Goal: Information Seeking & Learning: Learn about a topic

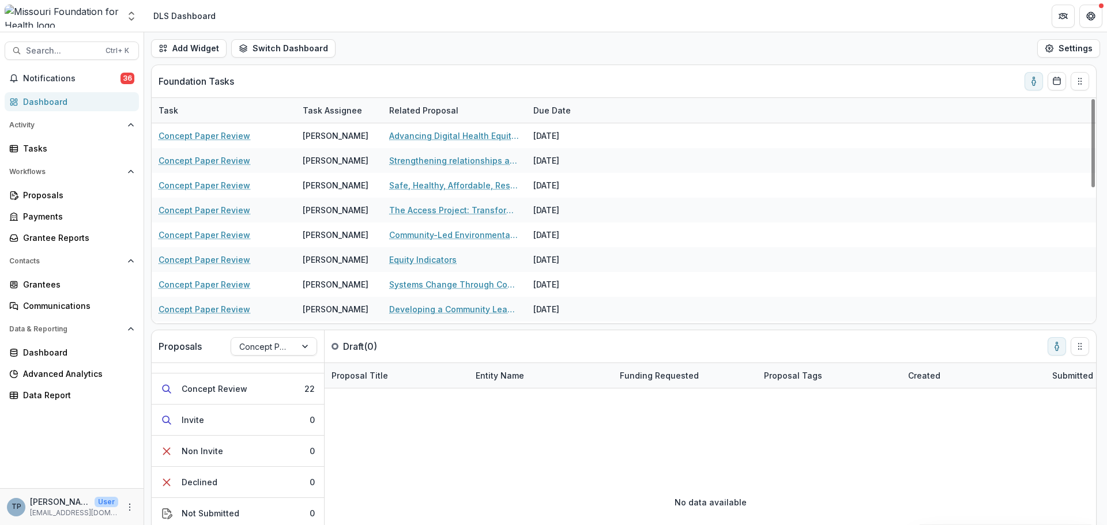
scroll to position [85, 0]
click at [48, 78] on span "Notifications" at bounding box center [71, 79] width 97 height 10
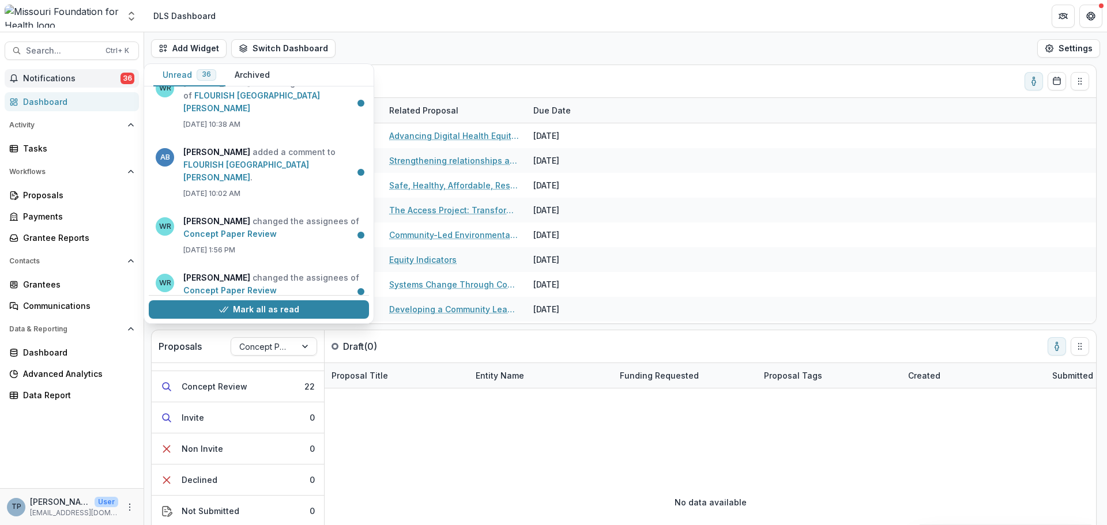
scroll to position [78, 0]
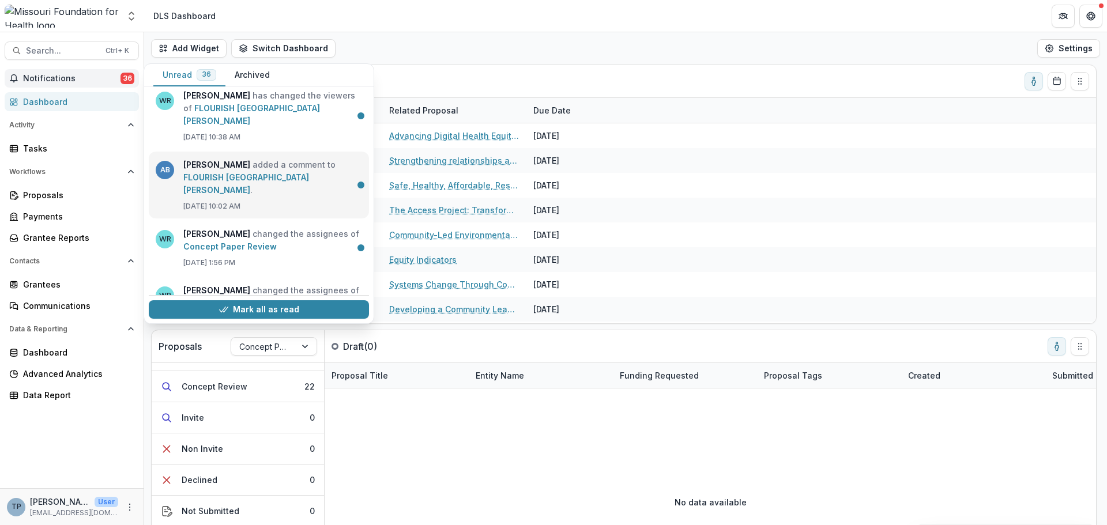
click at [216, 172] on link "FLOURISH [GEOGRAPHIC_DATA][PERSON_NAME]" at bounding box center [246, 183] width 126 height 22
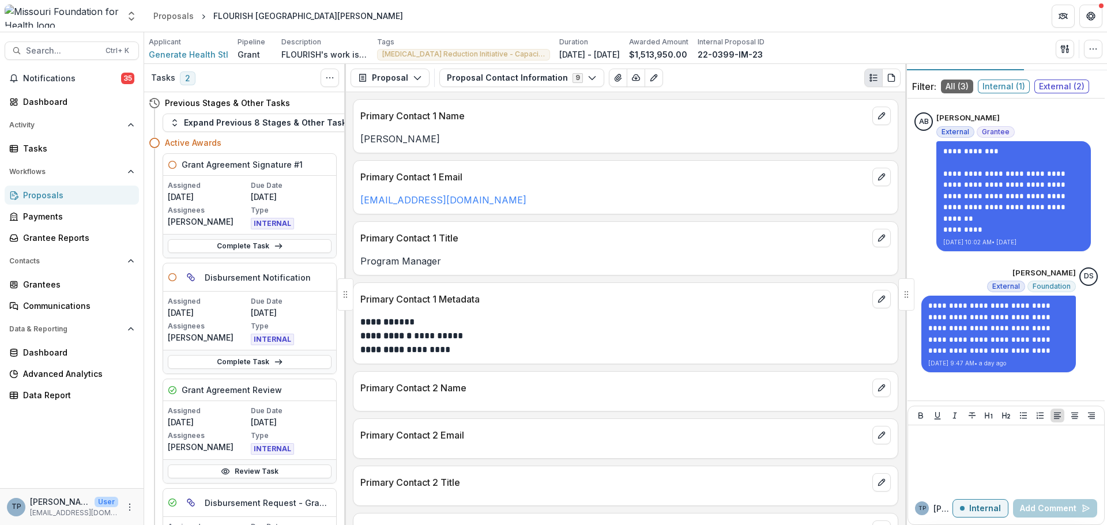
scroll to position [33, 0]
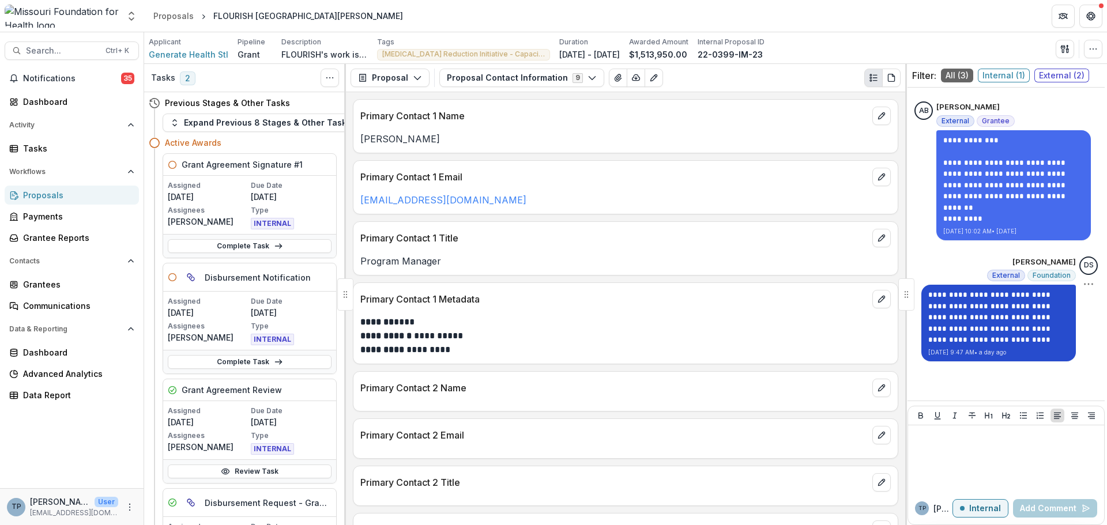
click at [977, 328] on p "**********" at bounding box center [998, 317] width 141 height 56
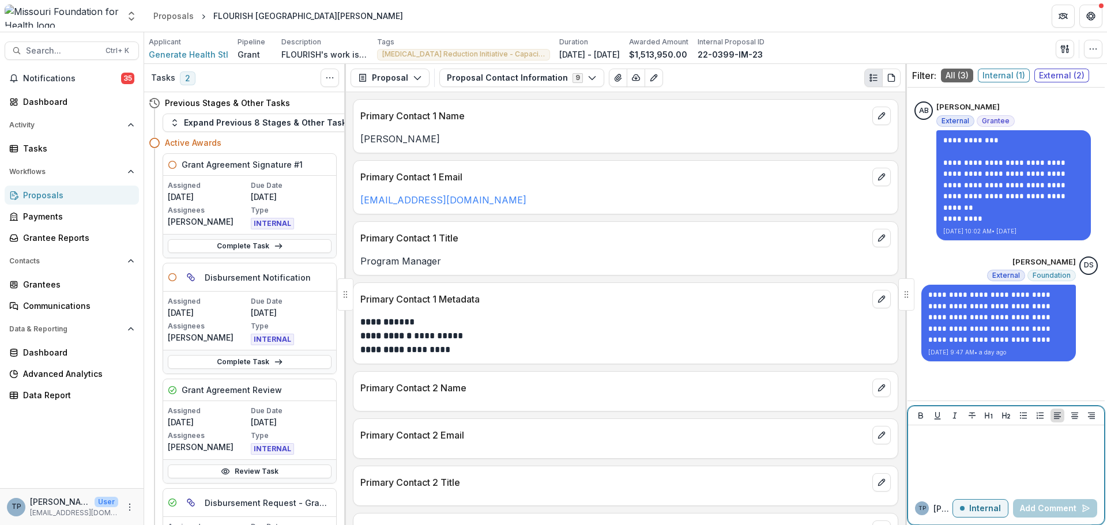
click at [979, 509] on p "Internal" at bounding box center [985, 509] width 32 height 10
click at [930, 446] on div at bounding box center [1006, 459] width 187 height 58
click at [974, 508] on p "External" at bounding box center [983, 509] width 33 height 10
click at [925, 434] on p at bounding box center [1006, 436] width 187 height 13
click at [1080, 277] on div "DS Delete" at bounding box center [1088, 273] width 18 height 33
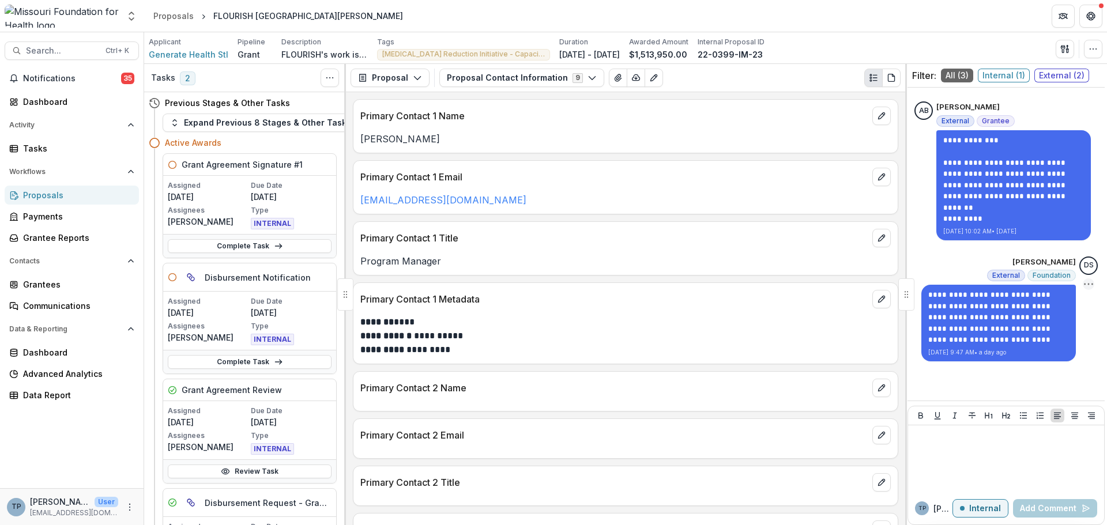
click at [1083, 284] on icon "Options" at bounding box center [1089, 284] width 12 height 12
click at [940, 393] on div "**********" at bounding box center [1005, 244] width 197 height 304
click at [930, 456] on div at bounding box center [1006, 459] width 187 height 58
click at [917, 440] on p at bounding box center [1006, 436] width 187 height 13
click at [937, 457] on button "[PERSON_NAME]" at bounding box center [951, 457] width 77 height 18
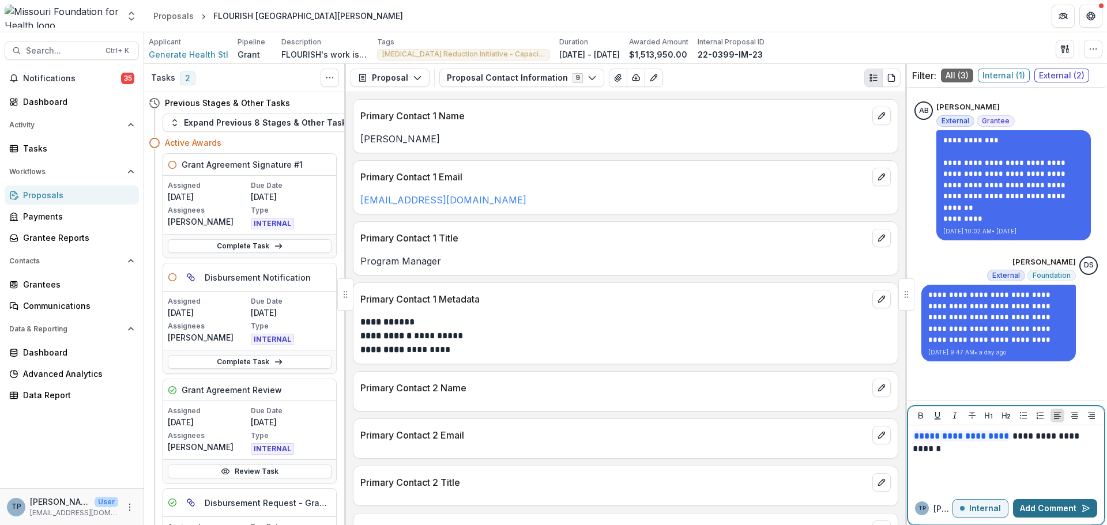
click at [1030, 502] on button "Add Comment" at bounding box center [1055, 508] width 84 height 18
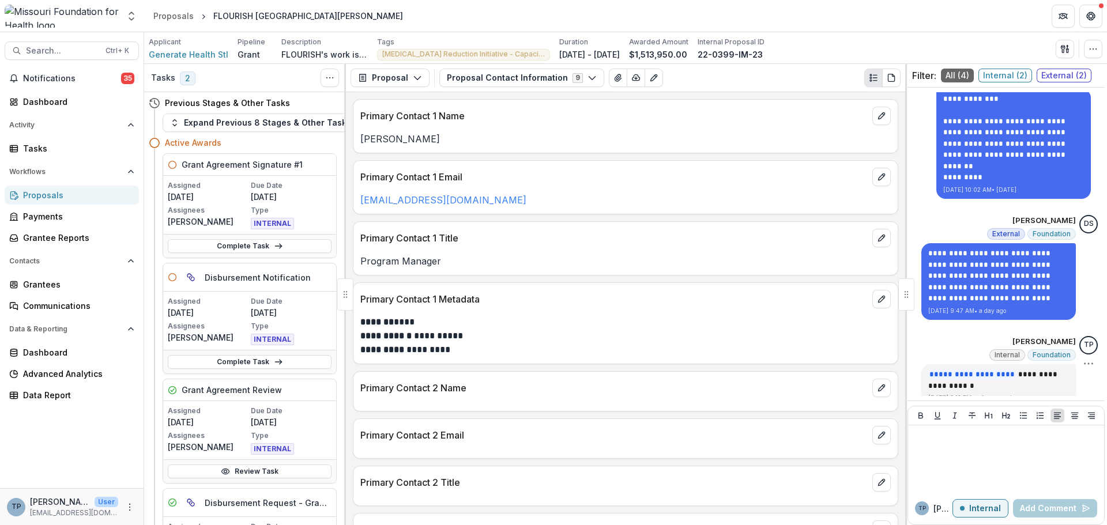
scroll to position [181, 0]
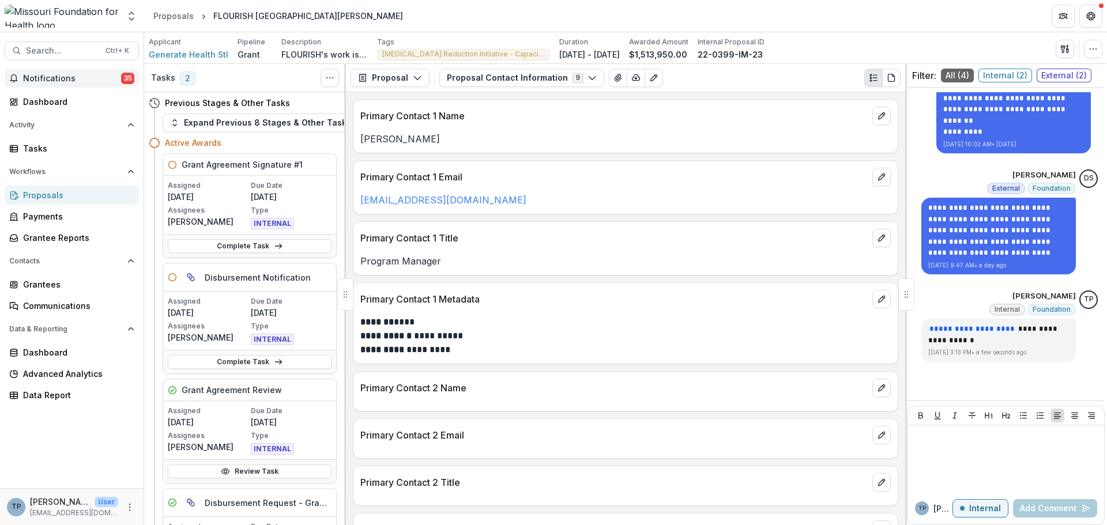
click at [125, 80] on span "35" at bounding box center [127, 79] width 13 height 12
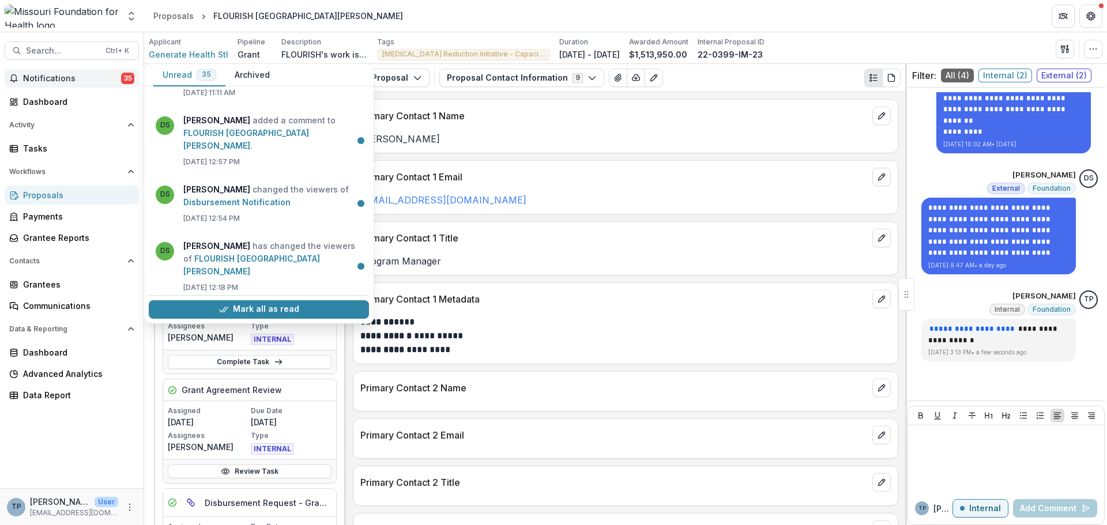
scroll to position [1729, 0]
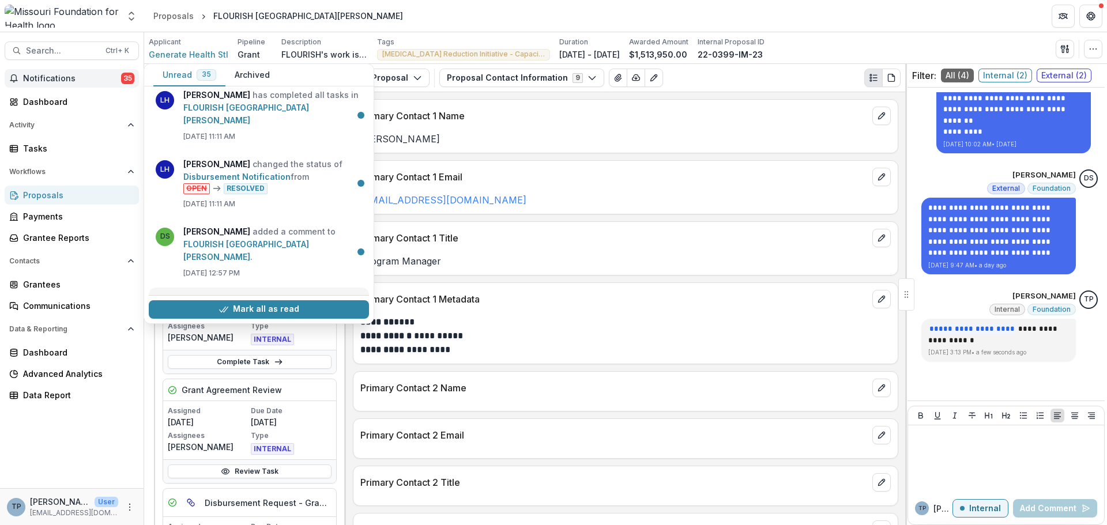
click at [220, 308] on link "Disbursement Notification" at bounding box center [236, 313] width 107 height 10
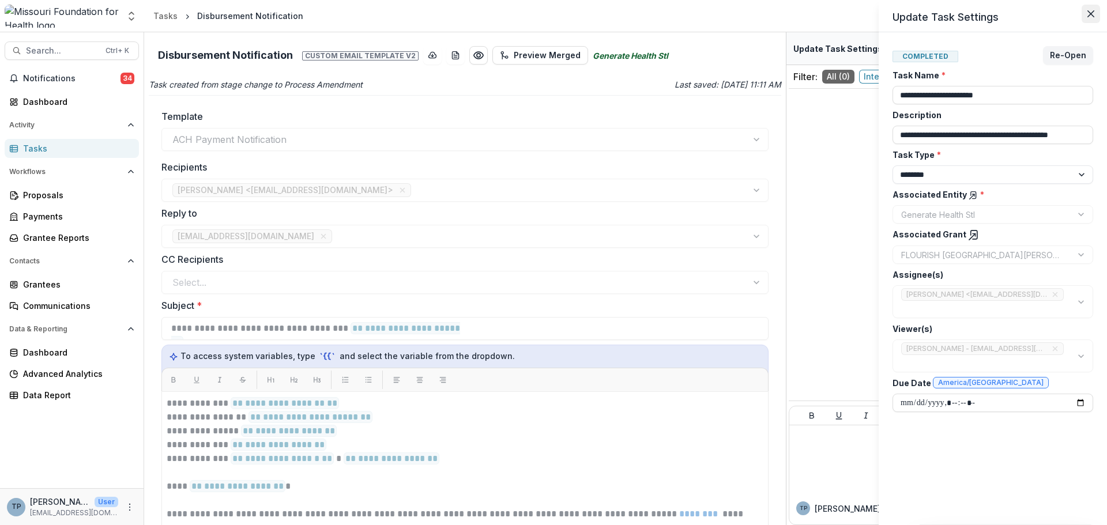
click at [1089, 13] on icon "Close" at bounding box center [1090, 13] width 7 height 7
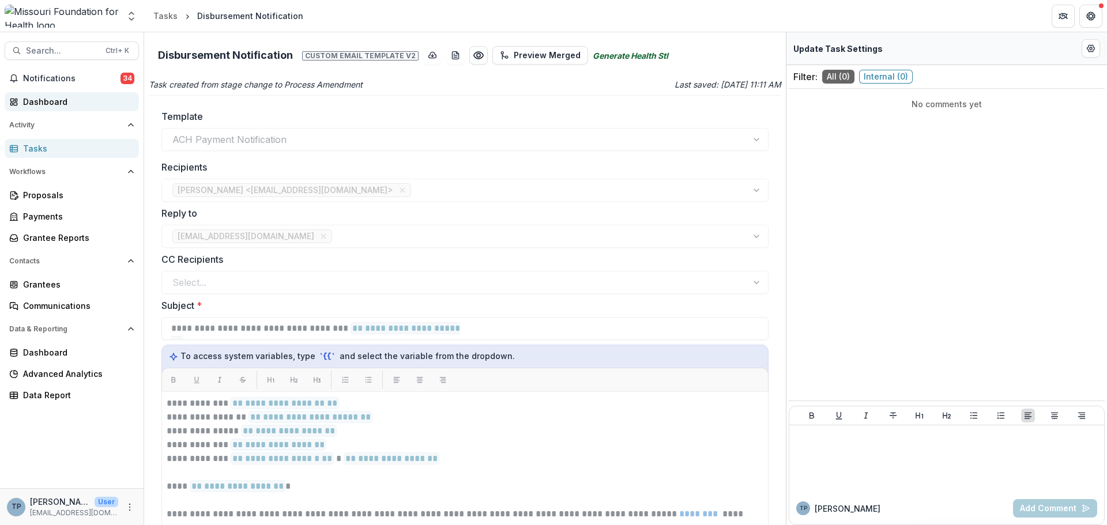
click at [47, 98] on div "Dashboard" at bounding box center [76, 102] width 107 height 12
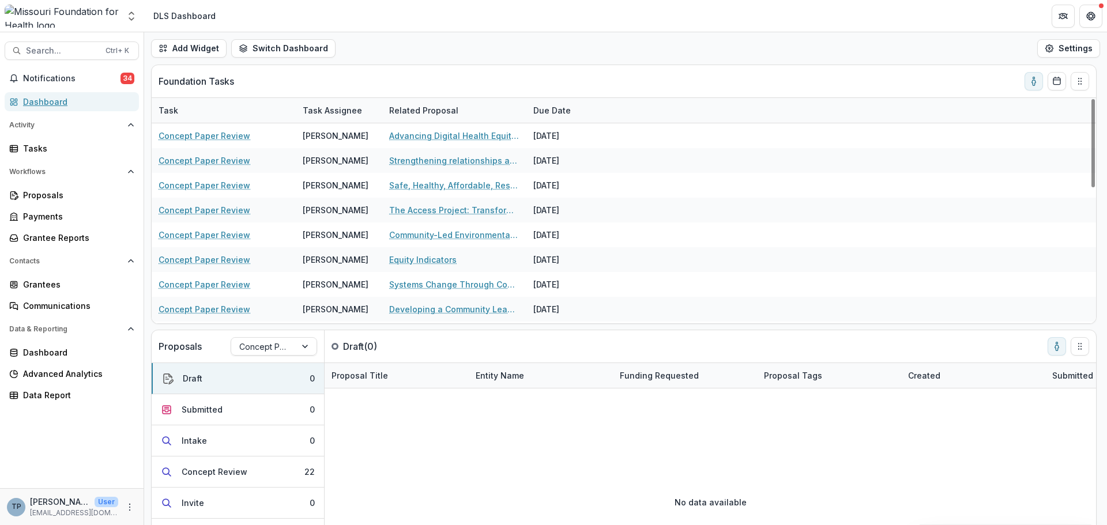
scroll to position [85, 0]
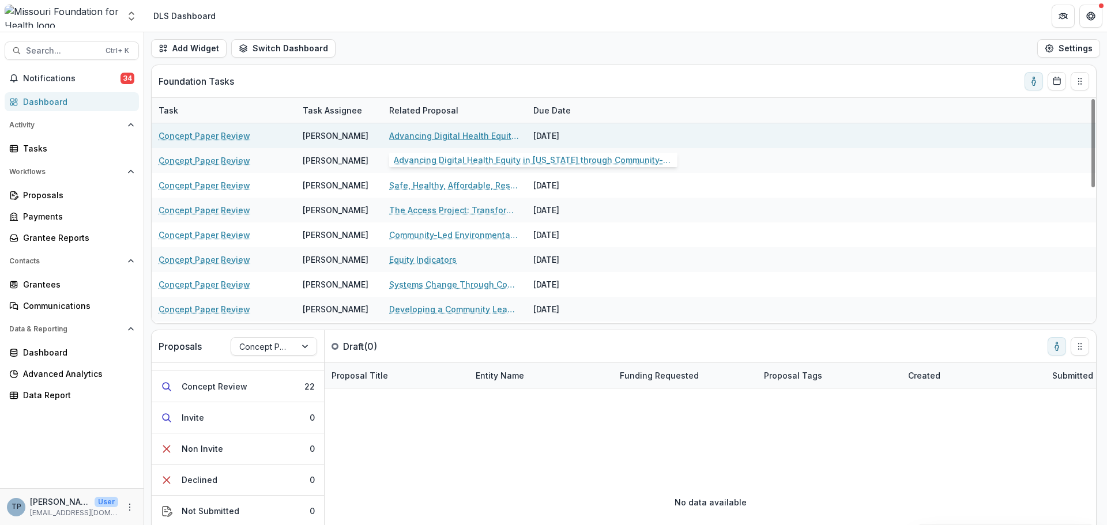
click at [419, 129] on div "Advancing Digital Health Equity in [US_STATE] through Community-Based Efforts" at bounding box center [454, 135] width 130 height 25
click at [413, 135] on link "Advancing Digital Health Equity in [US_STATE] through Community-Based Efforts" at bounding box center [454, 136] width 130 height 12
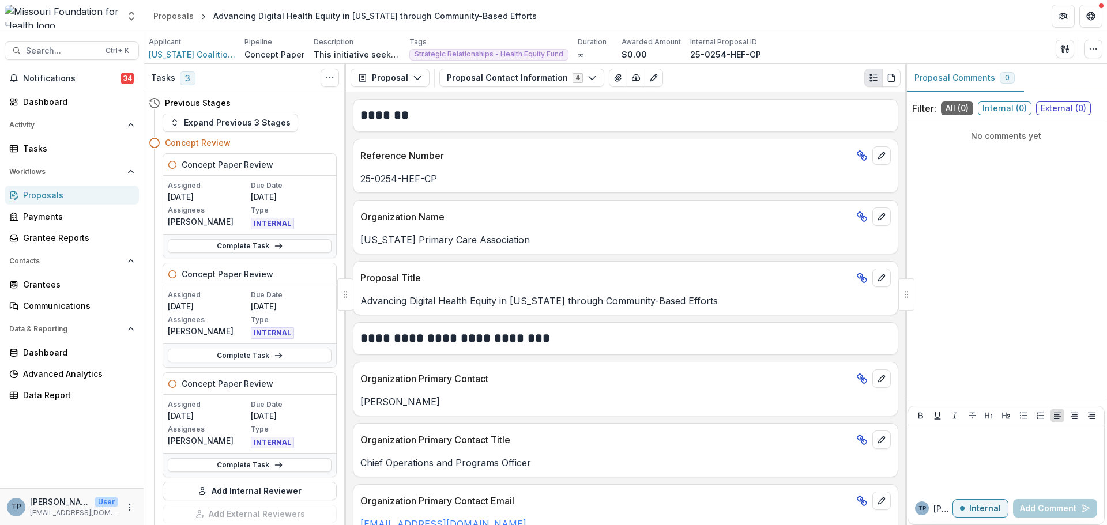
click at [876, 77] on icon "Plaintext view" at bounding box center [873, 77] width 9 height 9
click at [873, 70] on button "Plaintext view" at bounding box center [873, 78] width 18 height 18
click at [892, 75] on g "PDF view" at bounding box center [891, 77] width 6 height 7
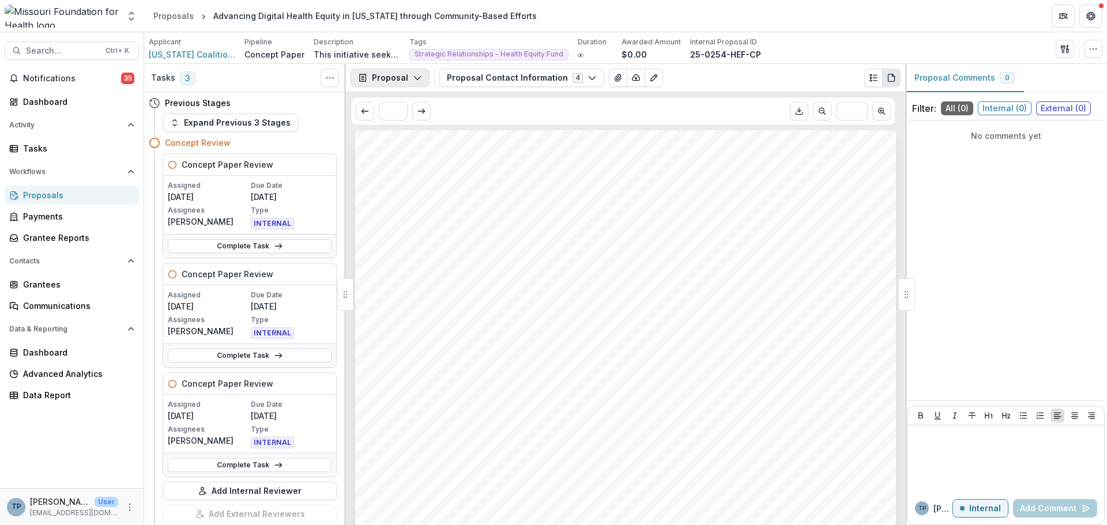
click at [390, 78] on button "Proposal" at bounding box center [389, 78] width 79 height 18
click at [402, 105] on div "Proposal" at bounding box center [426, 104] width 105 height 12
click at [615, 76] on icon "View Attached Files" at bounding box center [618, 77] width 6 height 7
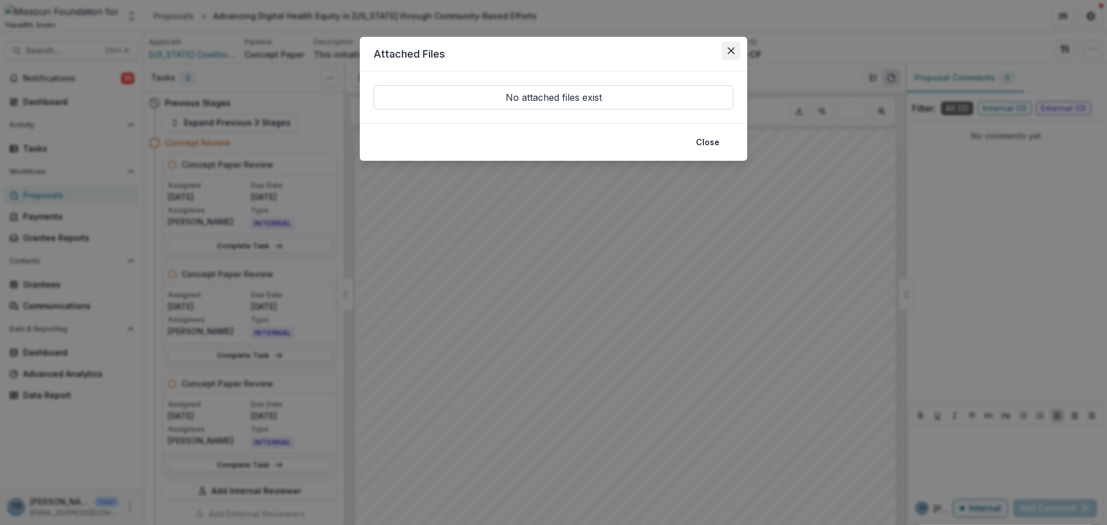
click at [729, 48] on icon "Close" at bounding box center [731, 50] width 7 height 7
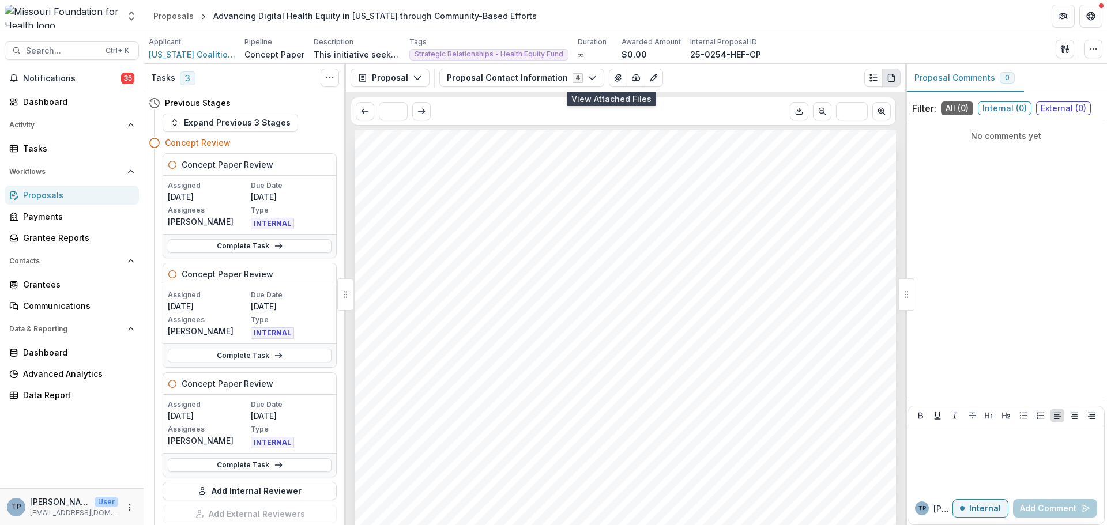
click at [608, 96] on div "* ***" at bounding box center [625, 111] width 559 height 38
click at [609, 71] on button "View Attached Files" at bounding box center [618, 78] width 18 height 18
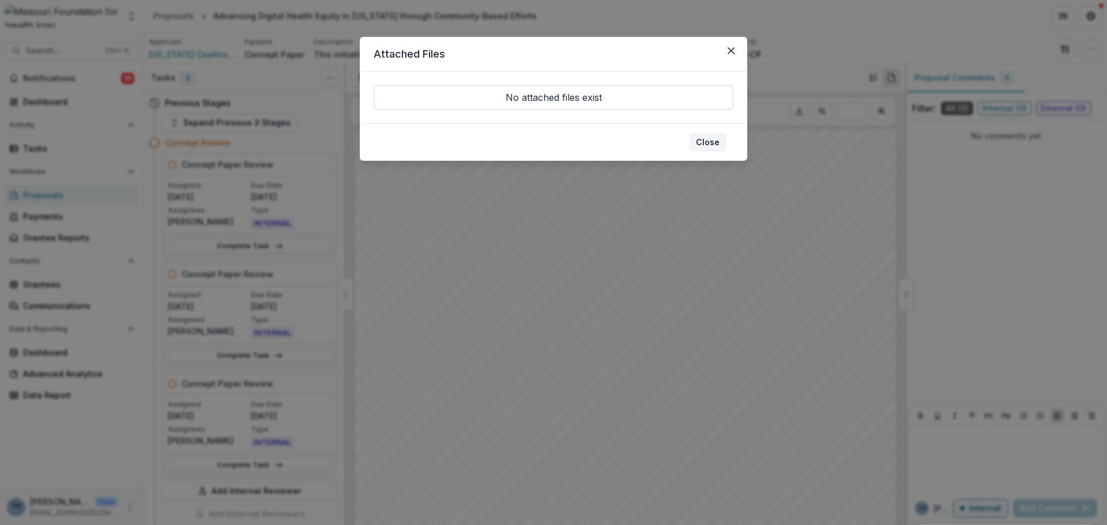
click at [701, 140] on button "Close" at bounding box center [707, 142] width 37 height 18
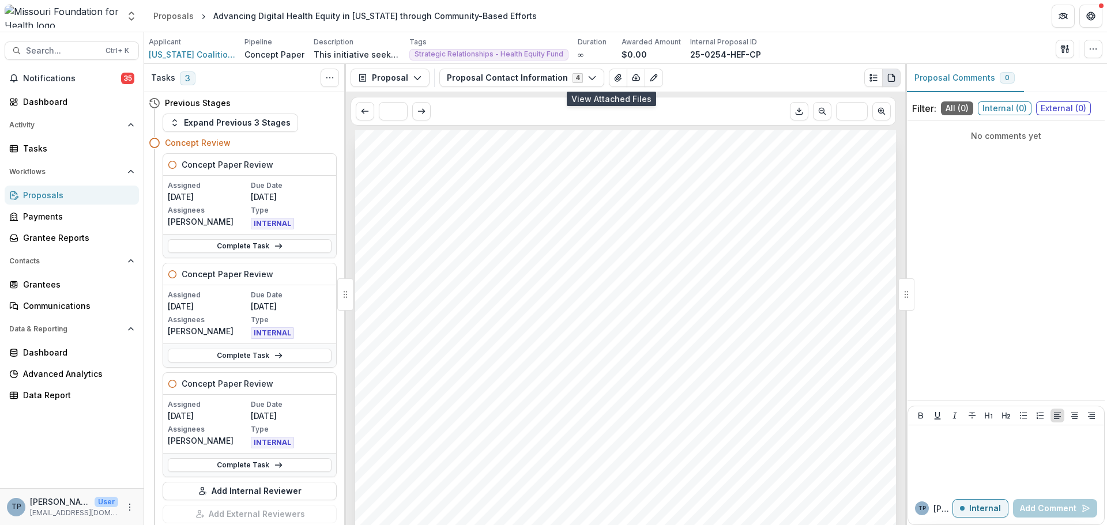
click at [47, 190] on div "Proposals" at bounding box center [76, 195] width 107 height 12
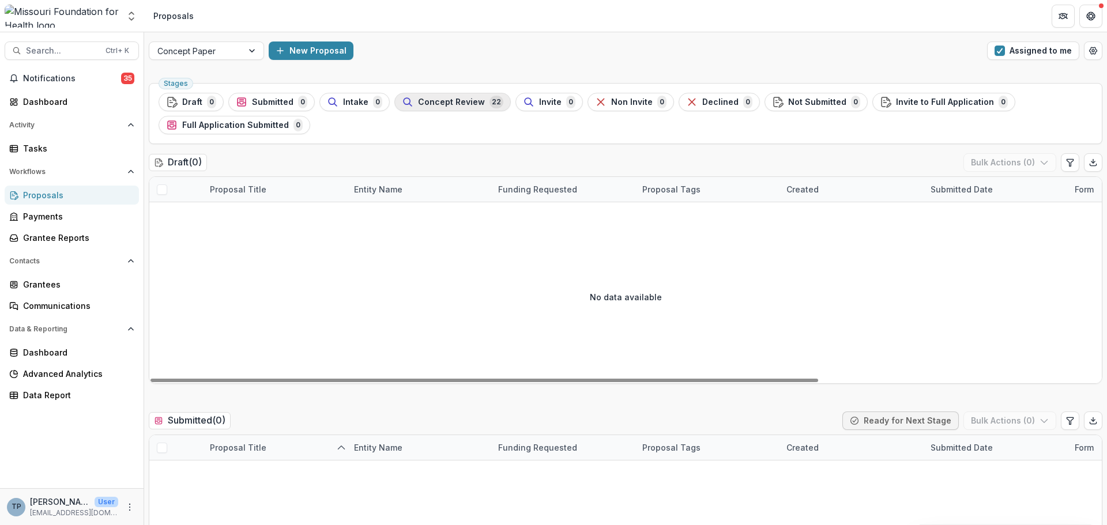
click at [442, 101] on span "Concept Review" at bounding box center [451, 102] width 67 height 10
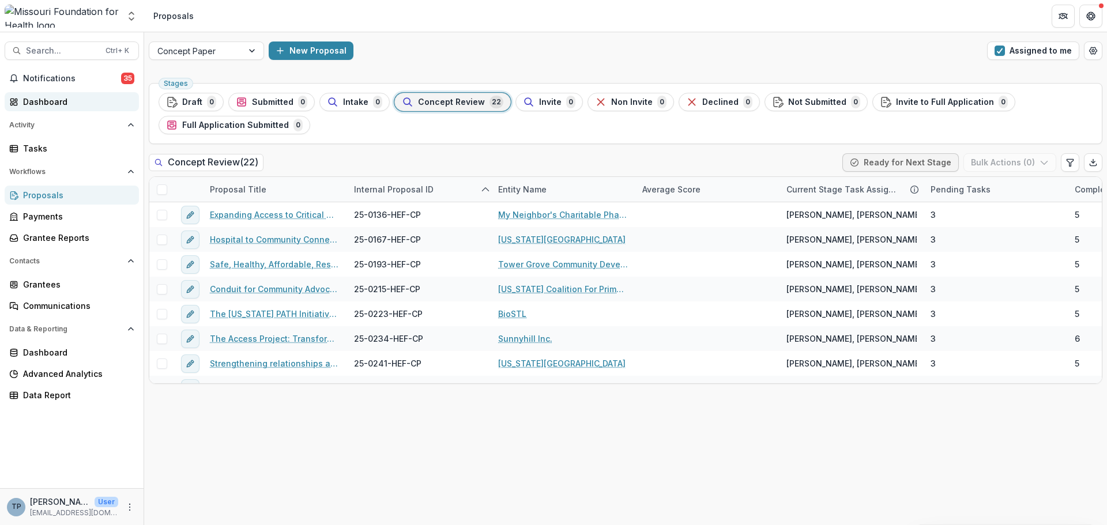
click at [44, 96] on div "Dashboard" at bounding box center [76, 102] width 107 height 12
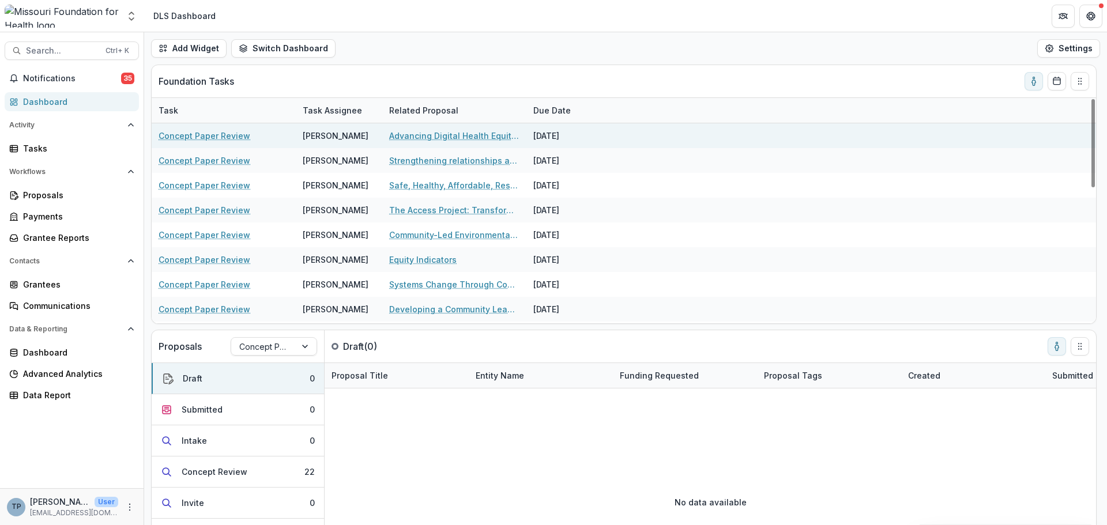
click at [213, 134] on link "Concept Paper Review" at bounding box center [205, 136] width 92 height 12
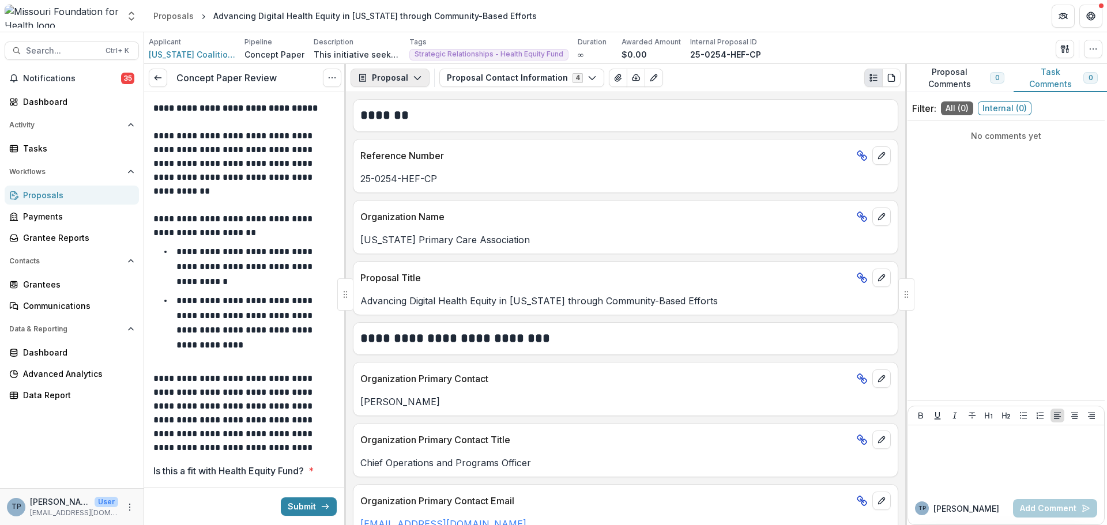
click at [415, 74] on icon "button" at bounding box center [417, 77] width 9 height 9
click at [415, 76] on icon "button" at bounding box center [417, 77] width 9 height 9
click at [873, 76] on icon "Plaintext view" at bounding box center [873, 77] width 9 height 9
click at [888, 78] on icon "PDF view" at bounding box center [891, 77] width 6 height 7
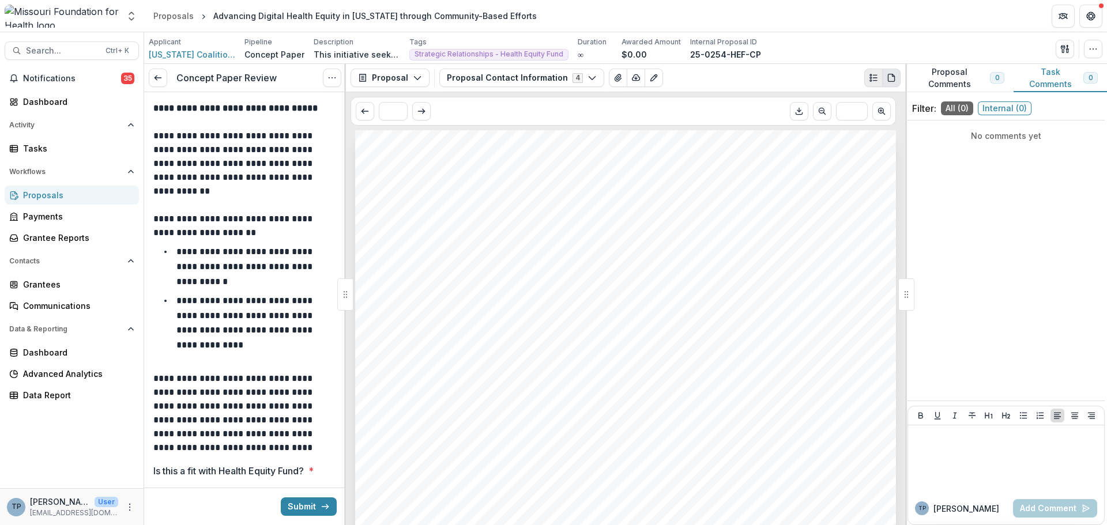
click at [869, 76] on icon "Plaintext view" at bounding box center [873, 77] width 9 height 9
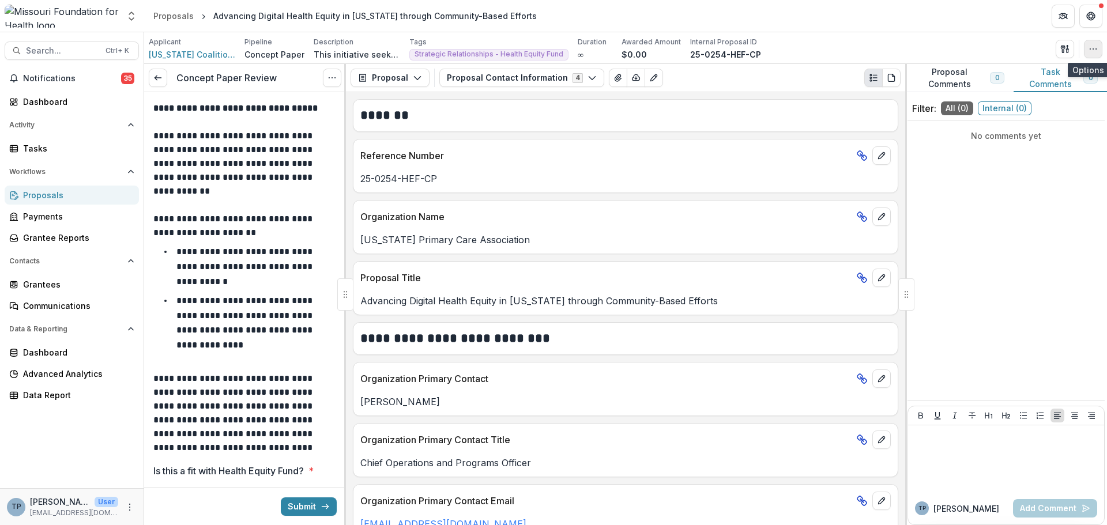
click at [1090, 47] on icon "button" at bounding box center [1092, 48] width 9 height 9
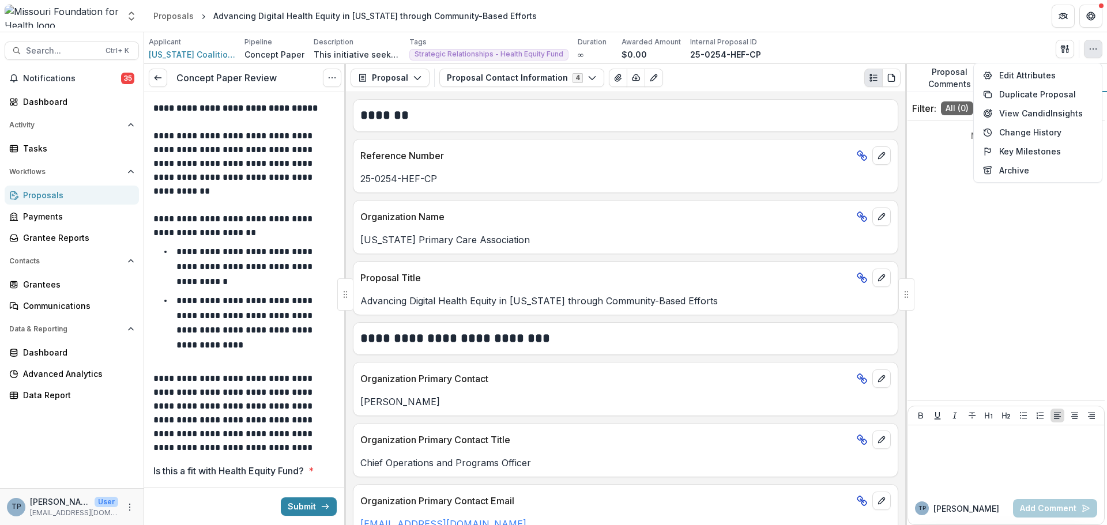
click at [1090, 47] on icon "button" at bounding box center [1092, 48] width 9 height 9
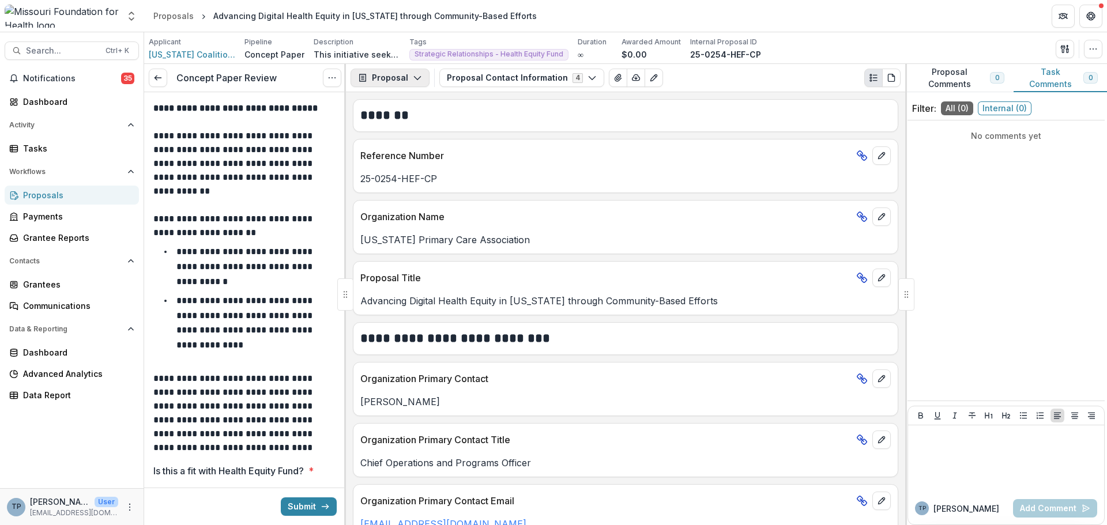
click at [417, 77] on icon "button" at bounding box center [417, 77] width 9 height 9
click at [399, 103] on div "Proposal" at bounding box center [426, 104] width 105 height 12
click at [40, 149] on div "Tasks" at bounding box center [76, 148] width 107 height 12
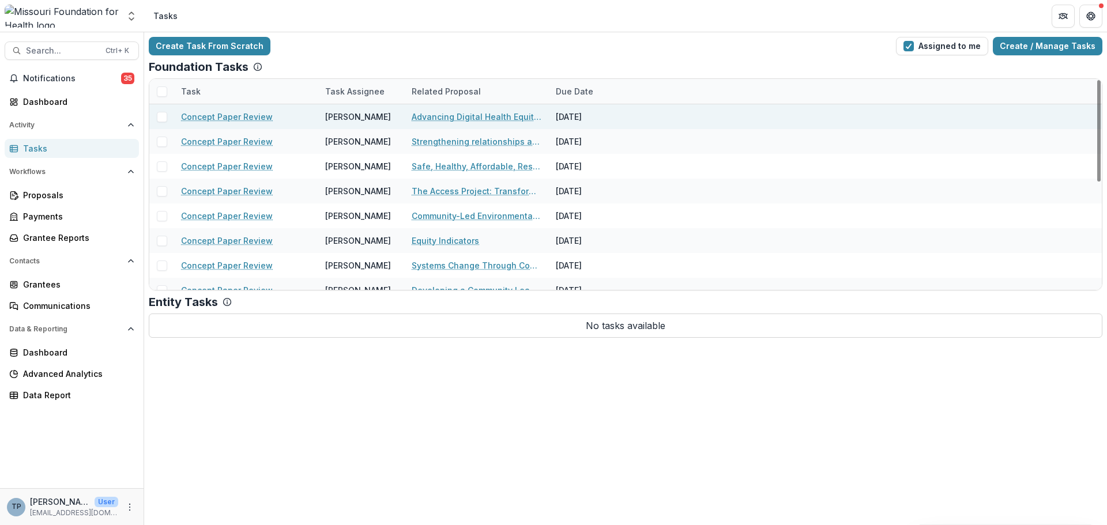
click at [160, 119] on span at bounding box center [162, 117] width 10 height 10
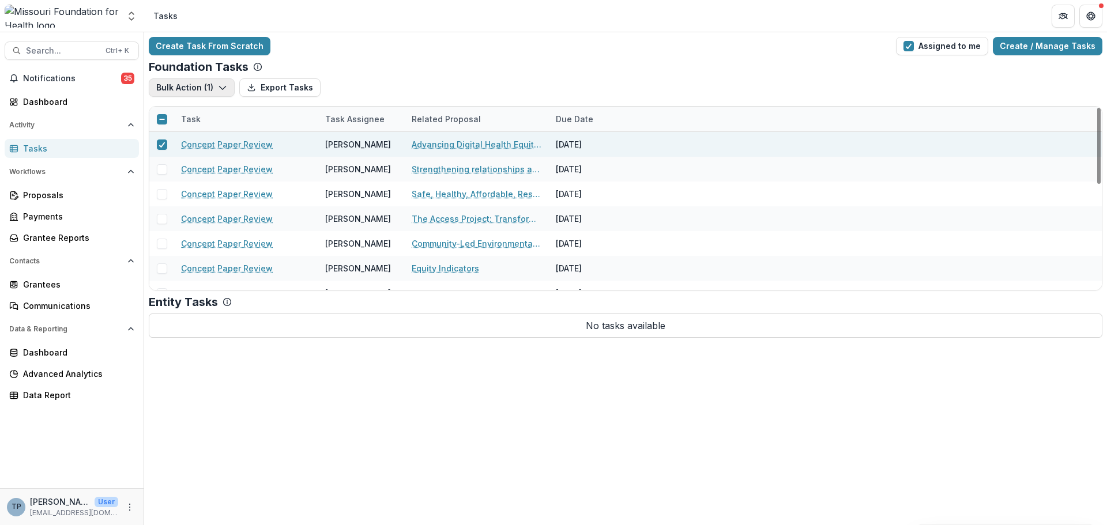
click at [220, 86] on icon "button" at bounding box center [222, 87] width 9 height 9
click at [443, 142] on link "Advancing Digital Health Equity in [US_STATE] through Community-Based Efforts" at bounding box center [477, 144] width 130 height 12
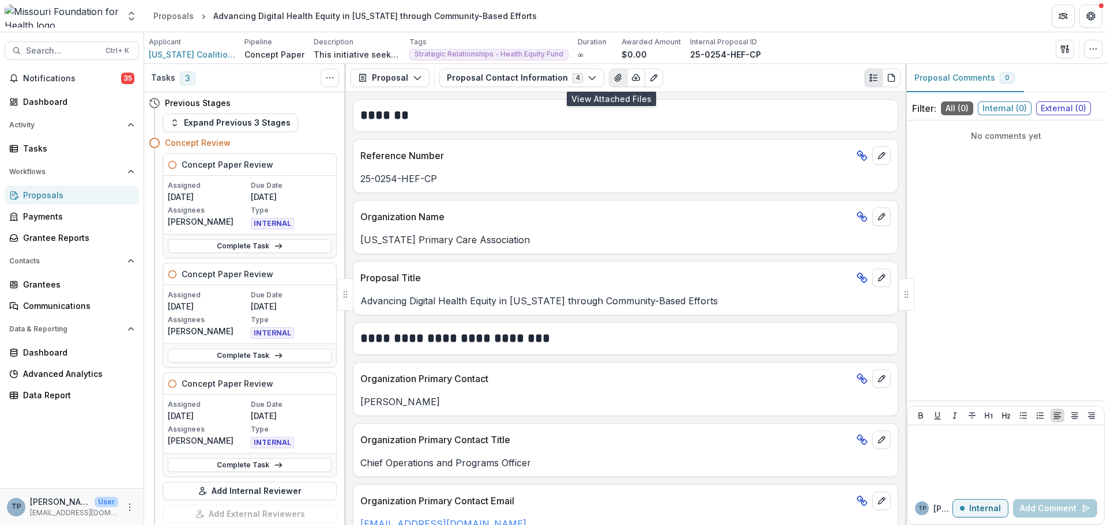
click at [615, 78] on icon "View Attached Files" at bounding box center [618, 77] width 6 height 7
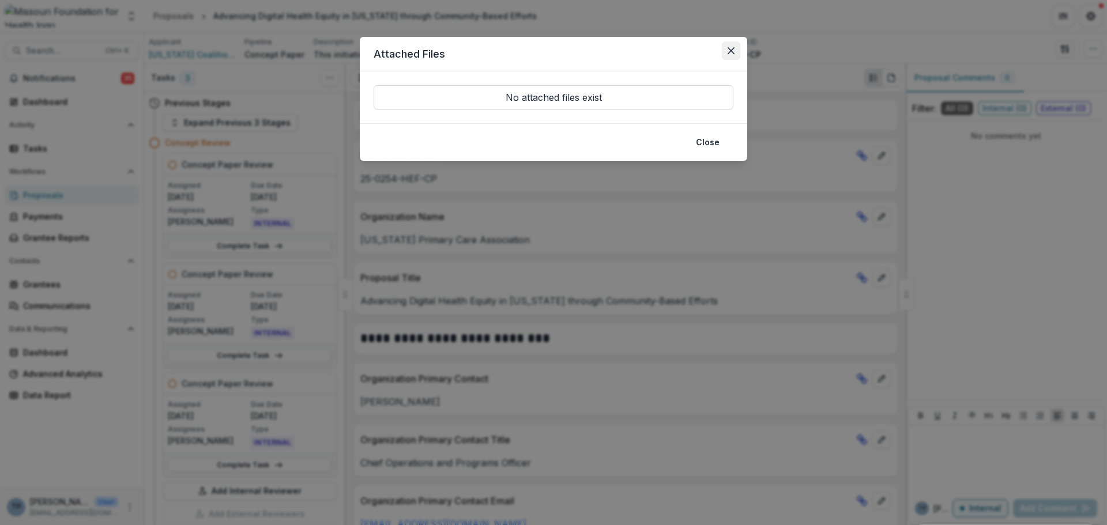
click at [728, 50] on icon "Close" at bounding box center [731, 50] width 7 height 7
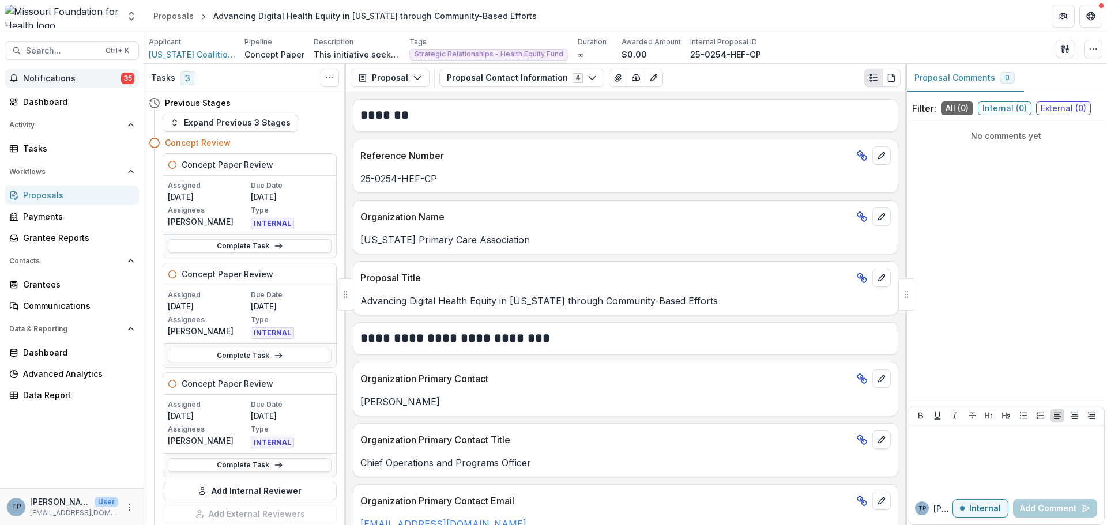
click at [48, 72] on button "Notifications 35" at bounding box center [72, 78] width 134 height 18
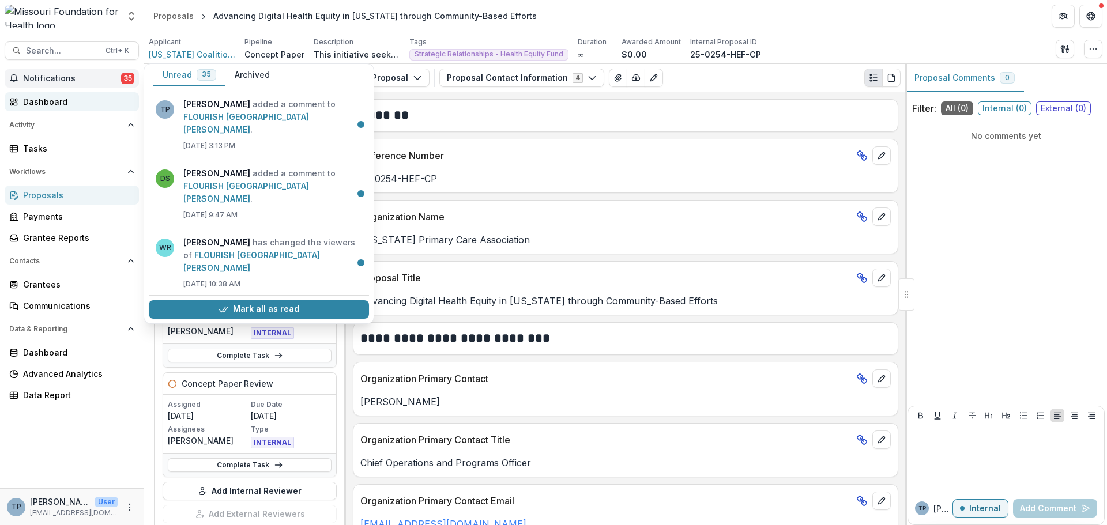
click at [52, 104] on div "Dashboard" at bounding box center [76, 102] width 107 height 12
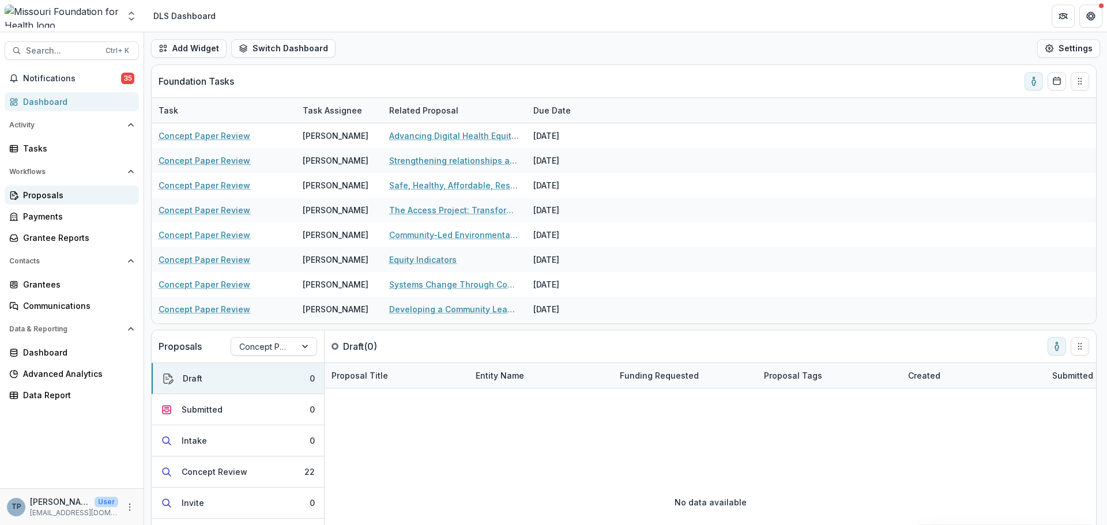
click at [51, 194] on div "Proposals" at bounding box center [76, 195] width 107 height 12
click at [58, 191] on div "Proposals" at bounding box center [76, 195] width 107 height 12
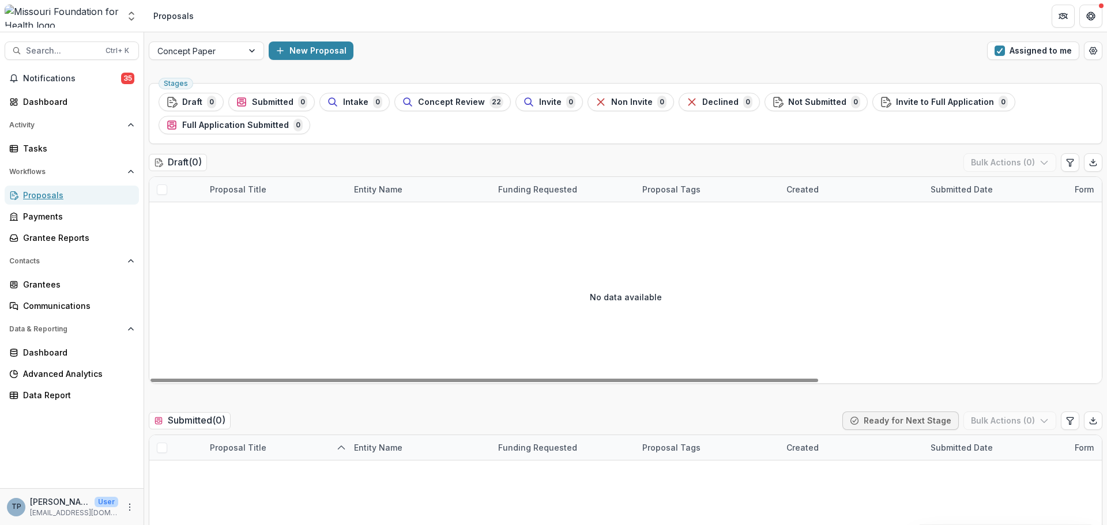
drag, startPoint x: 33, startPoint y: 191, endPoint x: 35, endPoint y: 184, distance: 7.1
click at [33, 191] on div "Proposals" at bounding box center [76, 195] width 107 height 12
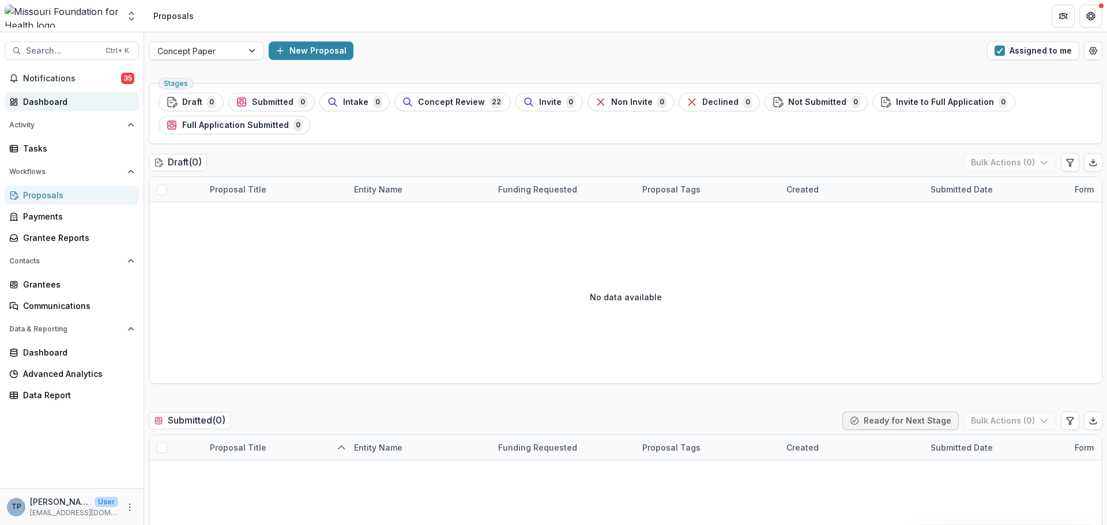
click at [37, 109] on link "Dashboard" at bounding box center [72, 101] width 134 height 19
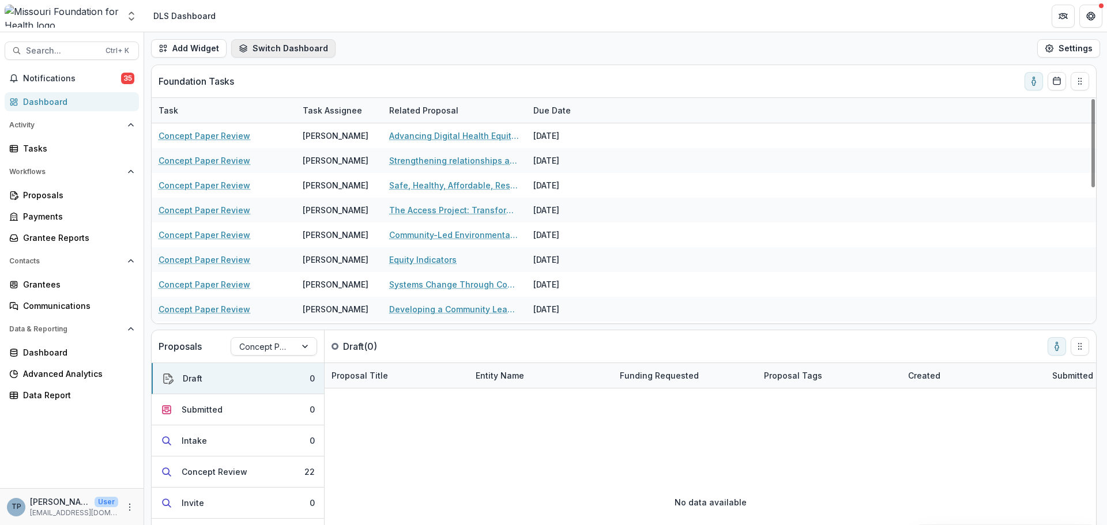
click at [285, 45] on button "Switch Dashboard" at bounding box center [283, 48] width 104 height 18
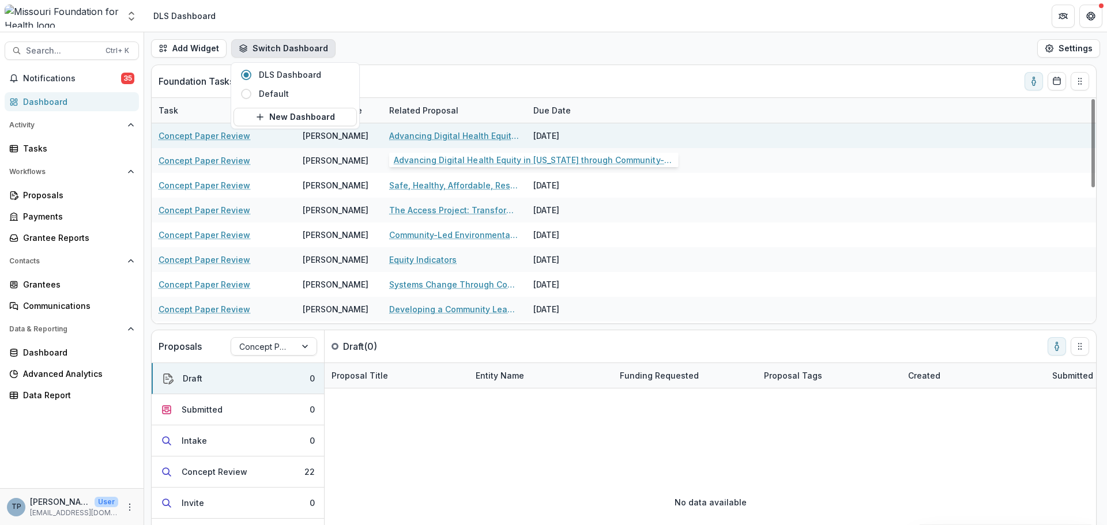
click at [402, 136] on link "Advancing Digital Health Equity in [US_STATE] through Community-Based Efforts" at bounding box center [454, 136] width 130 height 12
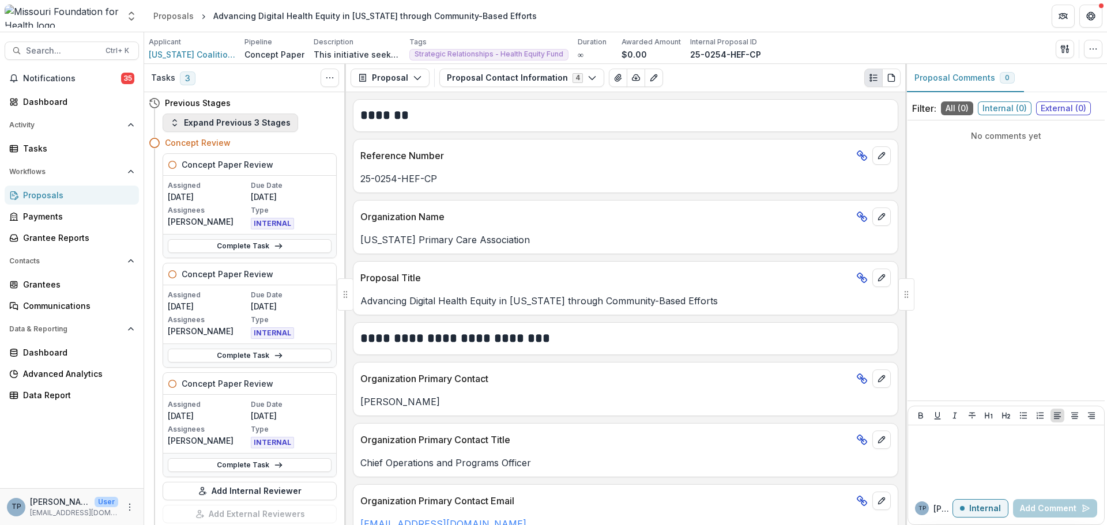
click at [223, 121] on button "Expand Previous 3 Stages" at bounding box center [230, 123] width 135 height 18
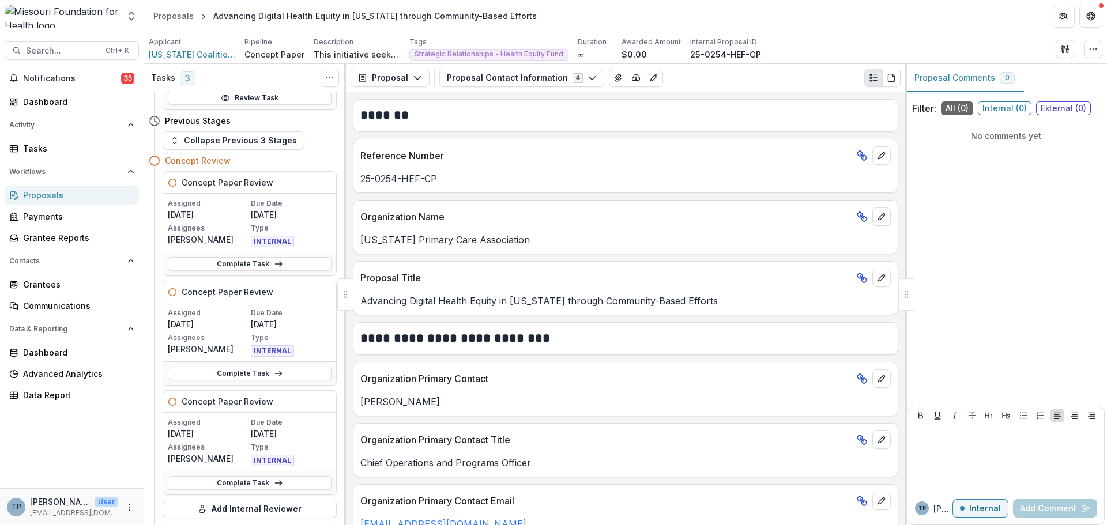
scroll to position [634, 0]
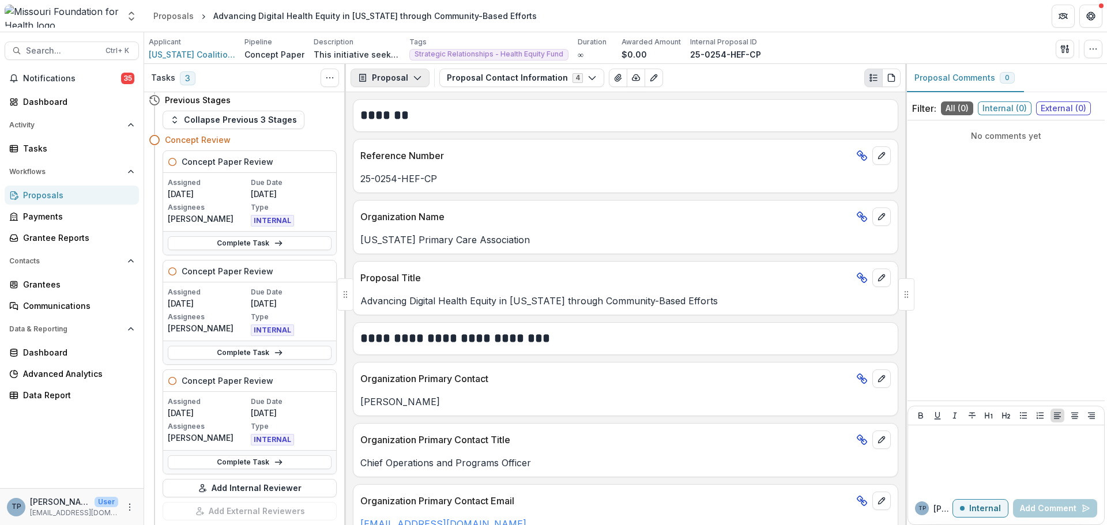
click at [413, 76] on icon "button" at bounding box center [417, 77] width 9 height 9
click at [891, 75] on icon "PDF view" at bounding box center [891, 77] width 9 height 9
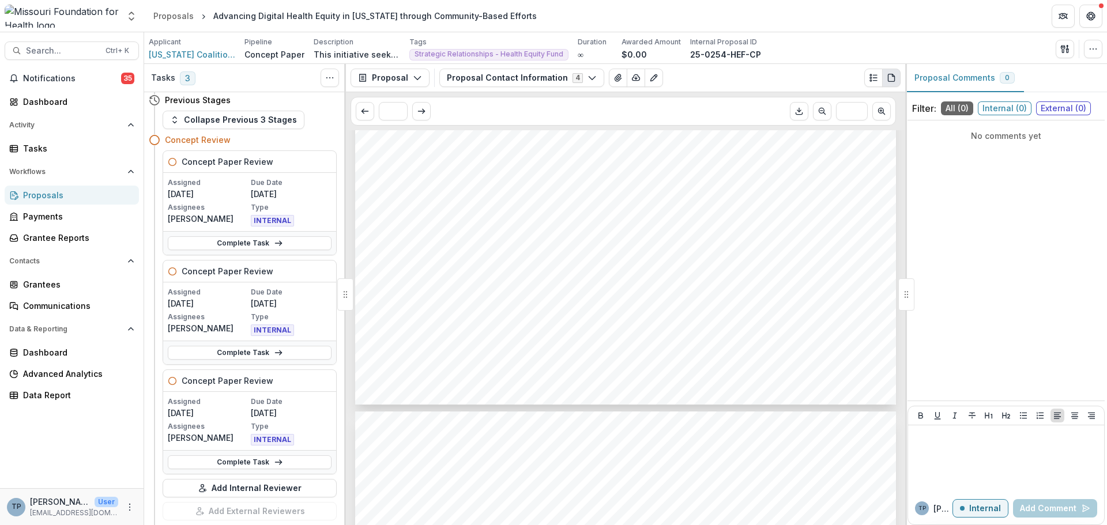
scroll to position [115, 0]
click at [414, 73] on button "Proposal" at bounding box center [389, 78] width 79 height 18
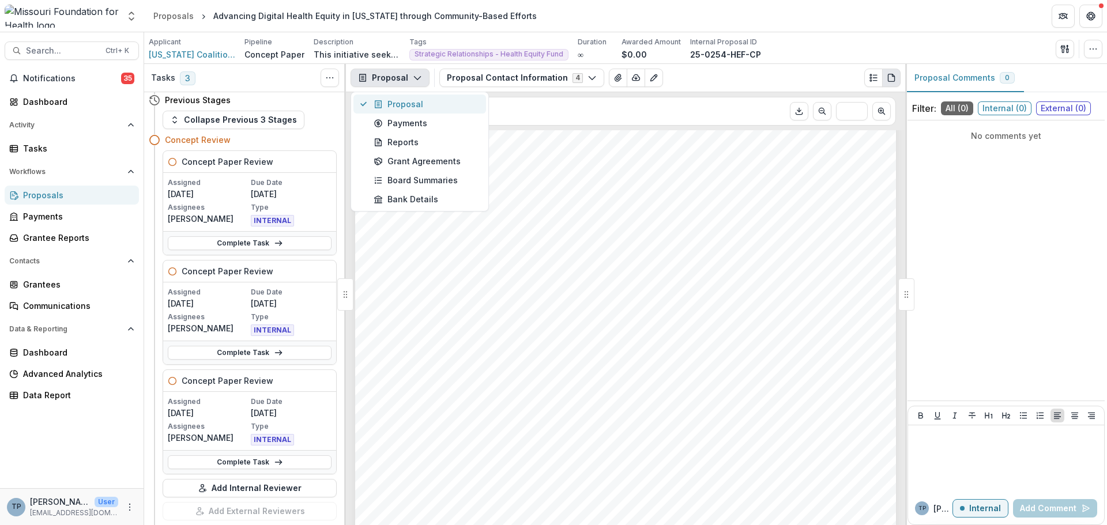
click at [393, 101] on div "Proposal" at bounding box center [426, 104] width 105 height 12
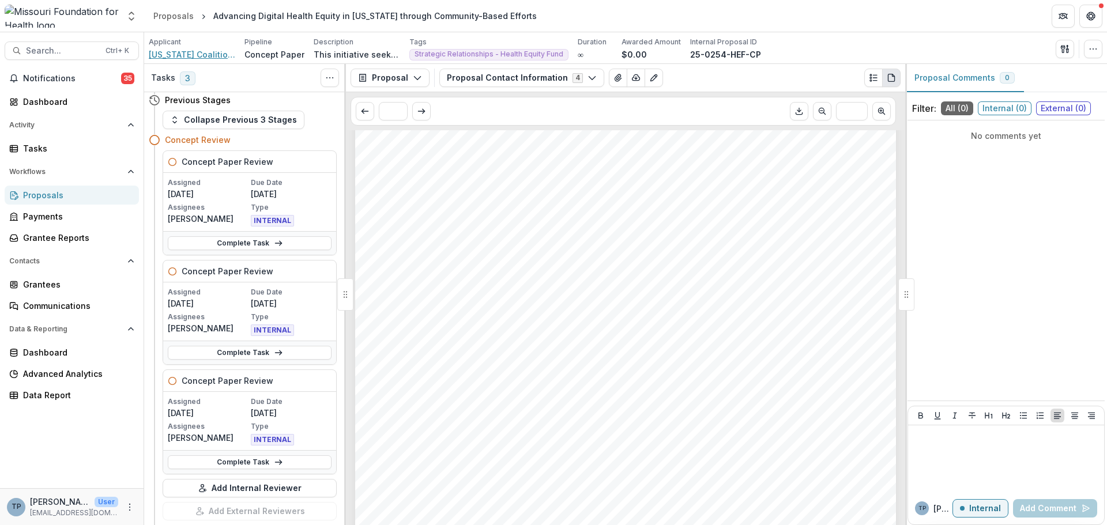
click at [179, 55] on span "[US_STATE] Coalition For Primary Health Care" at bounding box center [192, 54] width 86 height 12
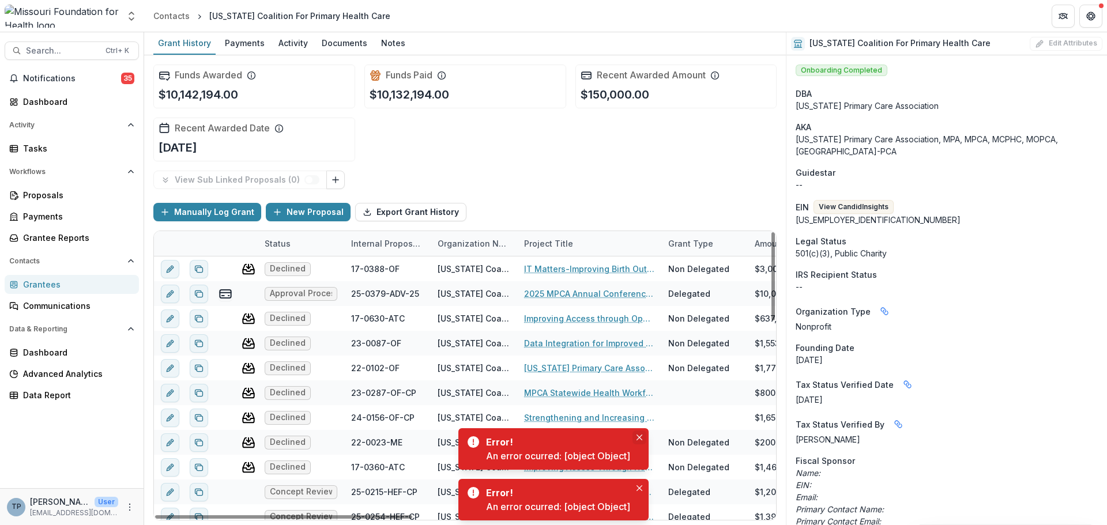
click at [638, 433] on button "Close" at bounding box center [639, 438] width 14 height 14
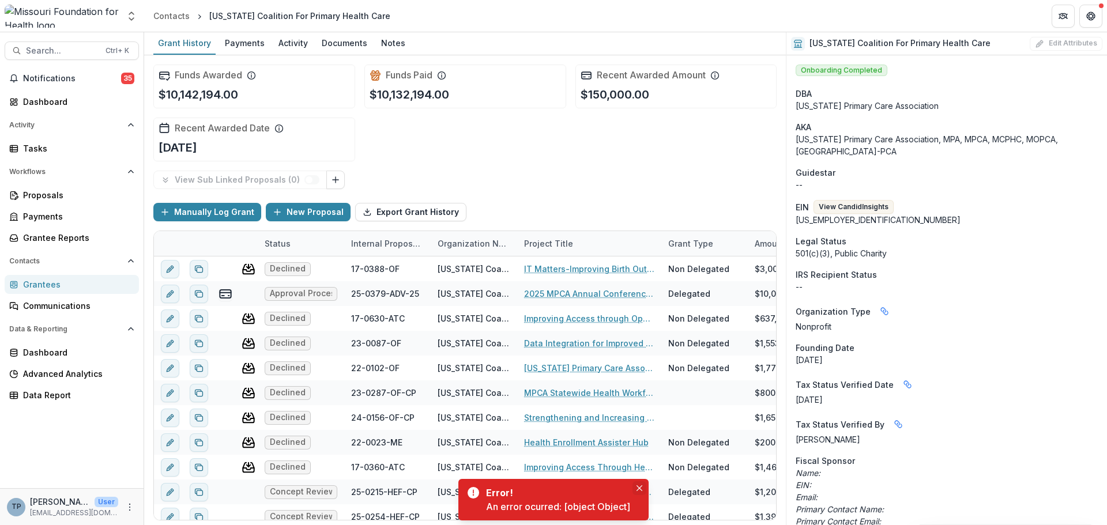
click at [640, 486] on icon "Close" at bounding box center [639, 488] width 6 height 6
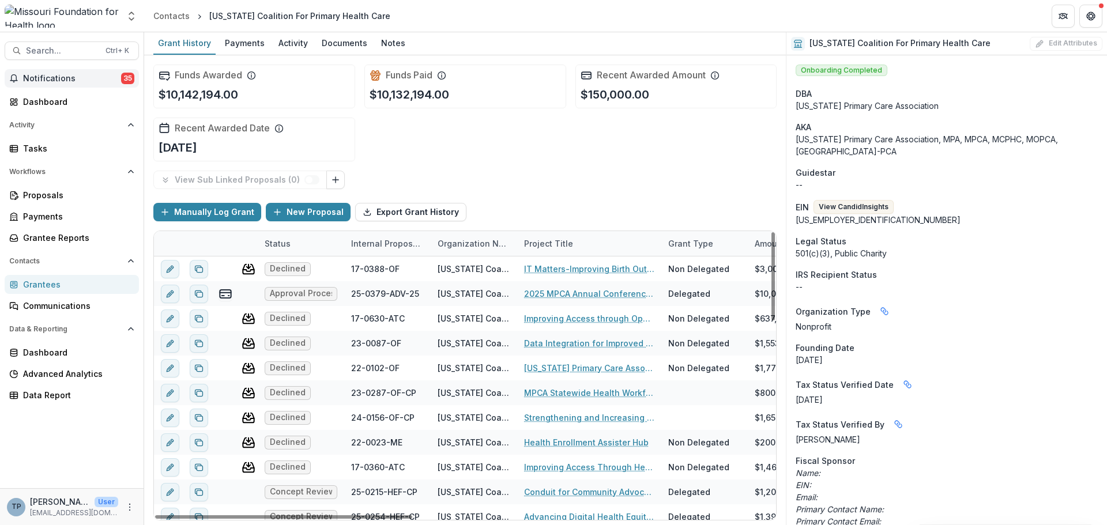
click at [35, 77] on span "Notifications" at bounding box center [72, 79] width 98 height 10
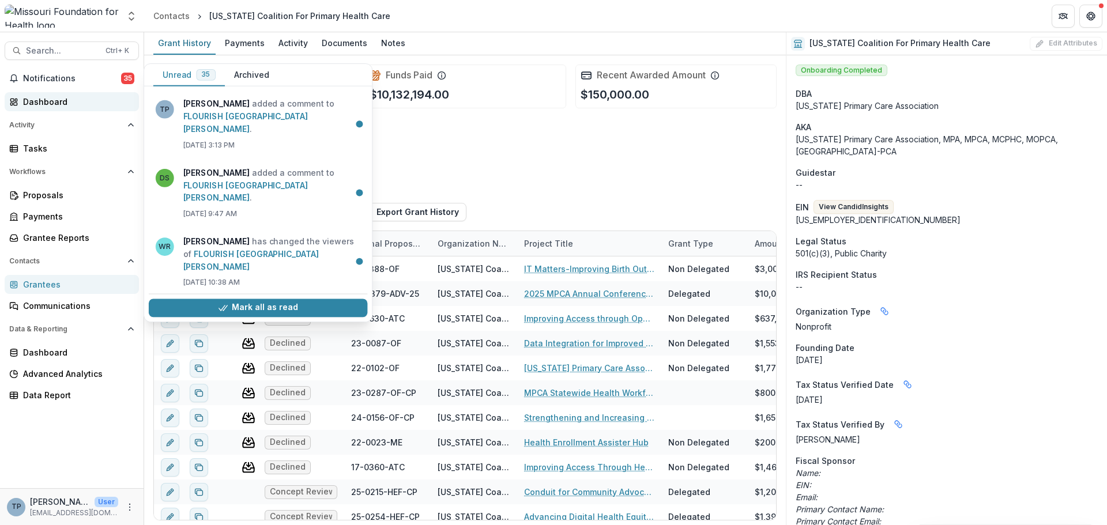
click at [31, 105] on div "Dashboard" at bounding box center [76, 102] width 107 height 12
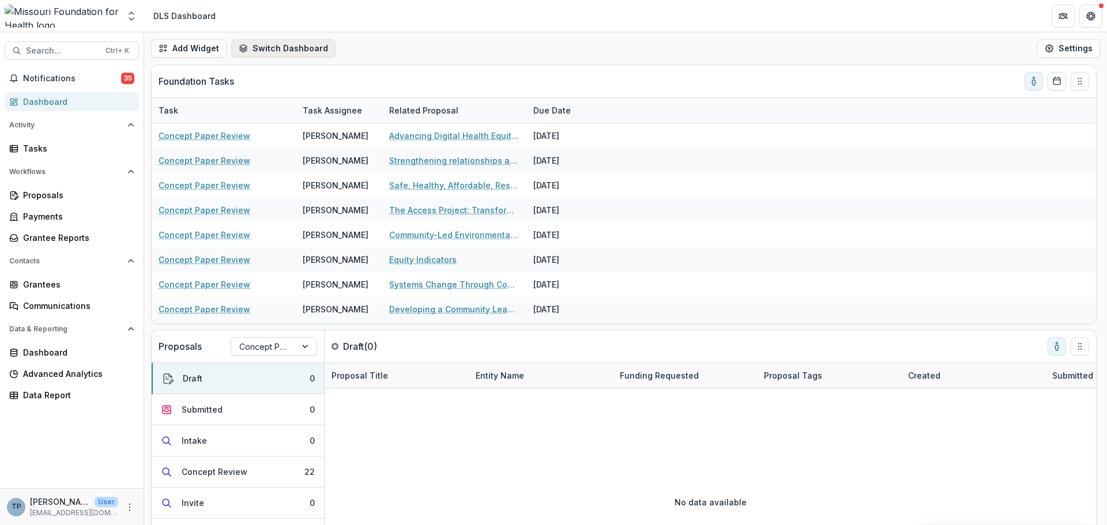
click at [265, 44] on button "Switch Dashboard" at bounding box center [283, 48] width 104 height 18
click at [1034, 81] on icon "toggle-assigned-to-me" at bounding box center [1033, 81] width 9 height 9
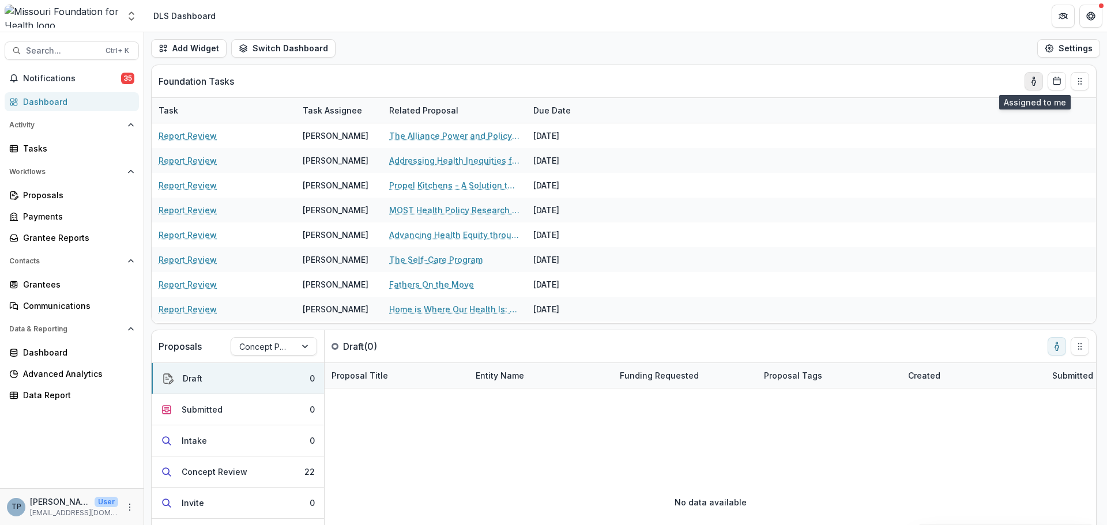
click at [1033, 81] on icon "toggle-assigned-to-me" at bounding box center [1033, 81] width 9 height 9
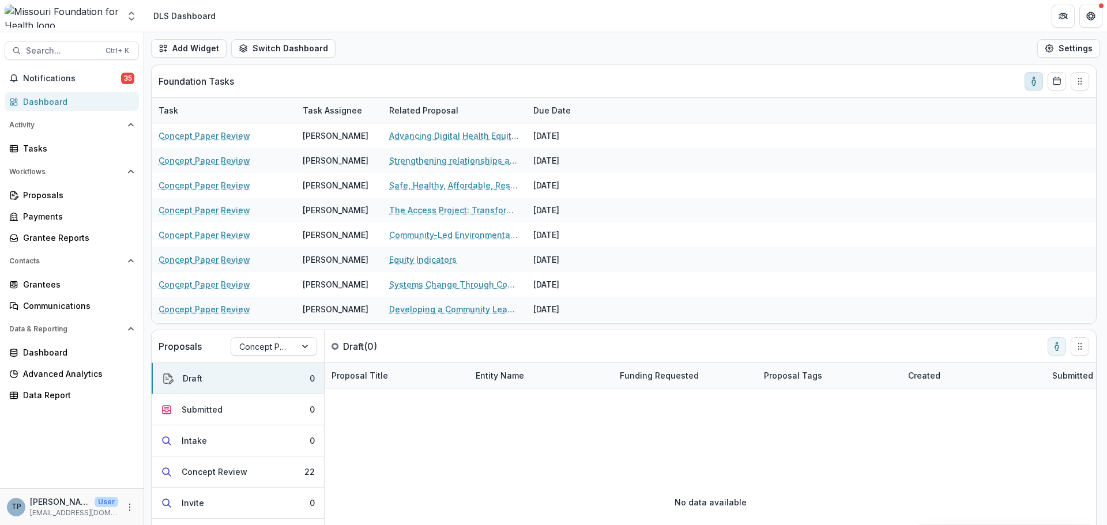
click at [1033, 81] on icon "toggle-assigned-to-me" at bounding box center [1033, 81] width 9 height 9
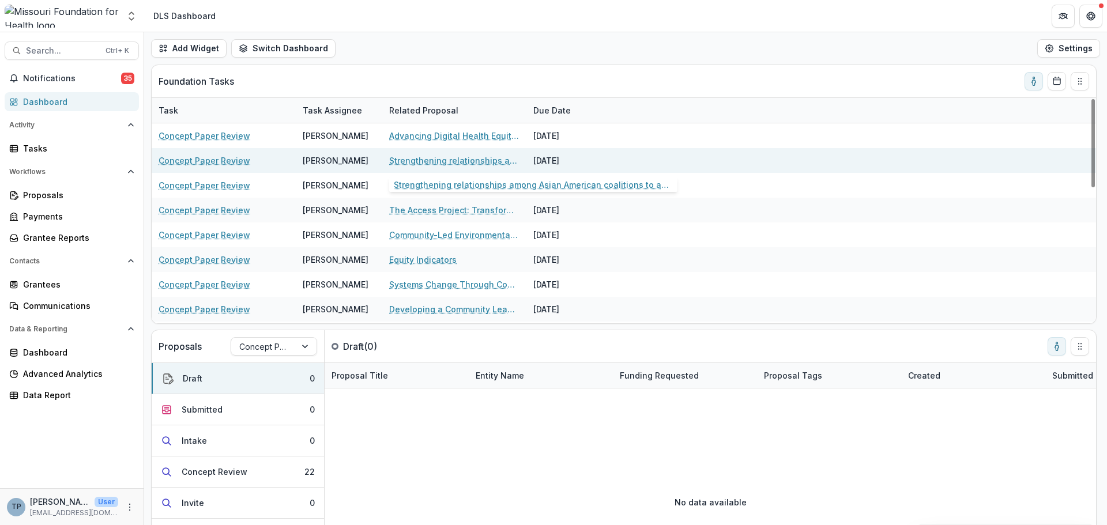
click at [403, 161] on link "Strengthening relationships among Asian American coalitions to advance equitabl…" at bounding box center [454, 160] width 130 height 12
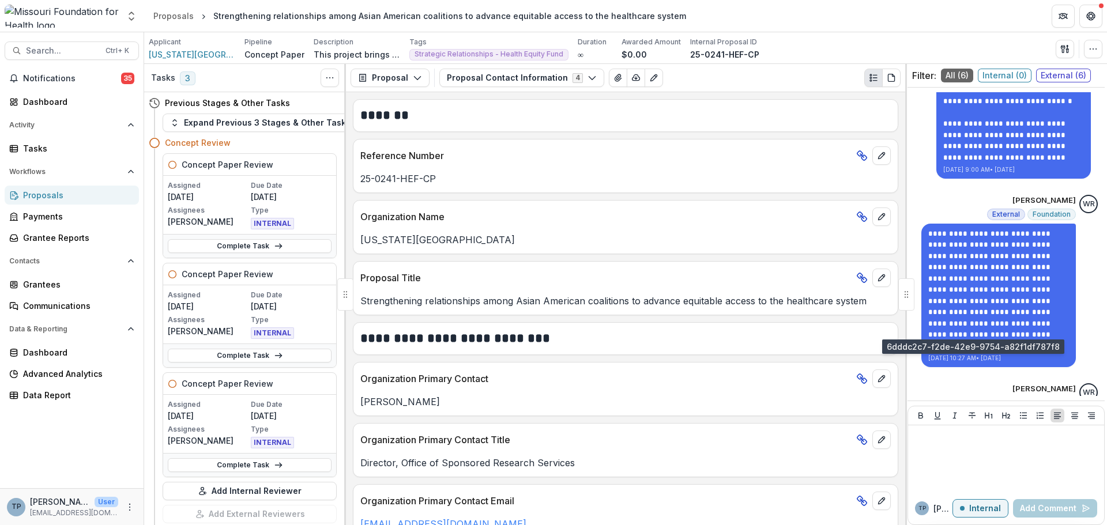
scroll to position [61, 0]
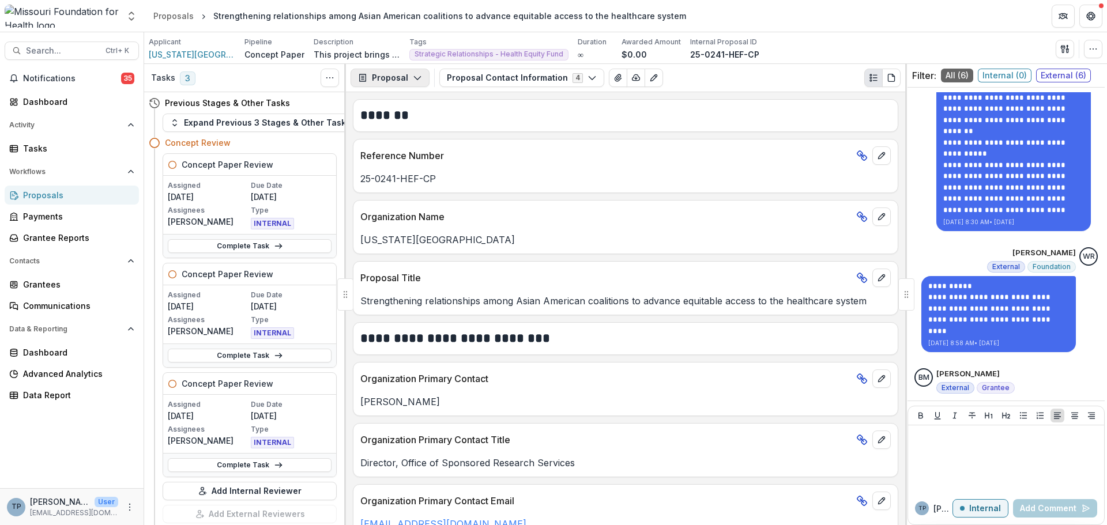
click at [414, 79] on icon "button" at bounding box center [417, 77] width 9 height 9
click at [399, 104] on div "Proposal" at bounding box center [426, 104] width 105 height 12
click at [614, 80] on button "View Attached Files" at bounding box center [618, 78] width 18 height 18
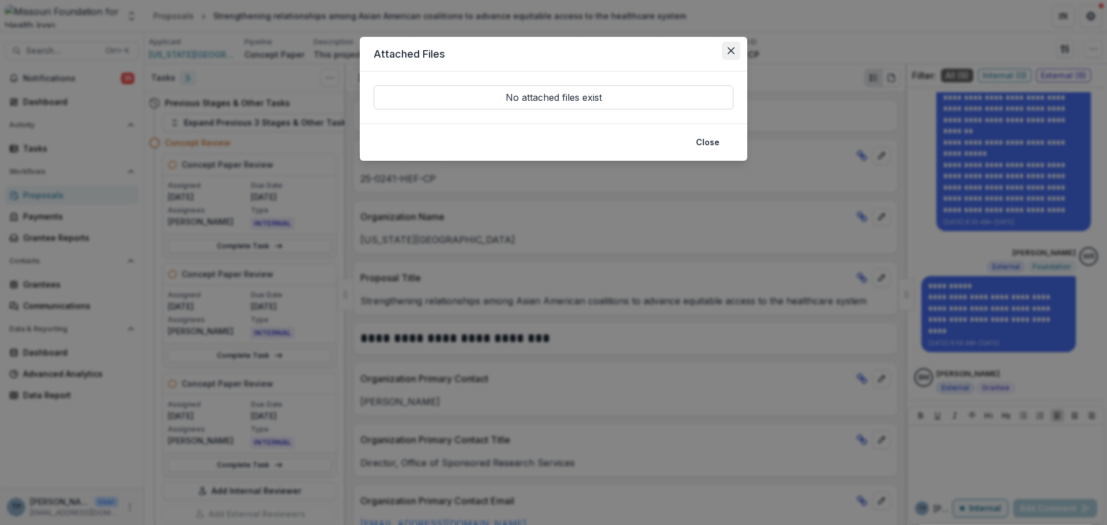
click at [734, 51] on icon "Close" at bounding box center [731, 50] width 7 height 7
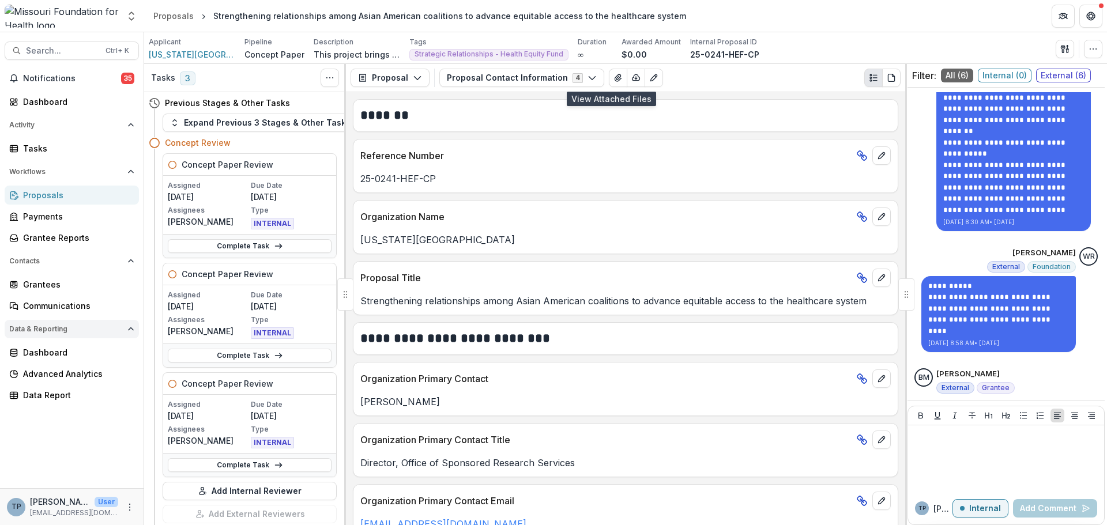
click at [609, 69] on button "View Attached Files" at bounding box center [618, 78] width 18 height 18
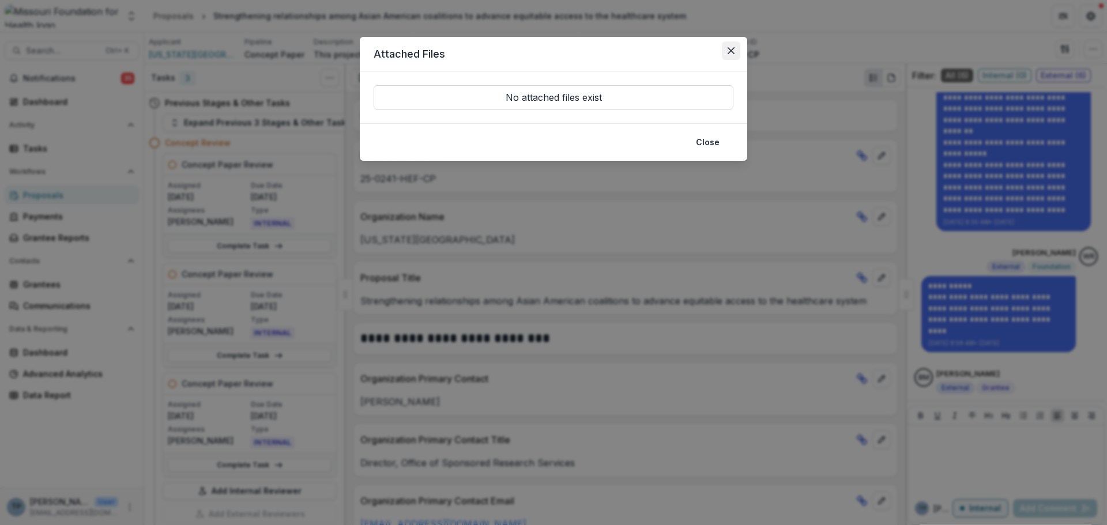
click at [732, 45] on button "Close" at bounding box center [731, 51] width 18 height 18
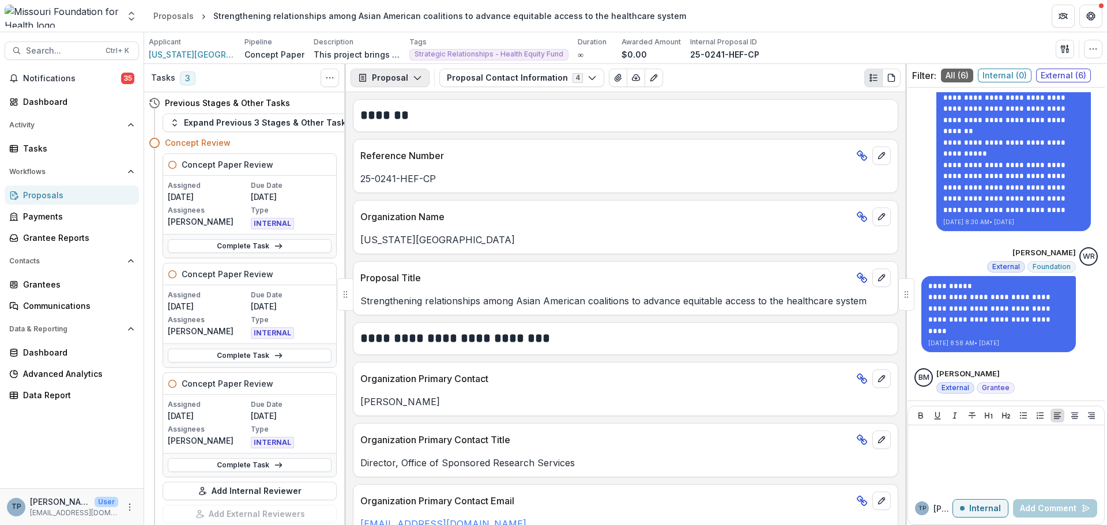
click at [410, 72] on button "Proposal" at bounding box center [389, 78] width 79 height 18
click at [413, 79] on icon "button" at bounding box center [417, 77] width 9 height 9
click at [615, 77] on icon "View Attached Files" at bounding box center [618, 77] width 6 height 7
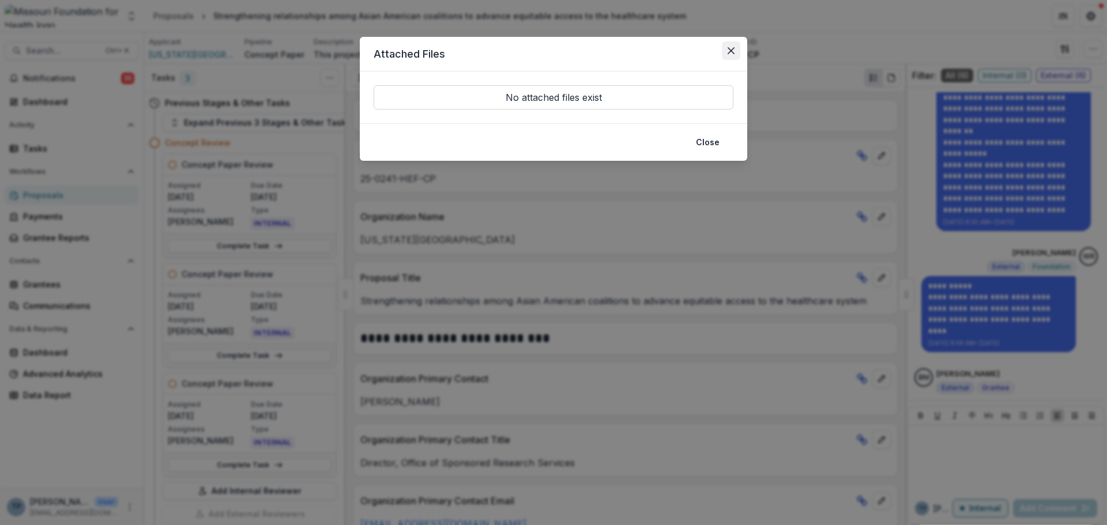
click at [730, 47] on icon "Close" at bounding box center [731, 50] width 7 height 7
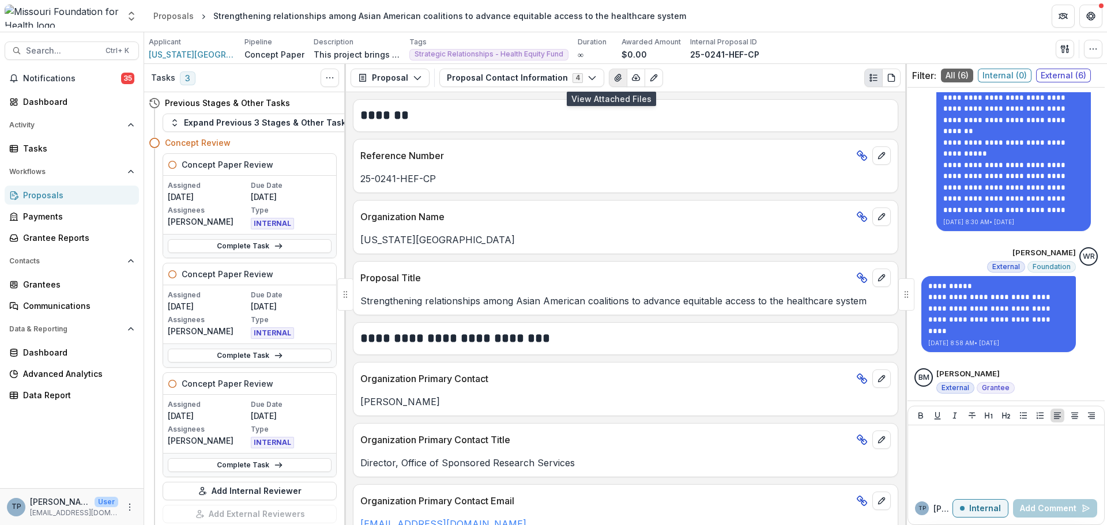
click at [613, 74] on icon "View Attached Files" at bounding box center [617, 77] width 9 height 9
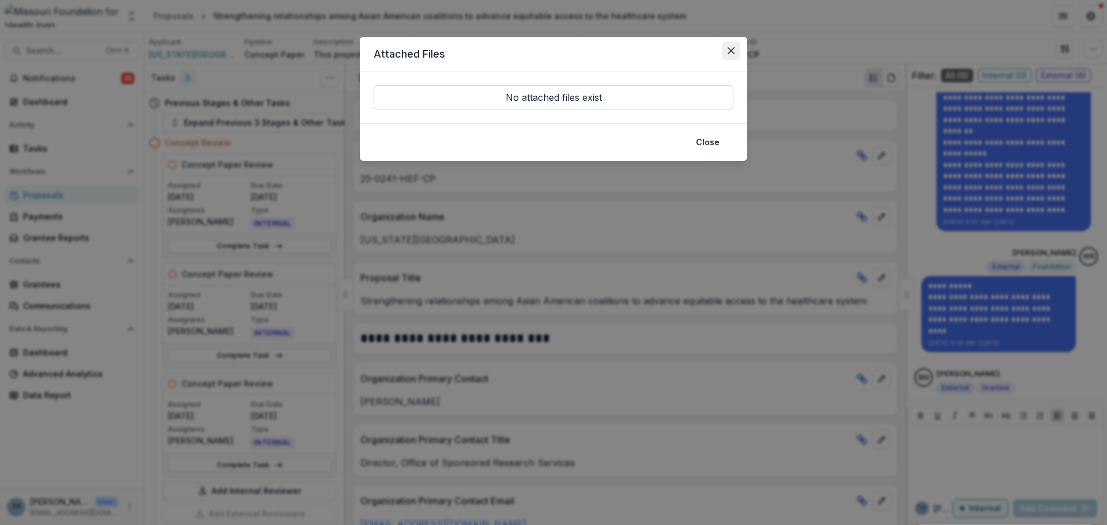
click at [730, 48] on icon "Close" at bounding box center [731, 50] width 7 height 7
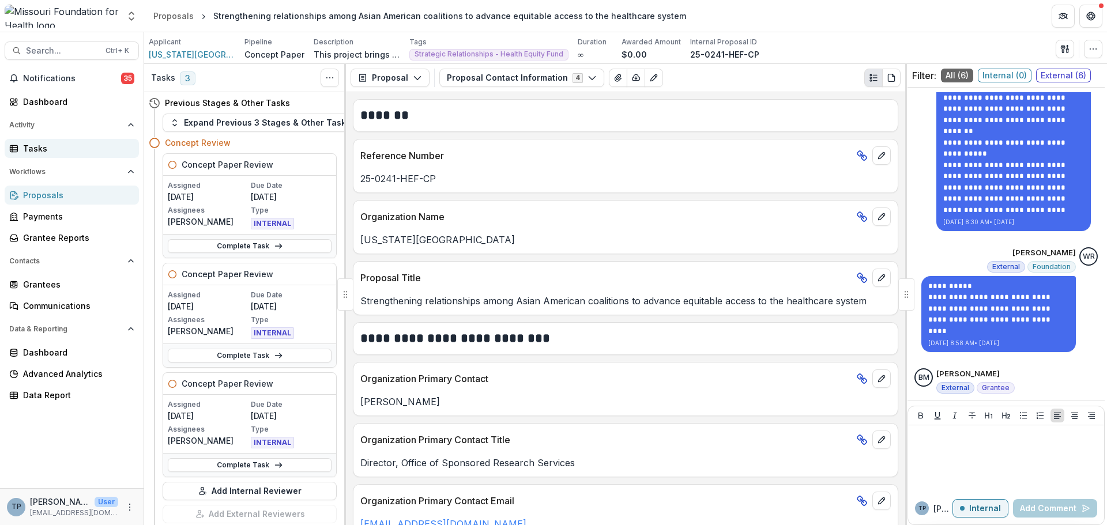
click at [34, 150] on div "Tasks" at bounding box center [76, 148] width 107 height 12
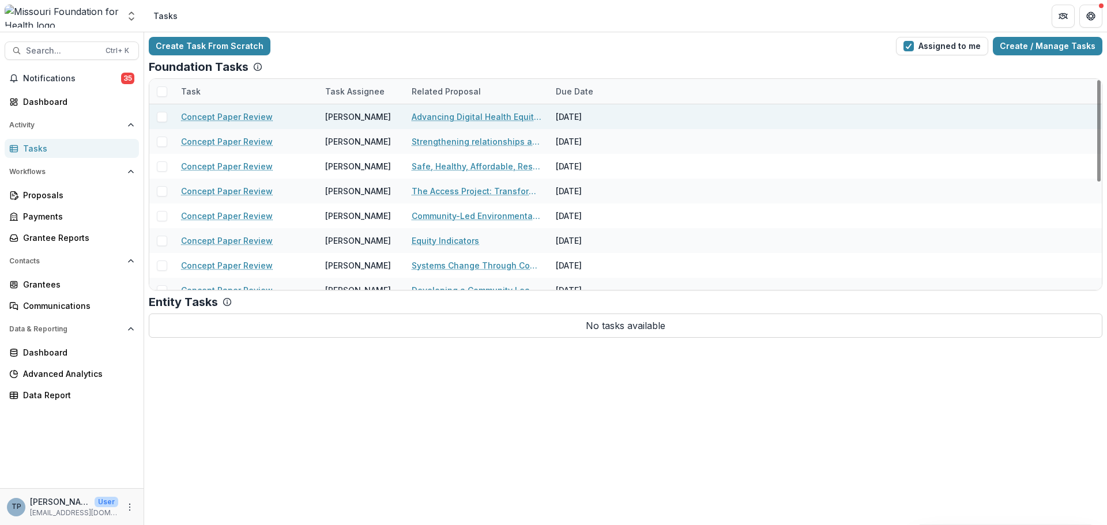
click at [160, 117] on span at bounding box center [162, 117] width 10 height 10
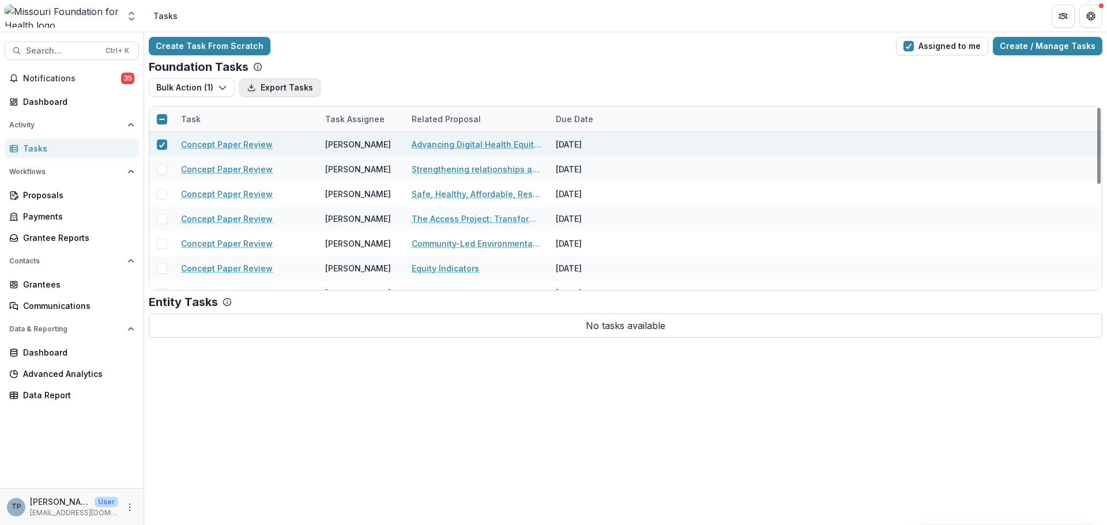
click at [276, 89] on button "Export Tasks" at bounding box center [279, 87] width 81 height 18
click at [197, 89] on button "Bulk Action ( 1 )" at bounding box center [192, 87] width 86 height 18
click at [274, 89] on button "Export Tasks" at bounding box center [279, 87] width 81 height 18
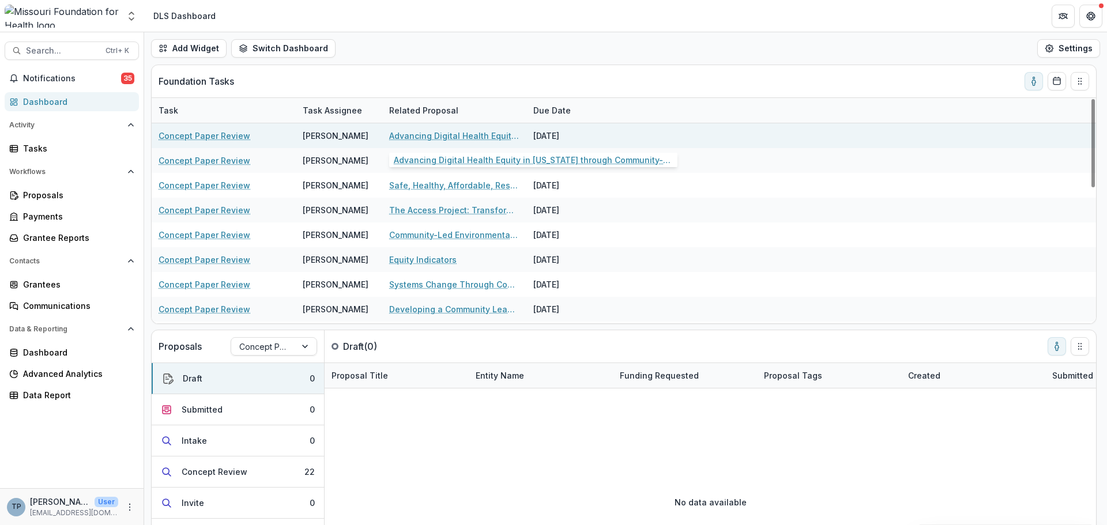
click at [410, 136] on link "Advancing Digital Health Equity in [US_STATE] through Community-Based Efforts" at bounding box center [454, 136] width 130 height 12
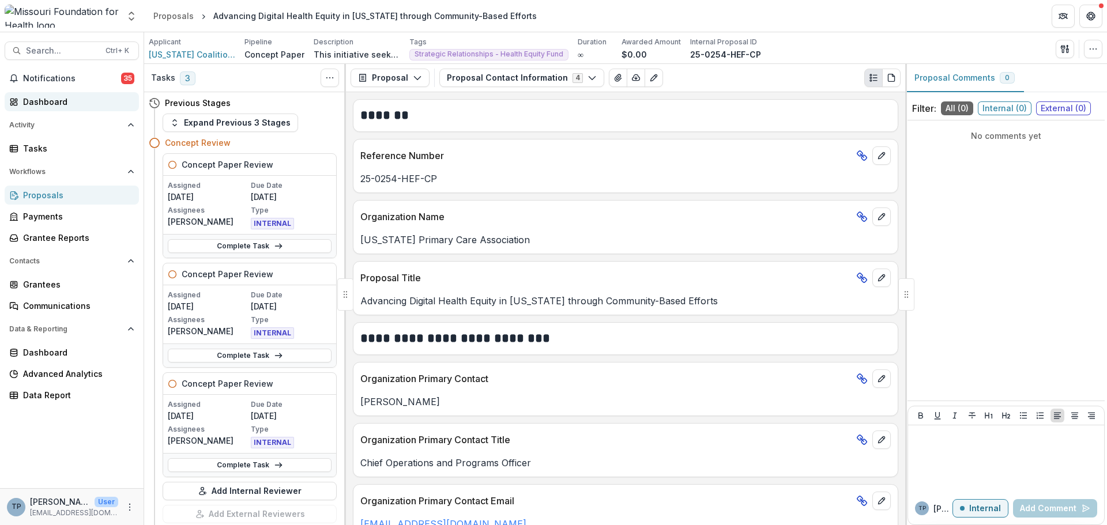
click at [45, 101] on div "Dashboard" at bounding box center [76, 102] width 107 height 12
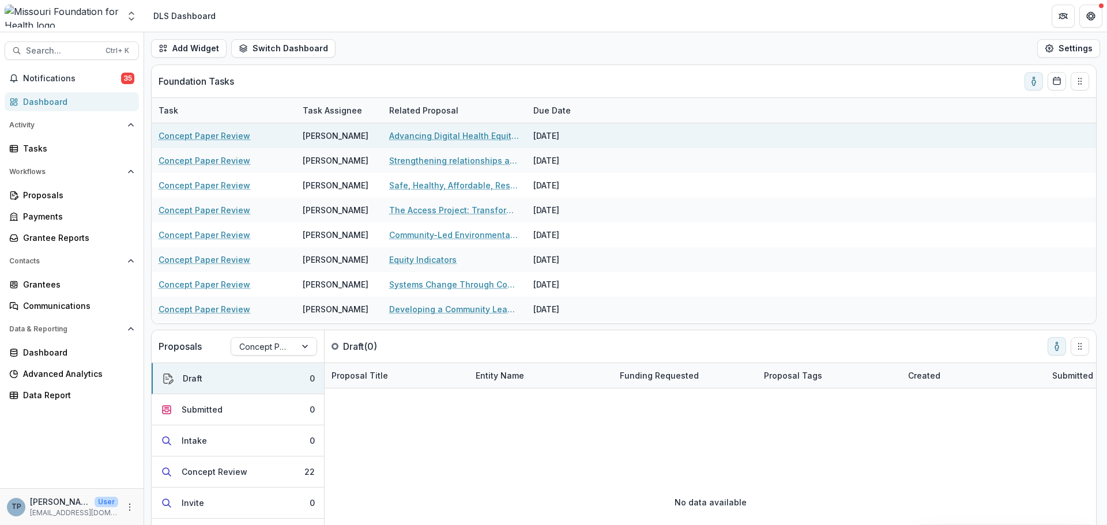
click at [189, 133] on link "Concept Paper Review" at bounding box center [205, 136] width 92 height 12
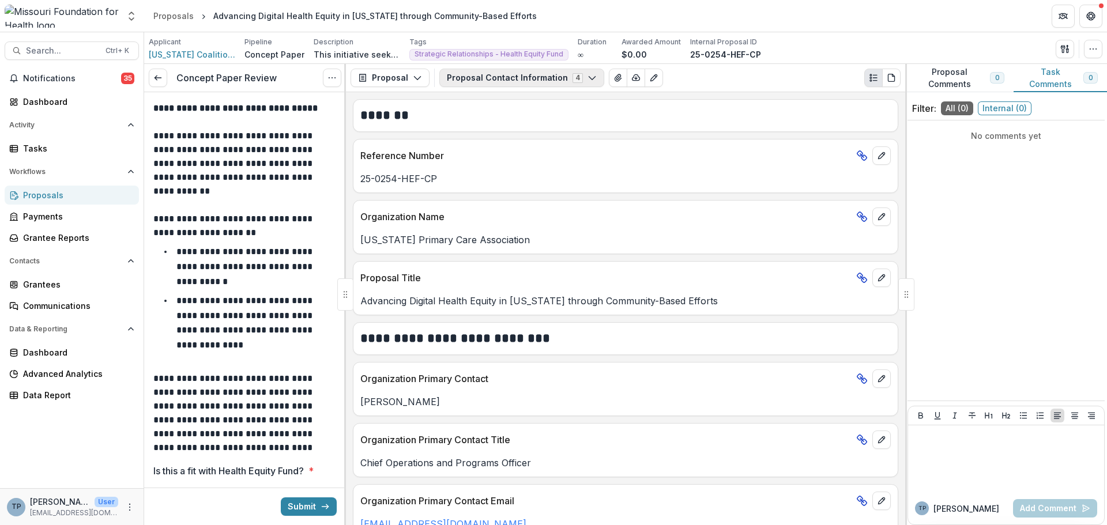
click at [587, 74] on icon "button" at bounding box center [591, 77] width 9 height 9
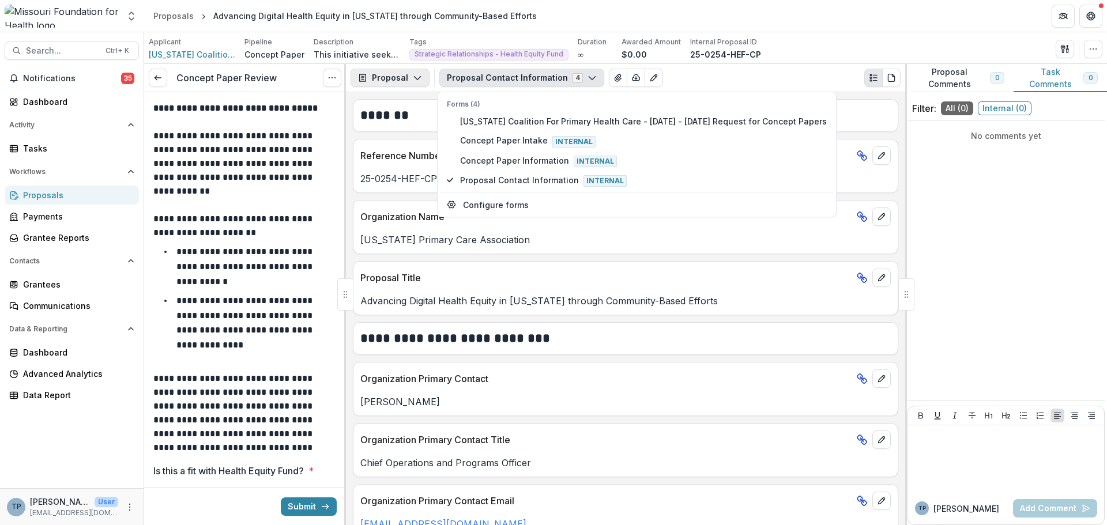
click at [412, 73] on button "Proposal" at bounding box center [389, 78] width 79 height 18
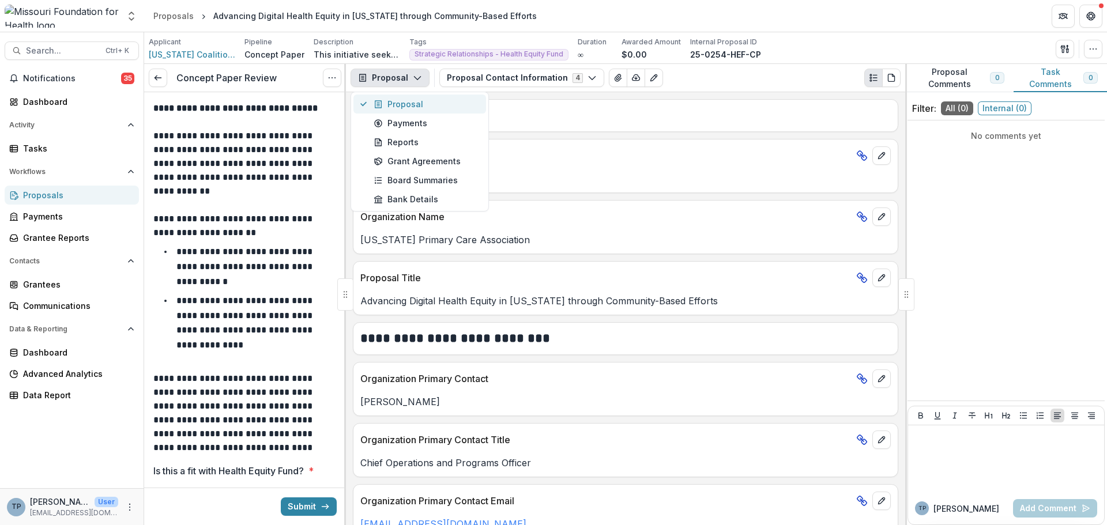
click at [403, 99] on div "Proposal" at bounding box center [426, 104] width 105 height 12
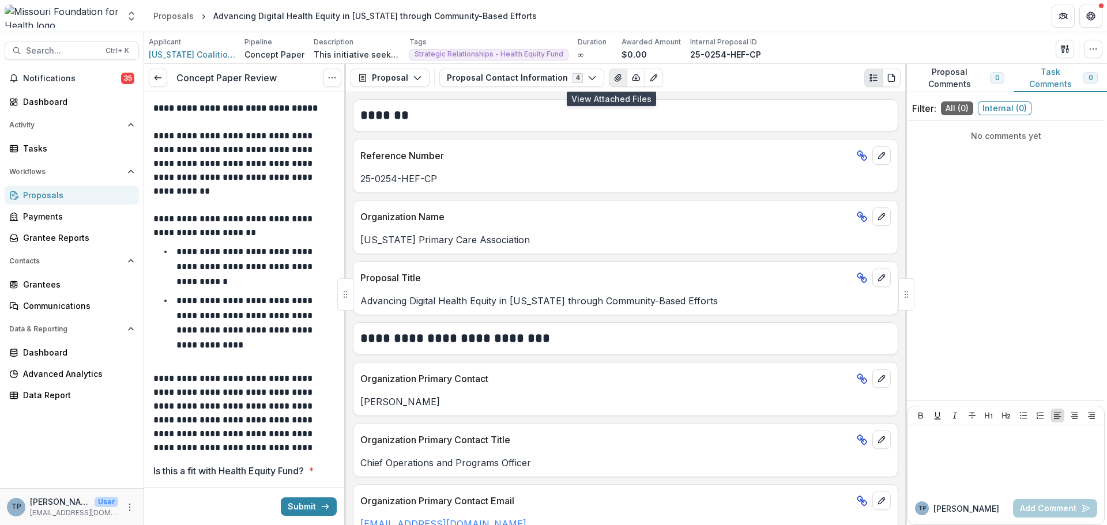
click at [613, 74] on icon "View Attached Files" at bounding box center [617, 77] width 9 height 9
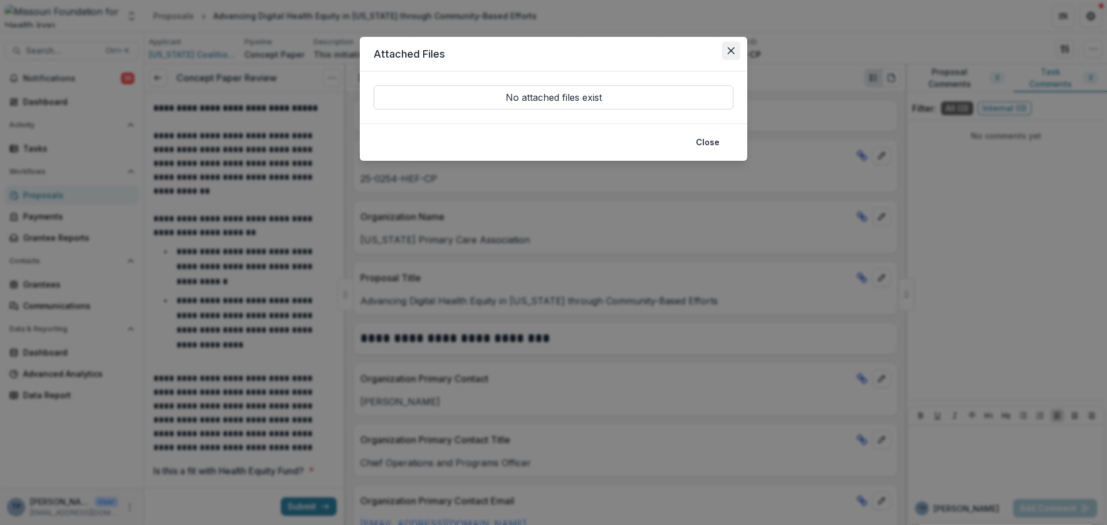
click at [730, 45] on button "Close" at bounding box center [731, 51] width 18 height 18
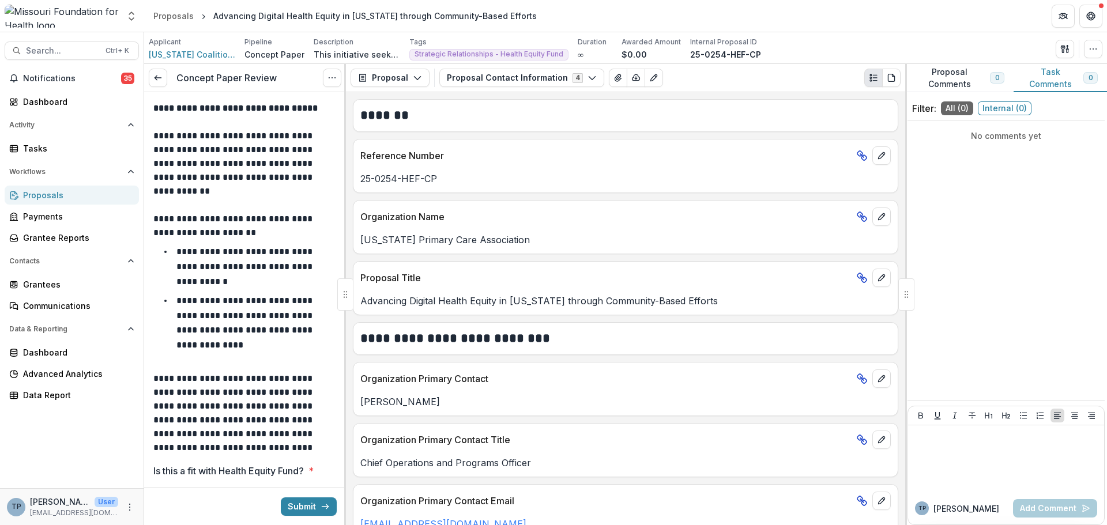
click at [386, 172] on p "25-0254-HEF-CP" at bounding box center [625, 179] width 530 height 14
click at [418, 76] on icon "button" at bounding box center [417, 77] width 9 height 9
click at [402, 106] on div "Proposal" at bounding box center [426, 104] width 105 height 12
click at [615, 78] on icon "View Attached Files" at bounding box center [618, 77] width 6 height 7
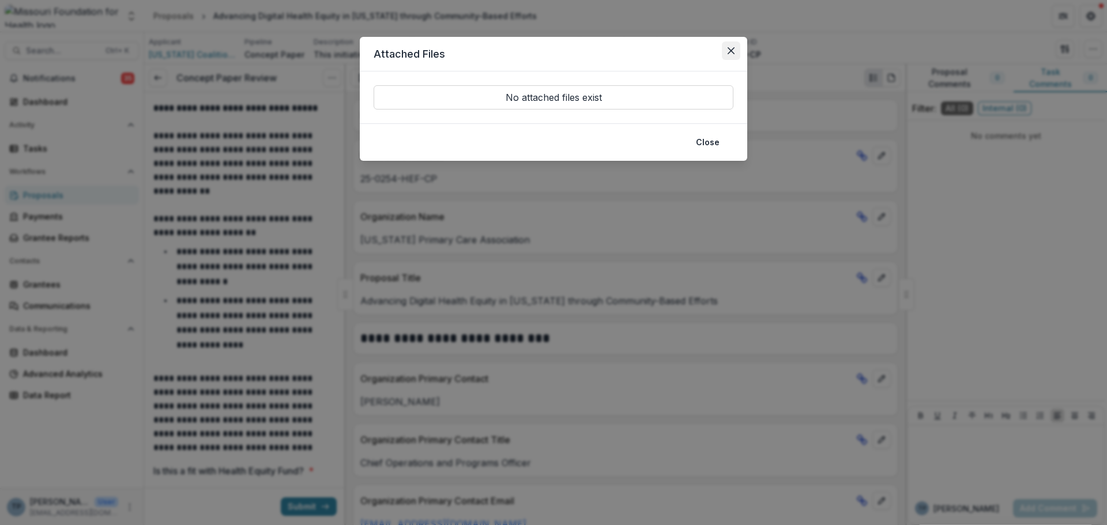
click at [729, 46] on button "Close" at bounding box center [731, 51] width 18 height 18
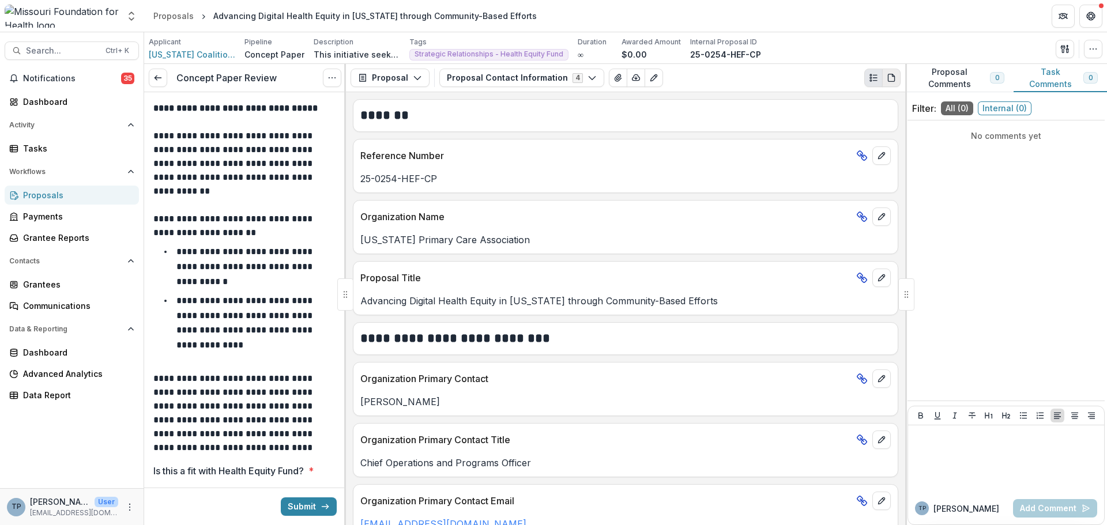
click at [888, 78] on icon "PDF view" at bounding box center [891, 77] width 6 height 7
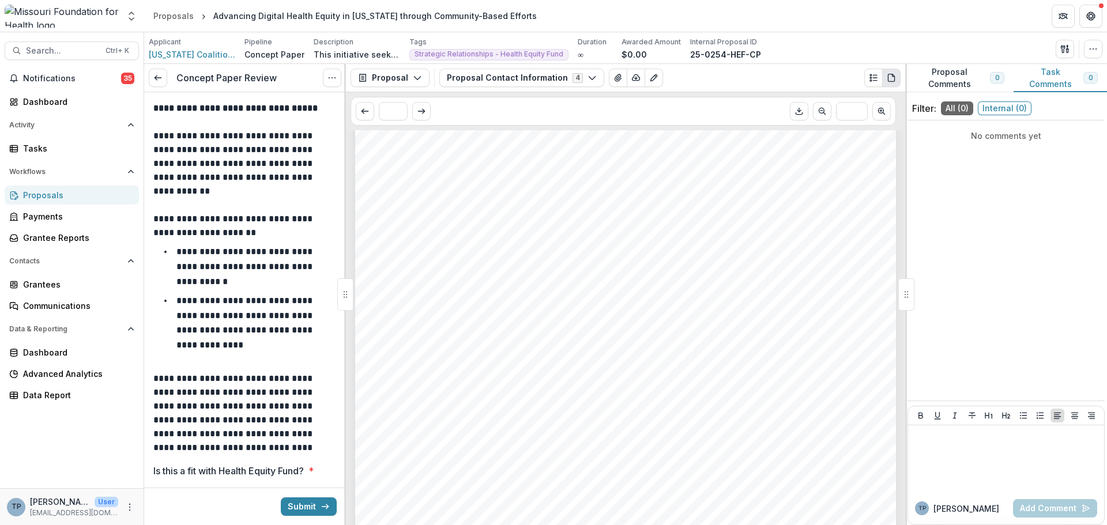
scroll to position [650, 0]
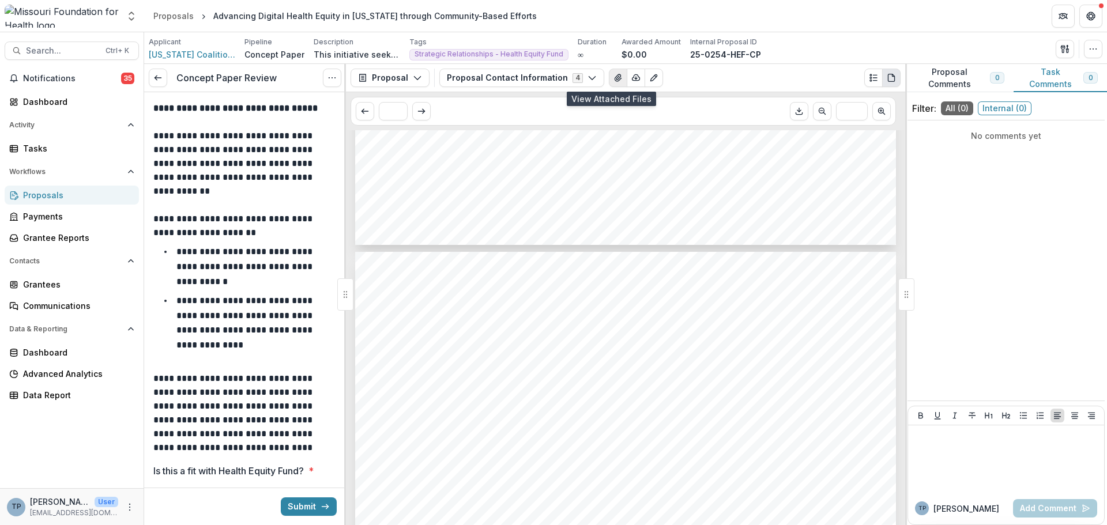
click at [613, 78] on icon "View Attached Files" at bounding box center [617, 77] width 9 height 9
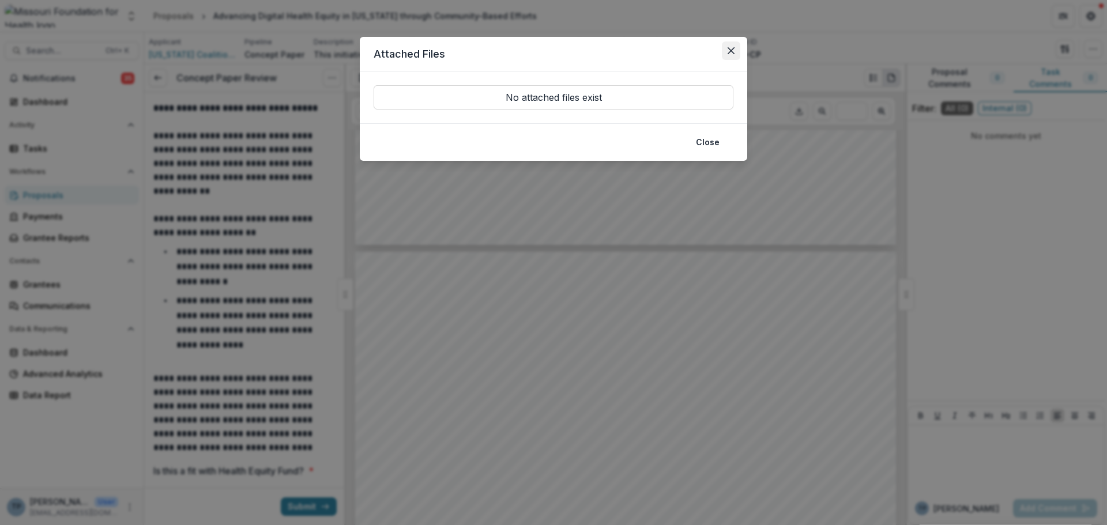
click at [726, 47] on button "Close" at bounding box center [731, 51] width 18 height 18
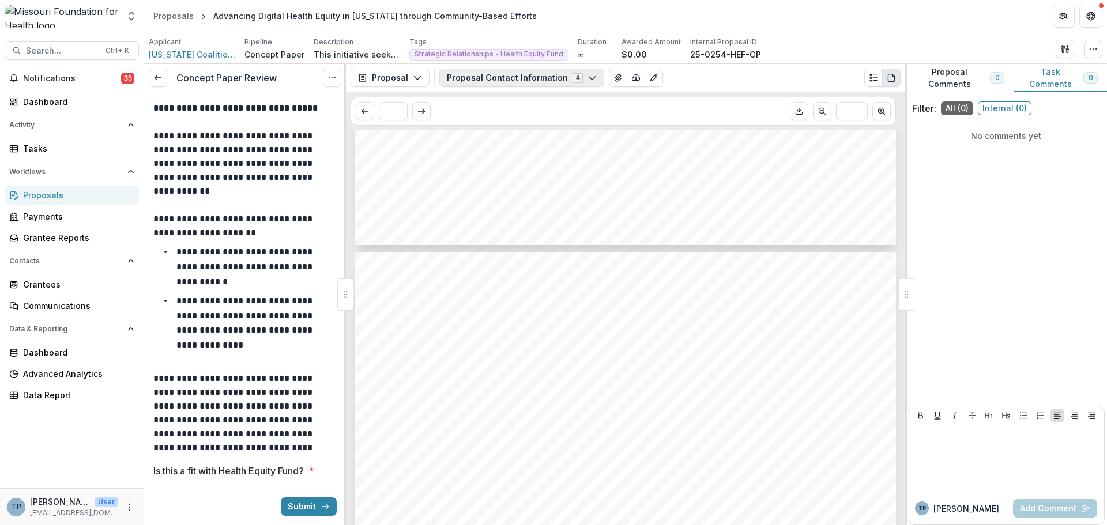
click at [587, 80] on icon "button" at bounding box center [591, 77] width 9 height 9
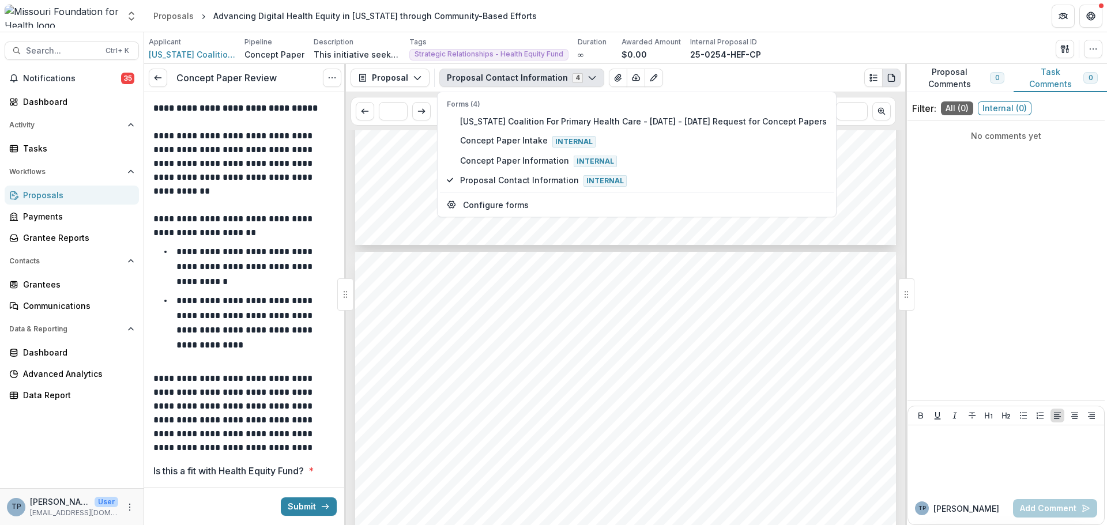
click at [589, 80] on polyline "button" at bounding box center [592, 78] width 6 height 3
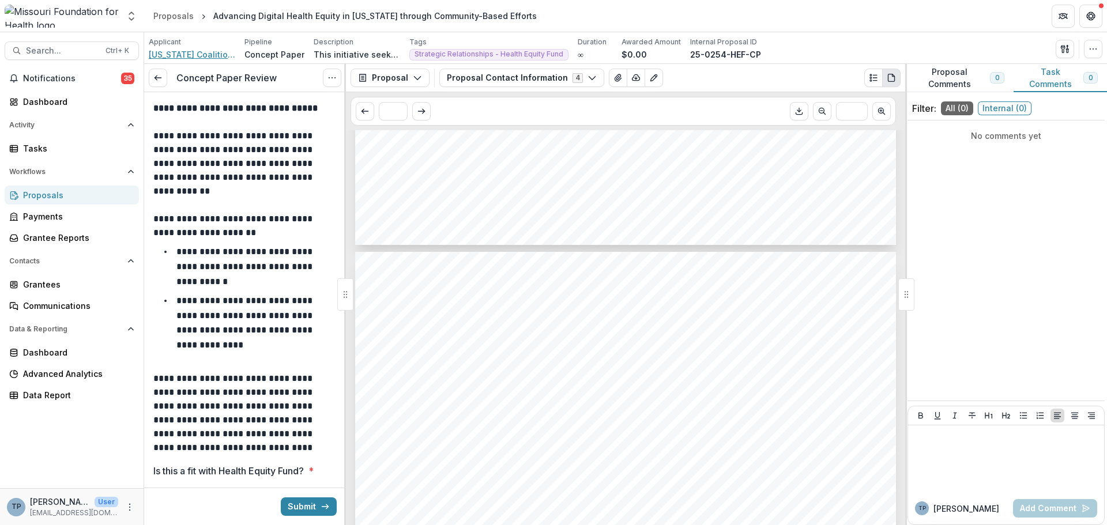
click at [183, 55] on span "[US_STATE] Coalition For Primary Health Care" at bounding box center [192, 54] width 86 height 12
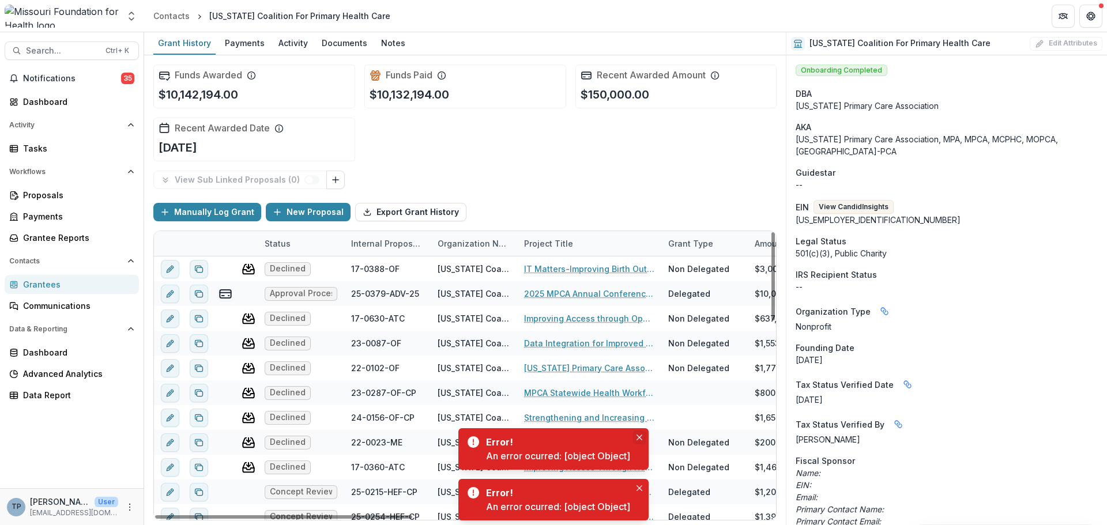
drag, startPoint x: 638, startPoint y: 424, endPoint x: 646, endPoint y: 437, distance: 15.0
click at [640, 427] on div "Strengthening and Increasing the [US_STATE] Community Health Center Workforce" at bounding box center [589, 417] width 130 height 25
drag, startPoint x: 640, startPoint y: 431, endPoint x: 642, endPoint y: 438, distance: 7.7
click at [640, 432] on button "Close" at bounding box center [639, 438] width 14 height 14
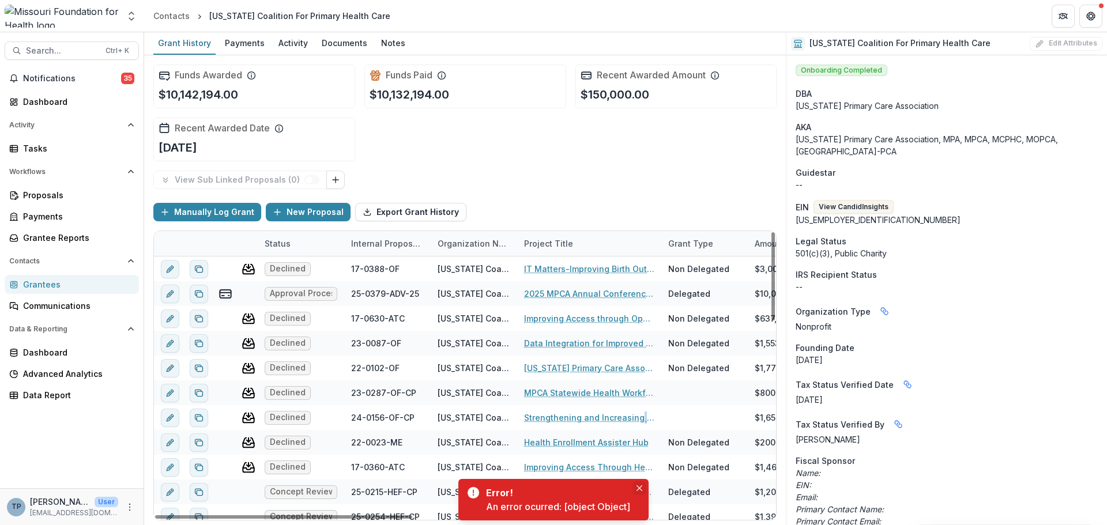
click at [640, 484] on button "Close" at bounding box center [639, 488] width 14 height 14
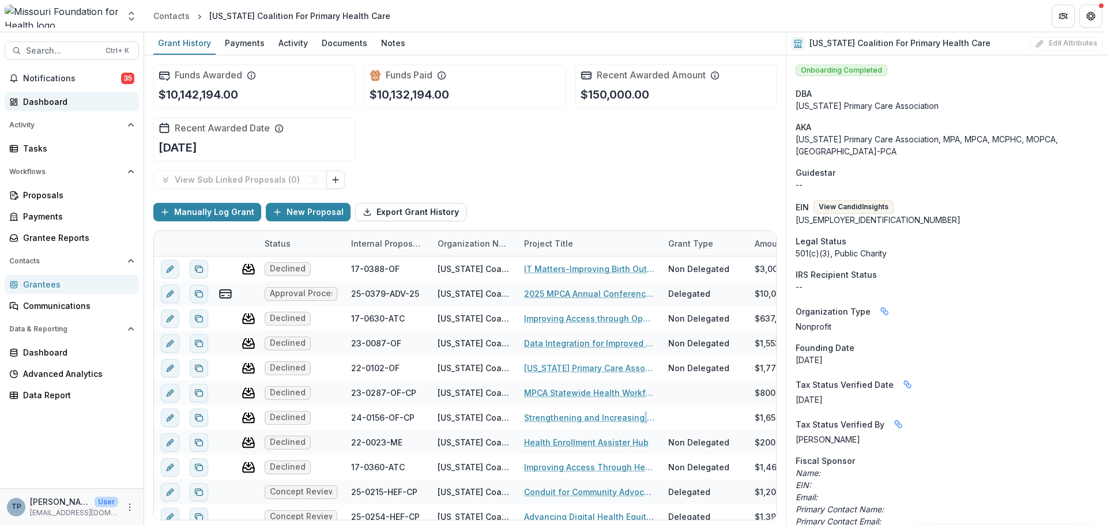
click at [42, 97] on div "Dashboard" at bounding box center [76, 102] width 107 height 12
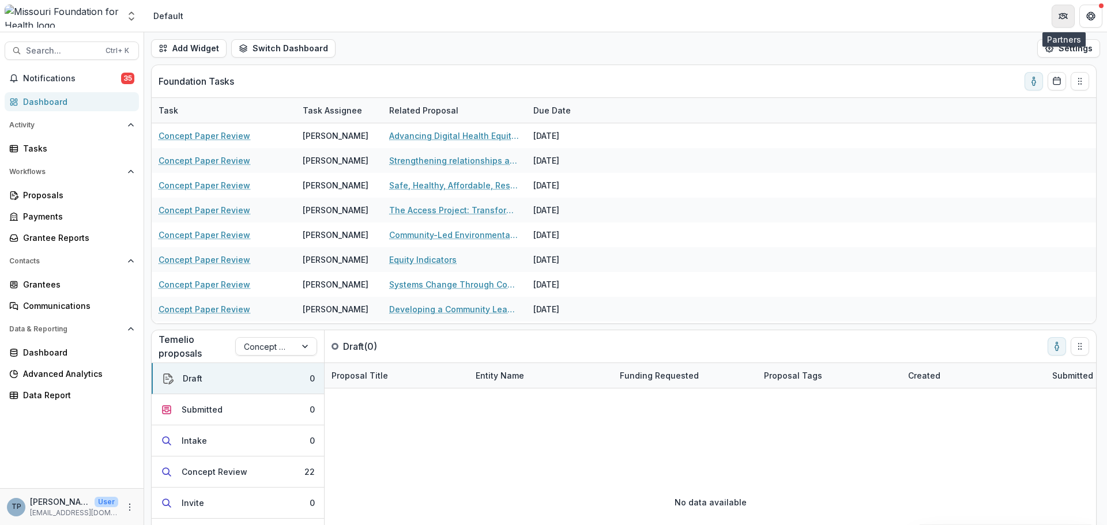
click at [1064, 14] on icon "Partners" at bounding box center [1062, 16] width 9 height 9
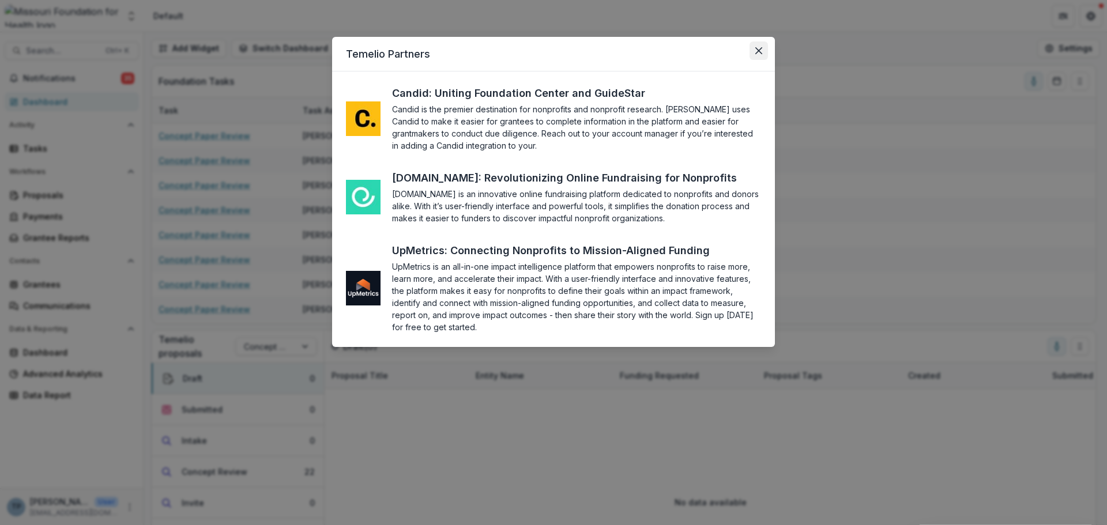
click at [757, 48] on icon "Close" at bounding box center [758, 50] width 7 height 7
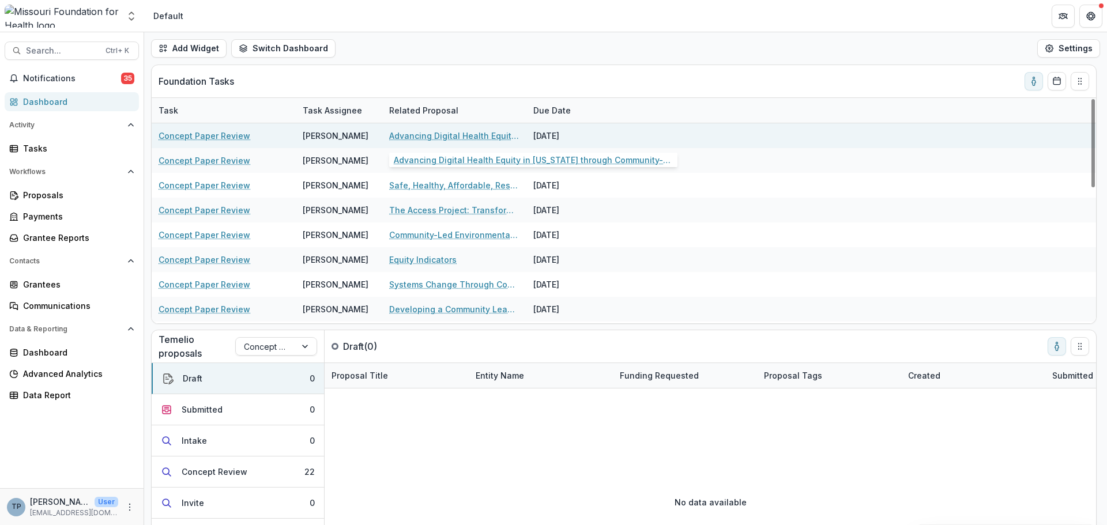
click at [408, 135] on link "Advancing Digital Health Equity in [US_STATE] through Community-Based Efforts" at bounding box center [454, 136] width 130 height 12
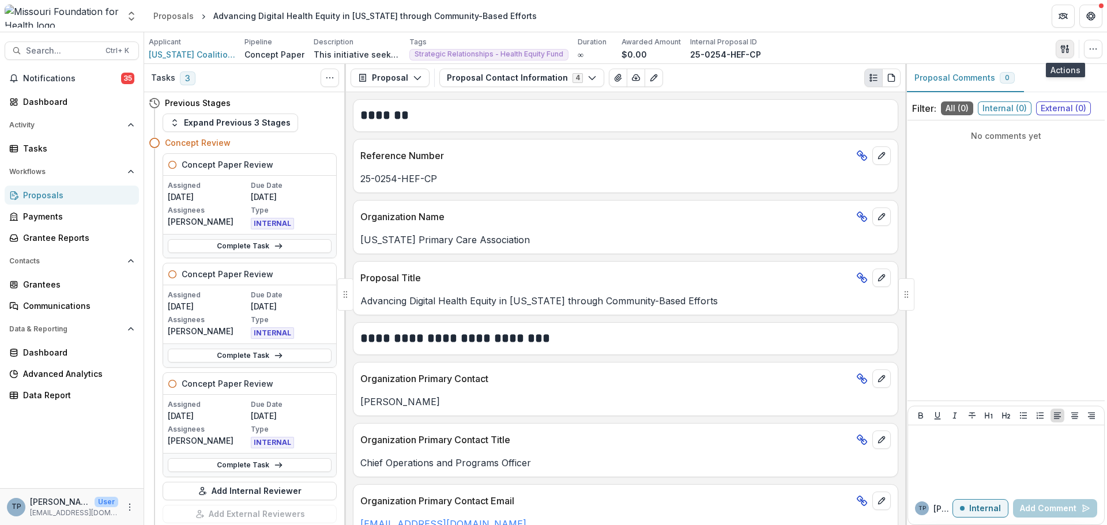
click at [1067, 45] on polygon "button" at bounding box center [1066, 46] width 1 height 2
click at [996, 93] on button "Proposal Files" at bounding box center [1009, 94] width 123 height 19
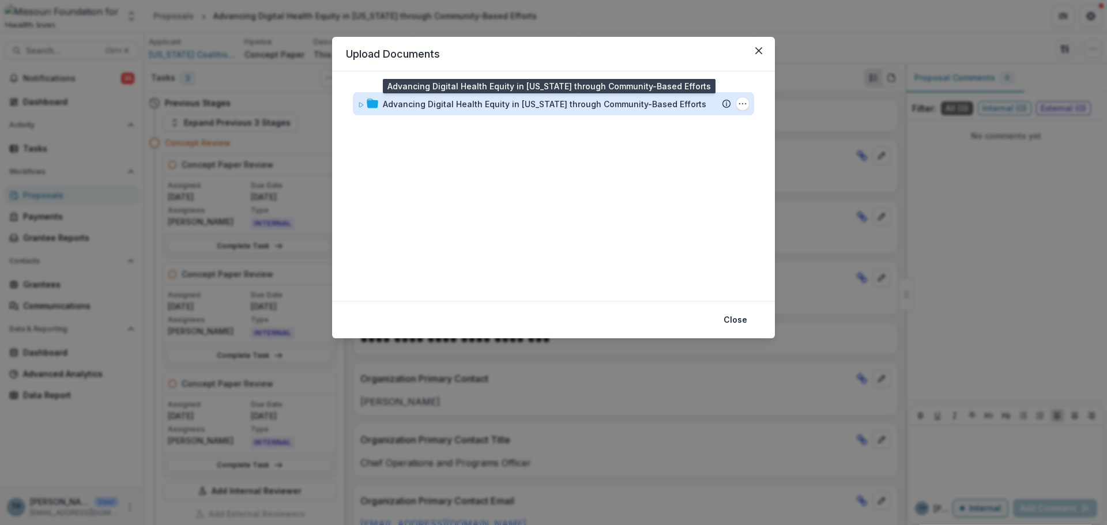
click at [406, 107] on div "Advancing Digital Health Equity in [US_STATE] through Community-Based Efforts" at bounding box center [544, 104] width 323 height 12
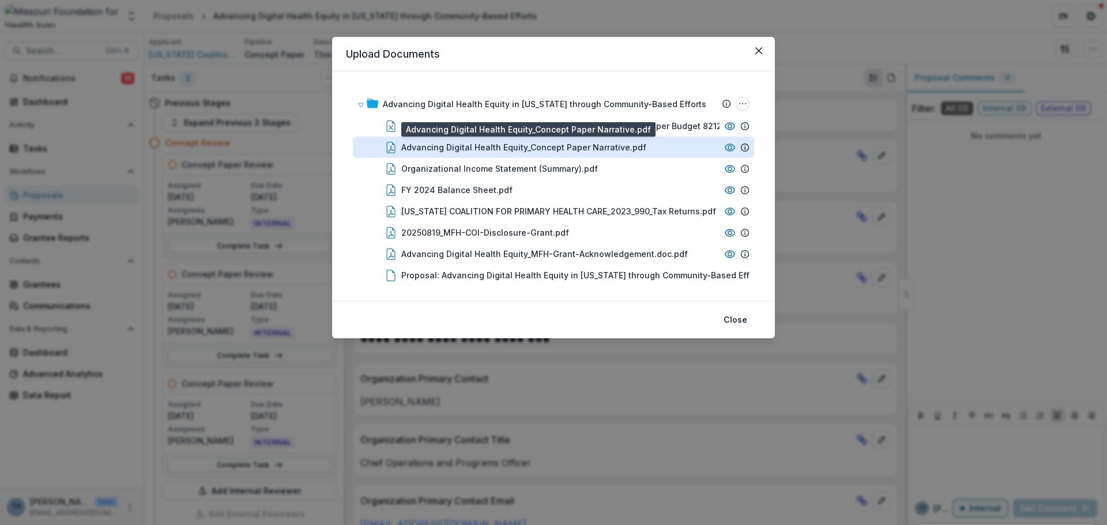
click at [468, 144] on div "Advancing Digital Health Equity_Concept Paper Narrative.pdf" at bounding box center [523, 147] width 245 height 12
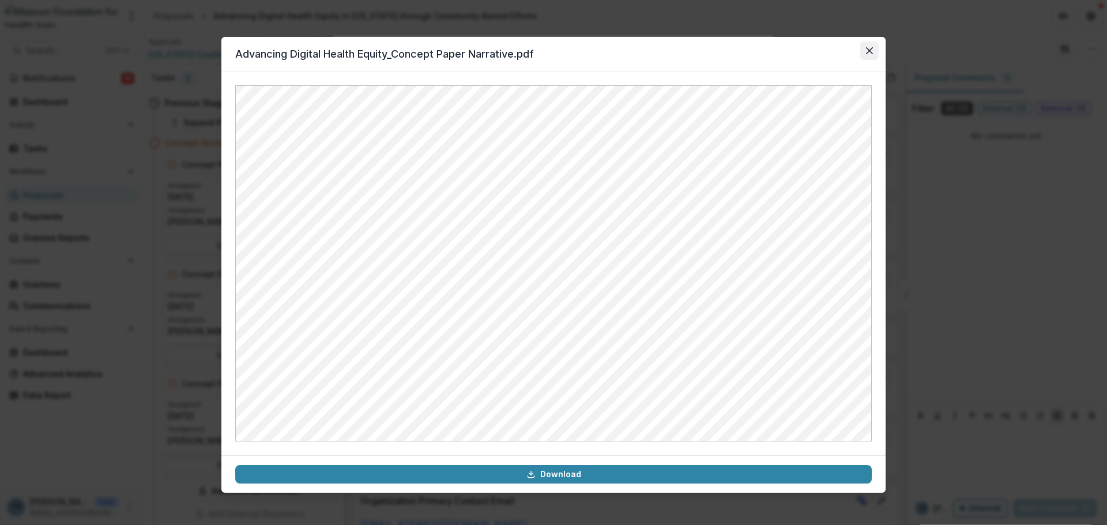
click at [868, 51] on icon "Close" at bounding box center [869, 50] width 7 height 7
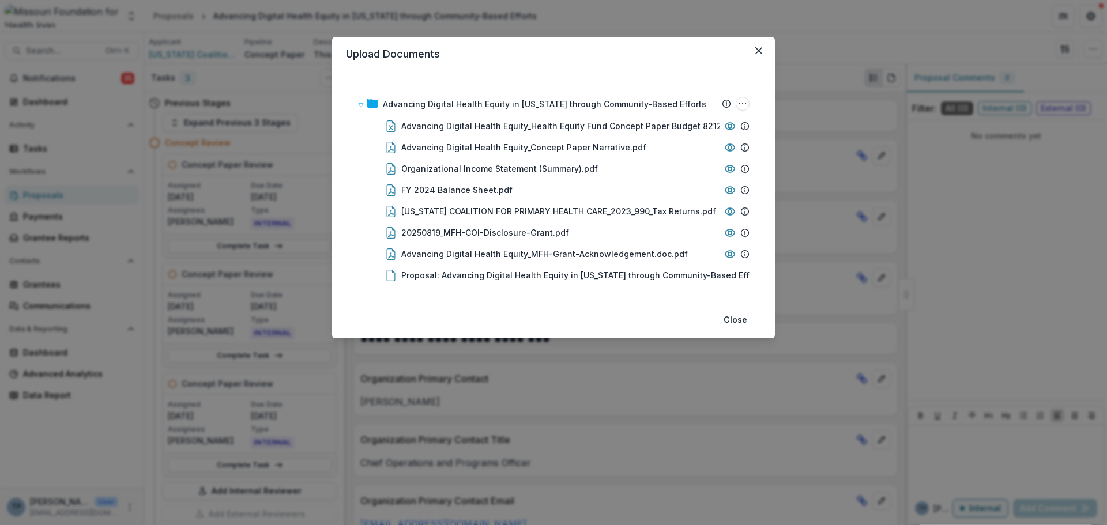
scroll to position [6, 0]
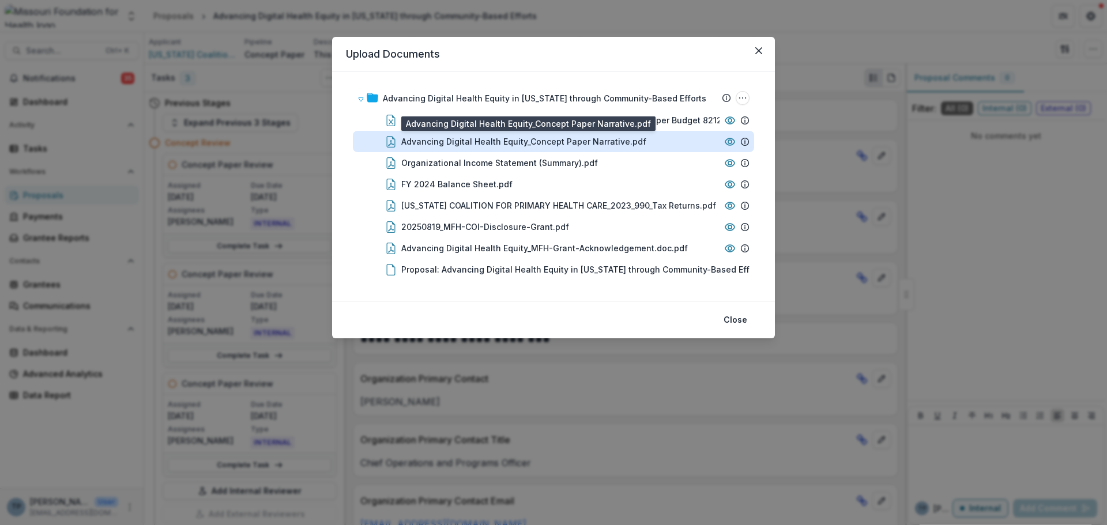
click at [454, 140] on div "Advancing Digital Health Equity_Concept Paper Narrative.pdf" at bounding box center [523, 141] width 245 height 12
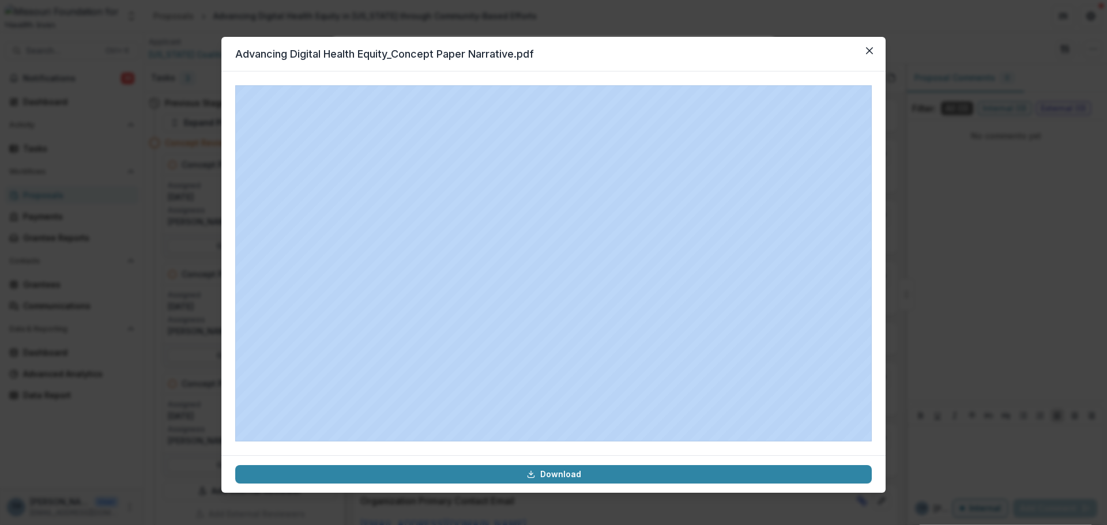
drag, startPoint x: 609, startPoint y: 48, endPoint x: 834, endPoint y: 72, distance: 226.1
click at [834, 72] on section "Advancing Digital Health Equity_Concept Paper Narrative.pdf Download" at bounding box center [553, 265] width 664 height 456
click at [869, 51] on icon "Close" at bounding box center [869, 50] width 7 height 7
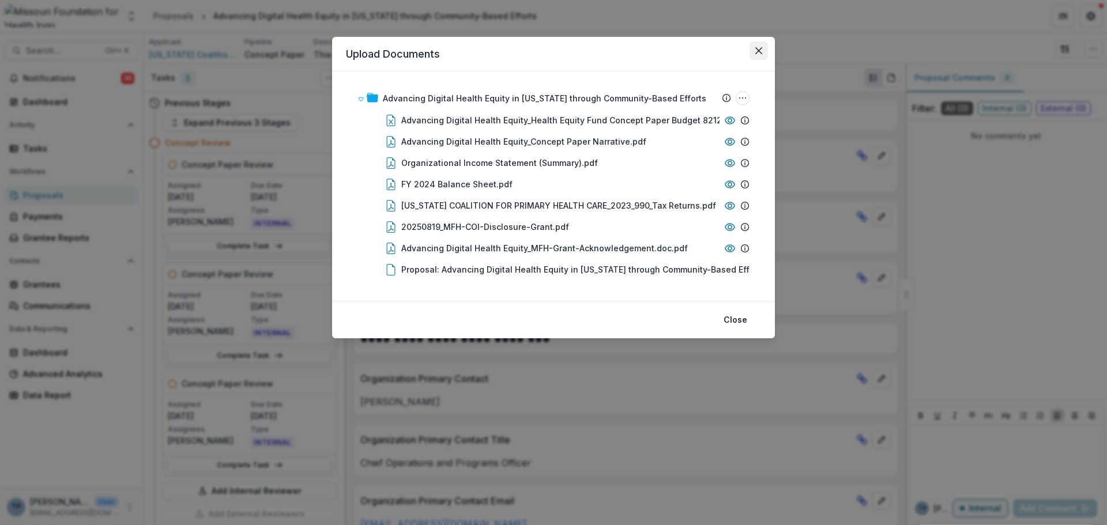
click at [762, 47] on button "Close" at bounding box center [758, 51] width 18 height 18
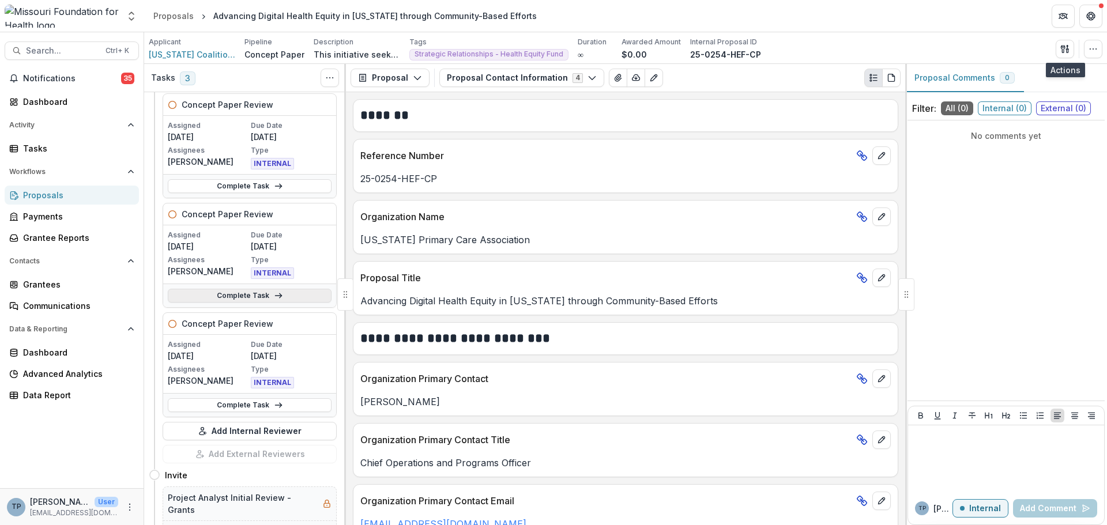
scroll to position [0, 0]
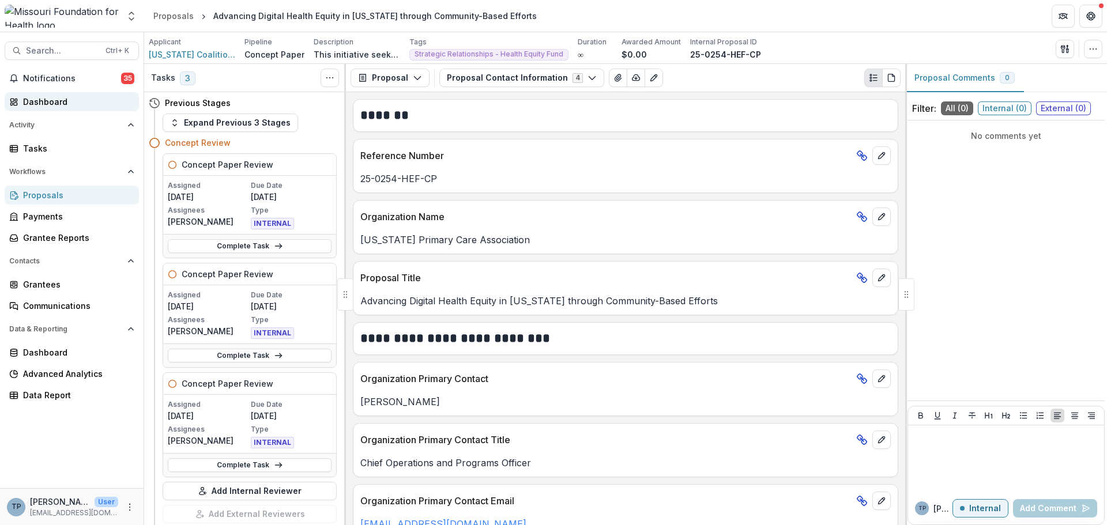
click at [44, 105] on div "Dashboard" at bounding box center [76, 102] width 107 height 12
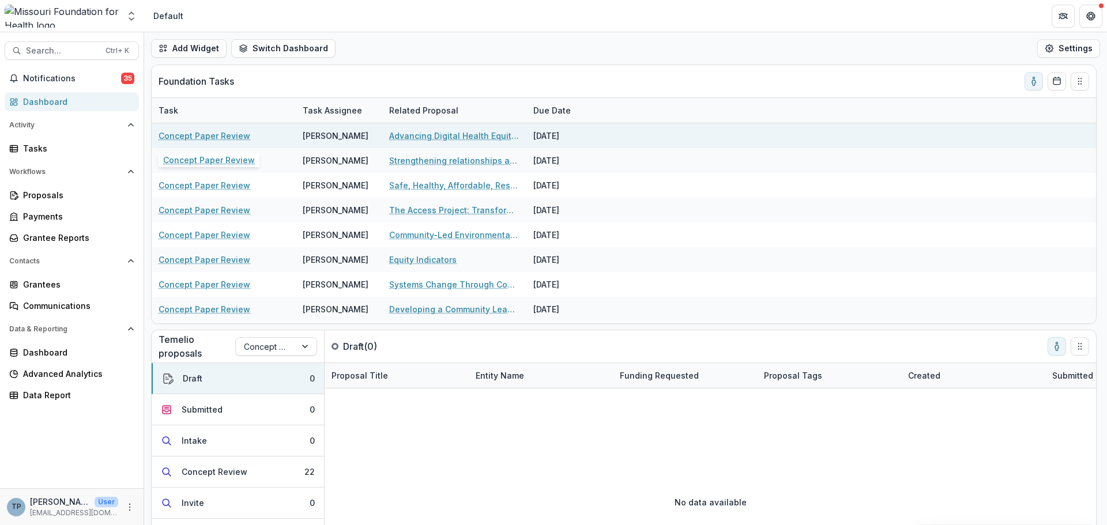
click at [179, 135] on link "Concept Paper Review" at bounding box center [205, 136] width 92 height 12
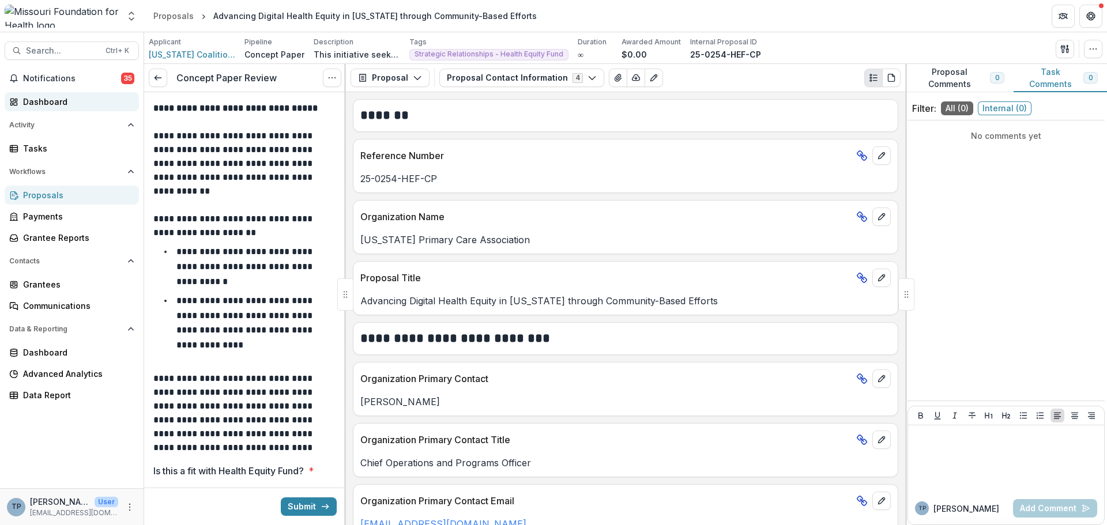
click at [37, 103] on div "Dashboard" at bounding box center [76, 102] width 107 height 12
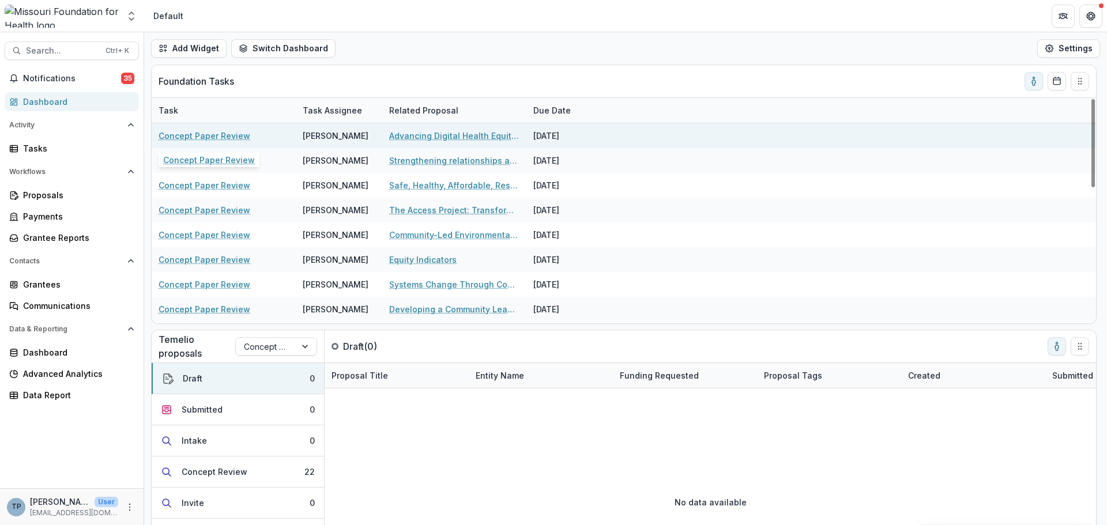
click at [184, 138] on link "Concept Paper Review" at bounding box center [205, 136] width 92 height 12
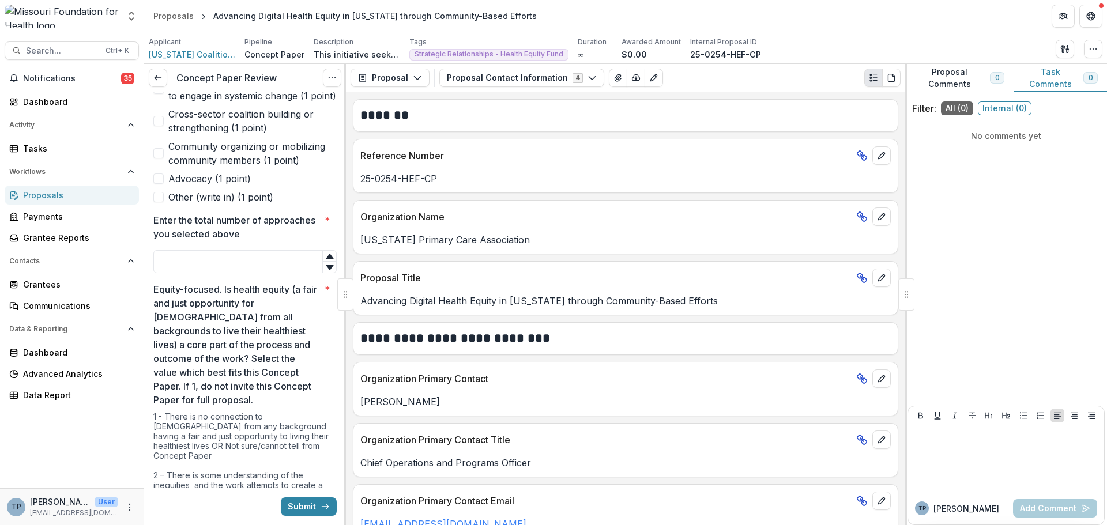
scroll to position [576, 0]
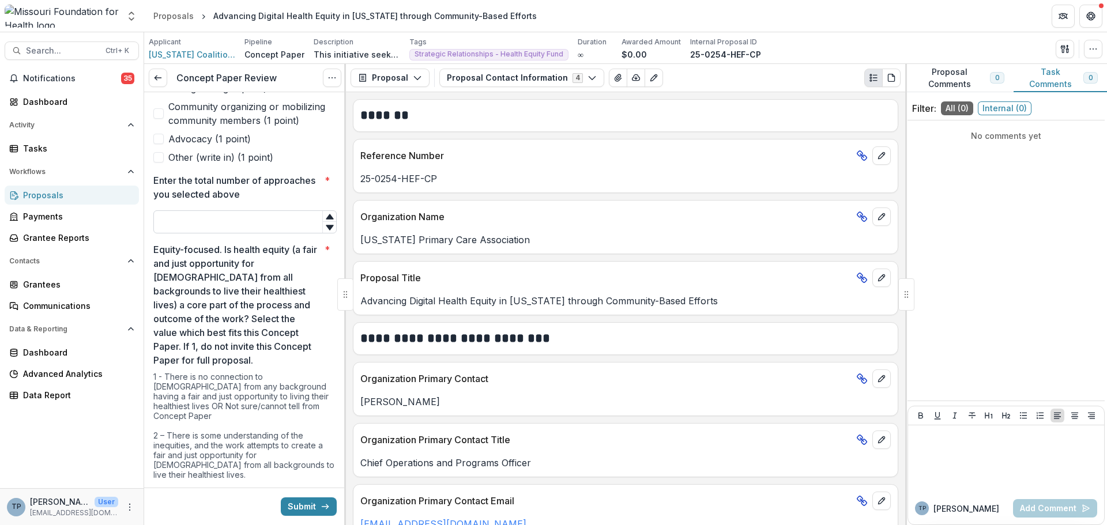
click at [201, 233] on input "Enter the total number of approaches you selected above *" at bounding box center [244, 221] width 183 height 23
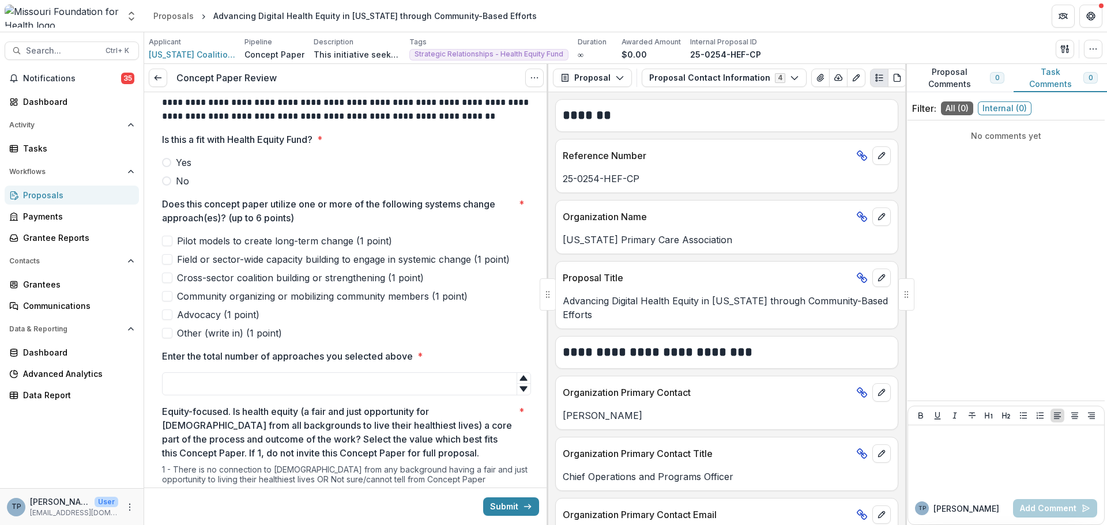
scroll to position [0, 0]
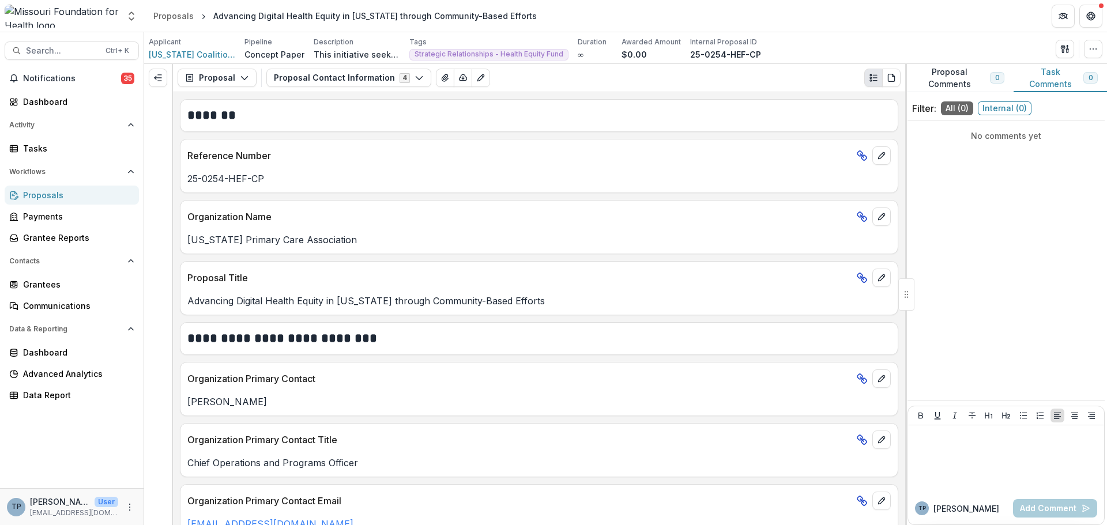
click at [998, 257] on div "No comments yet" at bounding box center [1005, 260] width 197 height 271
click at [35, 195] on div "Proposals" at bounding box center [76, 195] width 107 height 12
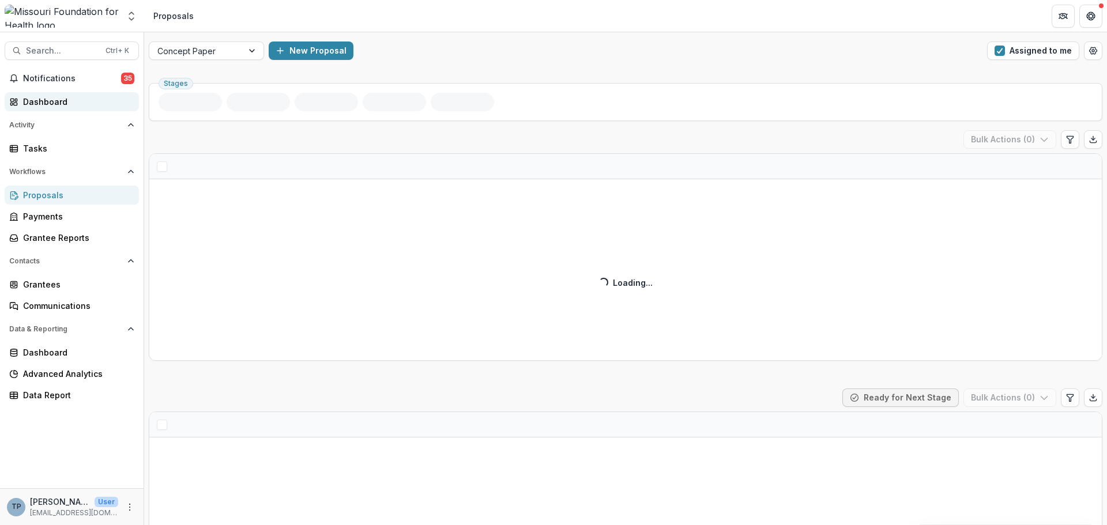
click at [39, 96] on link "Dashboard" at bounding box center [72, 101] width 134 height 19
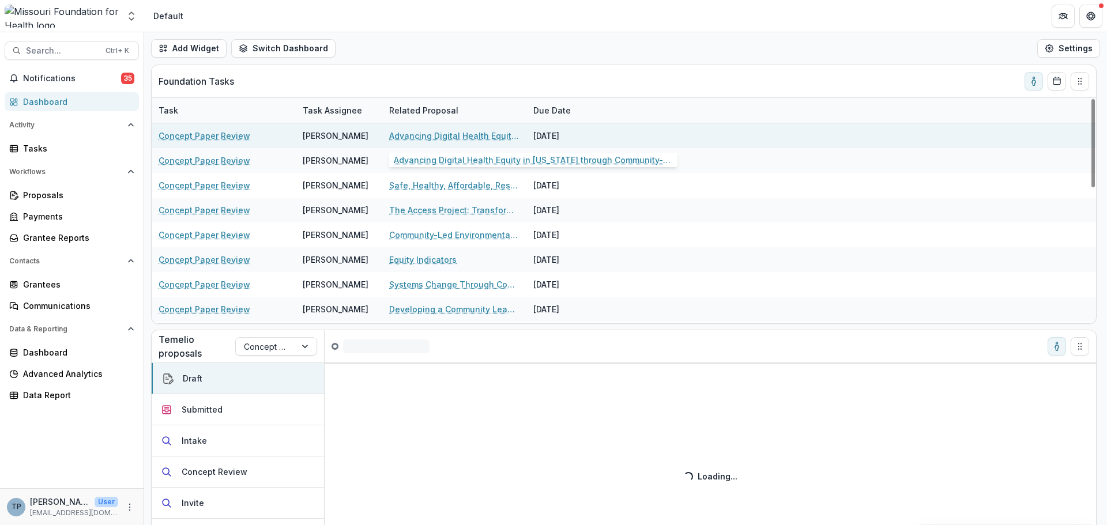
click at [408, 138] on link "Advancing Digital Health Equity in [US_STATE] through Community-Based Efforts" at bounding box center [454, 136] width 130 height 12
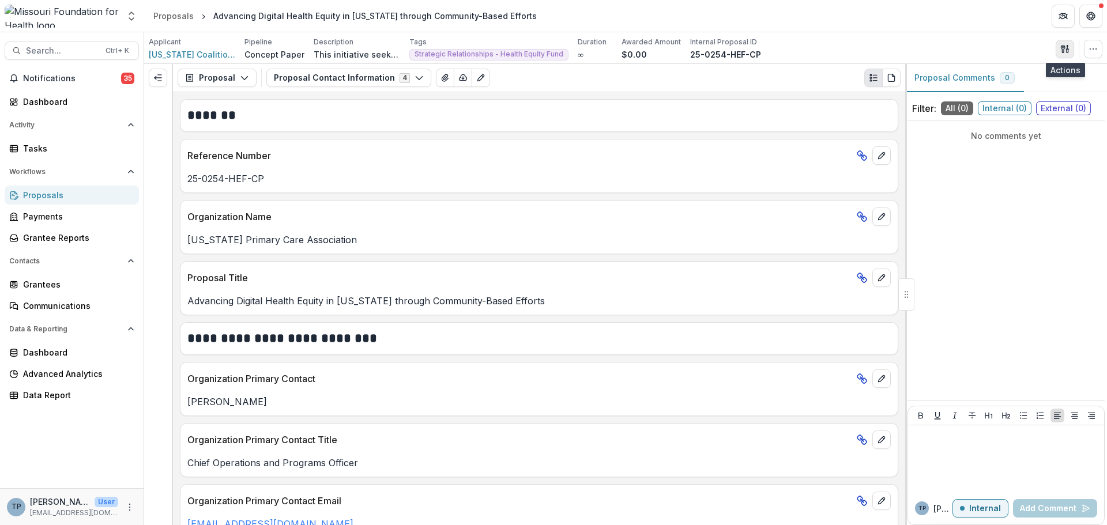
click at [1066, 45] on icon "button" at bounding box center [1064, 48] width 9 height 9
click at [1007, 96] on button "Proposal Files" at bounding box center [1009, 94] width 123 height 19
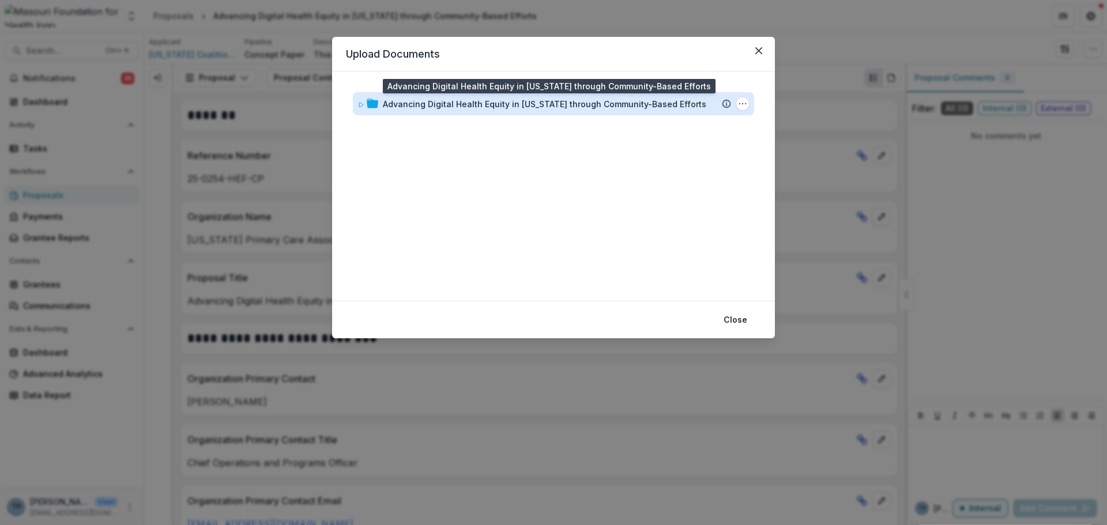
click at [548, 101] on div "Advancing Digital Health Equity in [US_STATE] through Community-Based Efforts" at bounding box center [544, 104] width 323 height 12
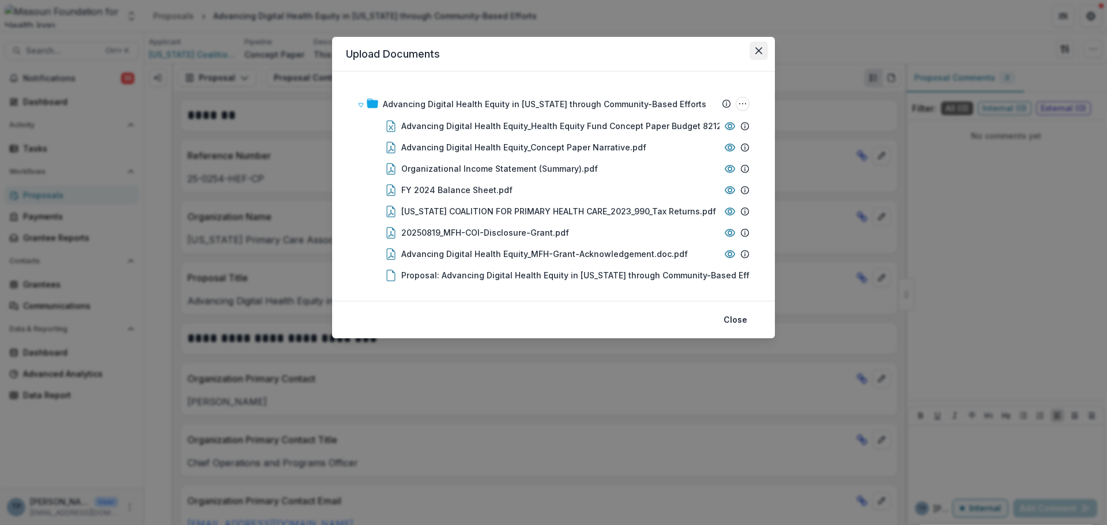
click at [756, 48] on icon "Close" at bounding box center [758, 50] width 7 height 7
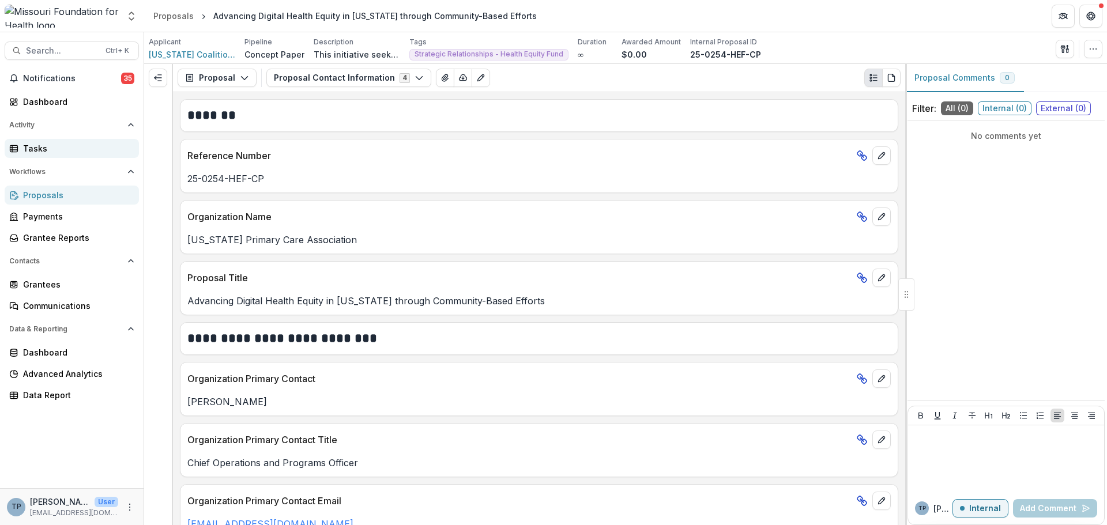
click at [24, 144] on div "Tasks" at bounding box center [76, 148] width 107 height 12
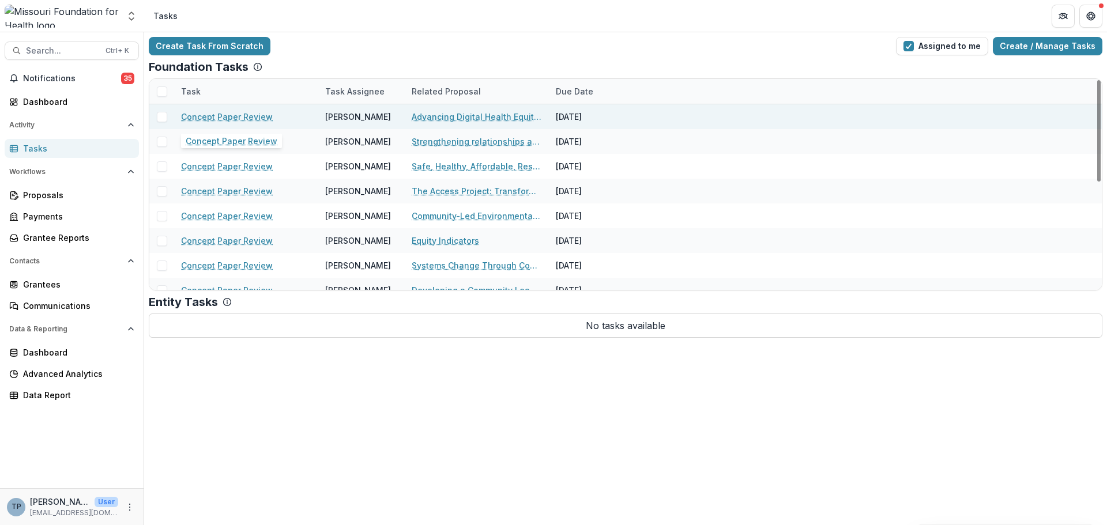
click at [191, 117] on link "Concept Paper Review" at bounding box center [227, 117] width 92 height 12
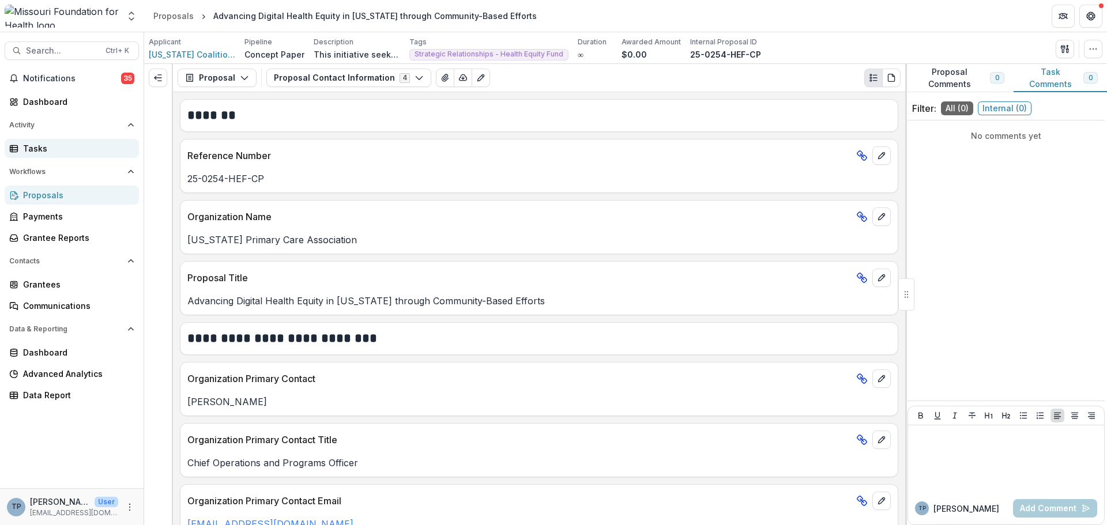
click at [33, 150] on div "Tasks" at bounding box center [76, 148] width 107 height 12
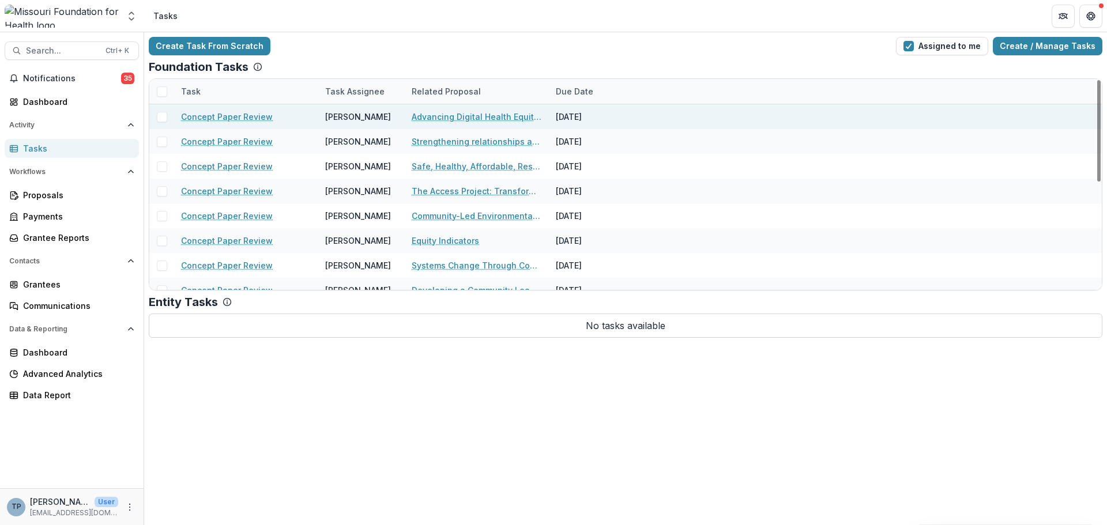
click at [220, 107] on div "Concept Paper Review" at bounding box center [246, 116] width 130 height 25
click at [208, 122] on link "Concept Paper Review" at bounding box center [227, 117] width 92 height 12
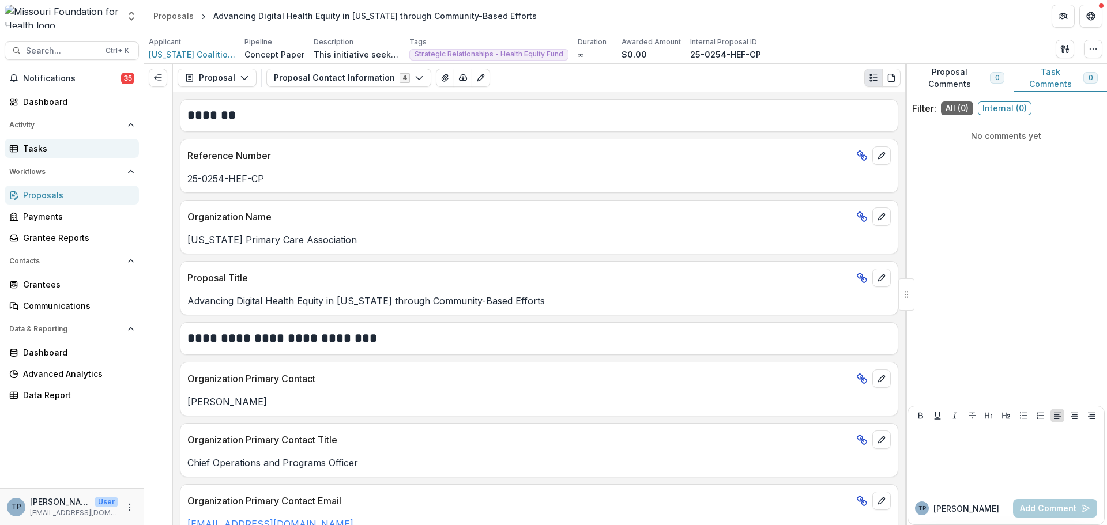
click at [24, 151] on div "Tasks" at bounding box center [76, 148] width 107 height 12
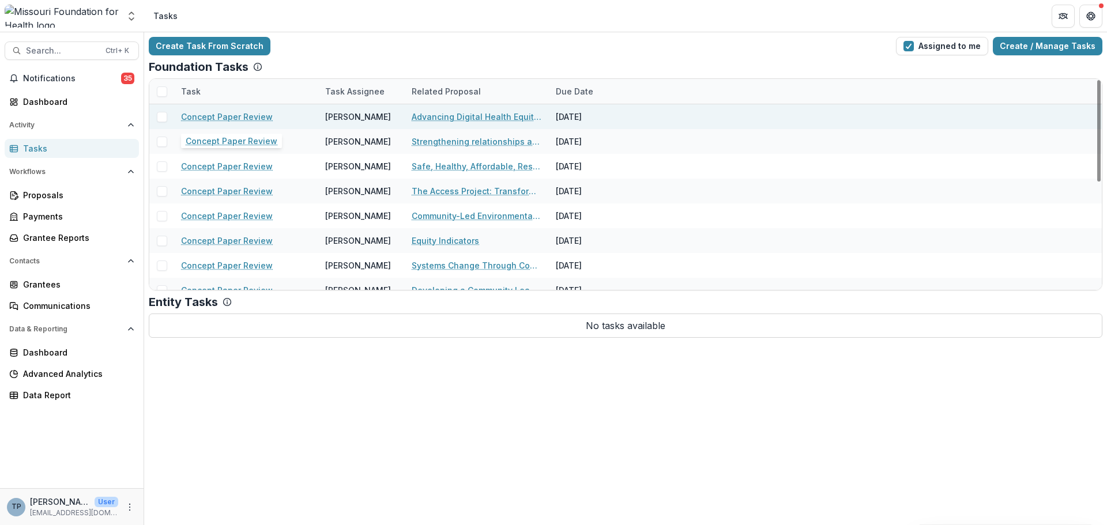
click at [233, 118] on link "Concept Paper Review" at bounding box center [227, 117] width 92 height 12
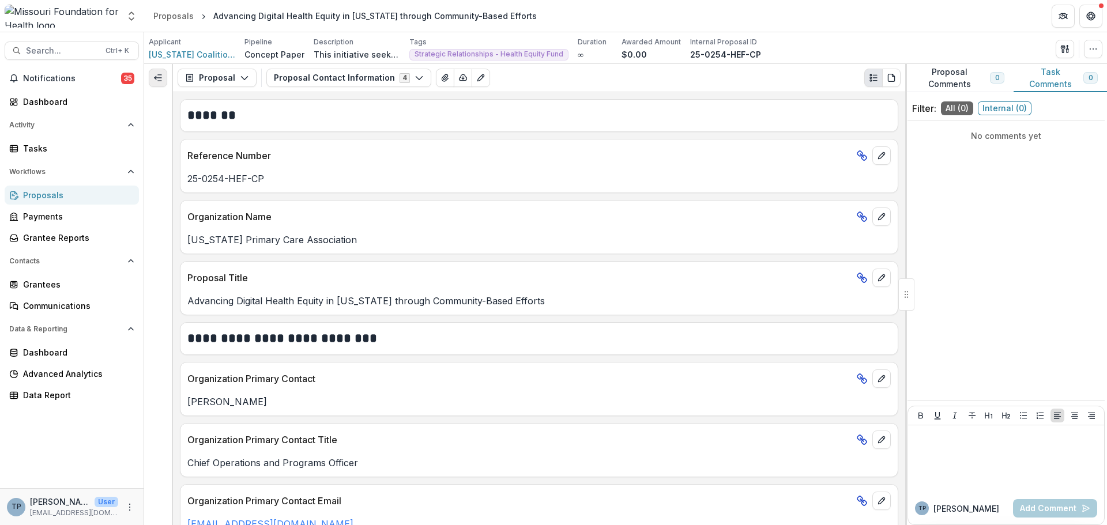
click at [161, 76] on icon "Expand left" at bounding box center [157, 77] width 9 height 9
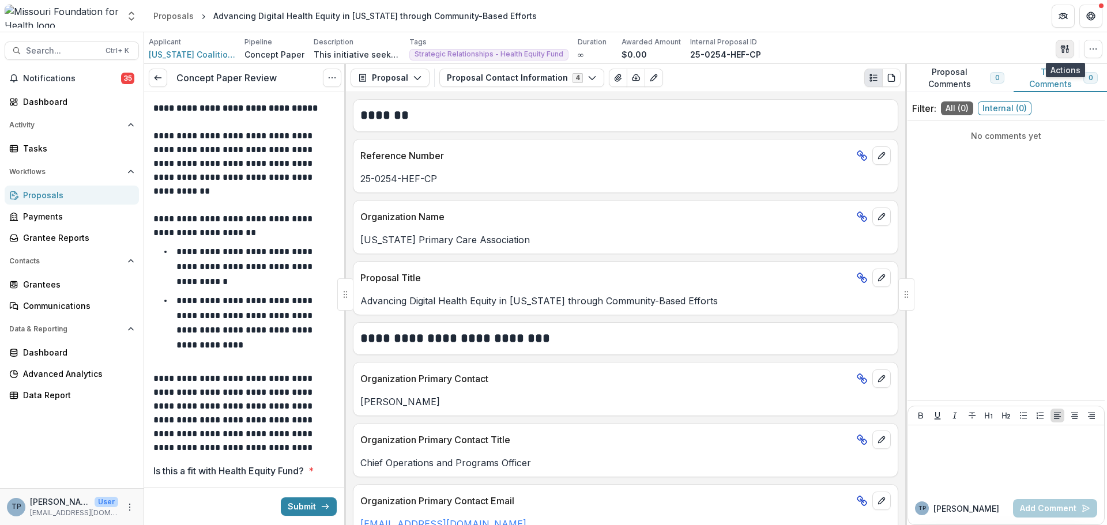
click at [1064, 47] on icon "button" at bounding box center [1064, 48] width 9 height 9
click at [974, 94] on button "Proposal Files" at bounding box center [1009, 94] width 123 height 19
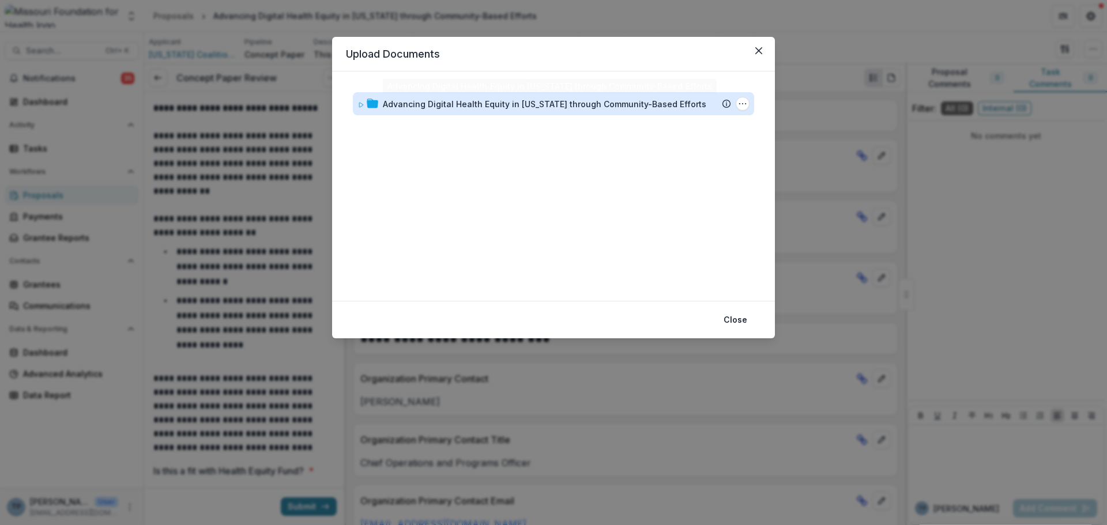
click at [431, 100] on div "Advancing Digital Health Equity in [US_STATE] through Community-Based Efforts" at bounding box center [544, 104] width 323 height 12
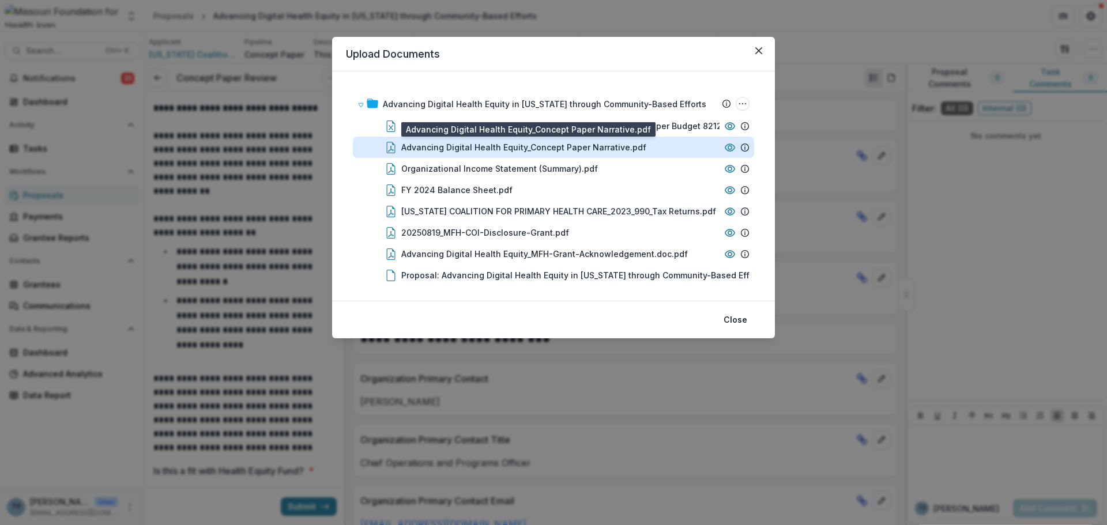
click at [427, 148] on div "Advancing Digital Health Equity_Concept Paper Narrative.pdf" at bounding box center [523, 147] width 245 height 12
